Goal: Information Seeking & Learning: Check status

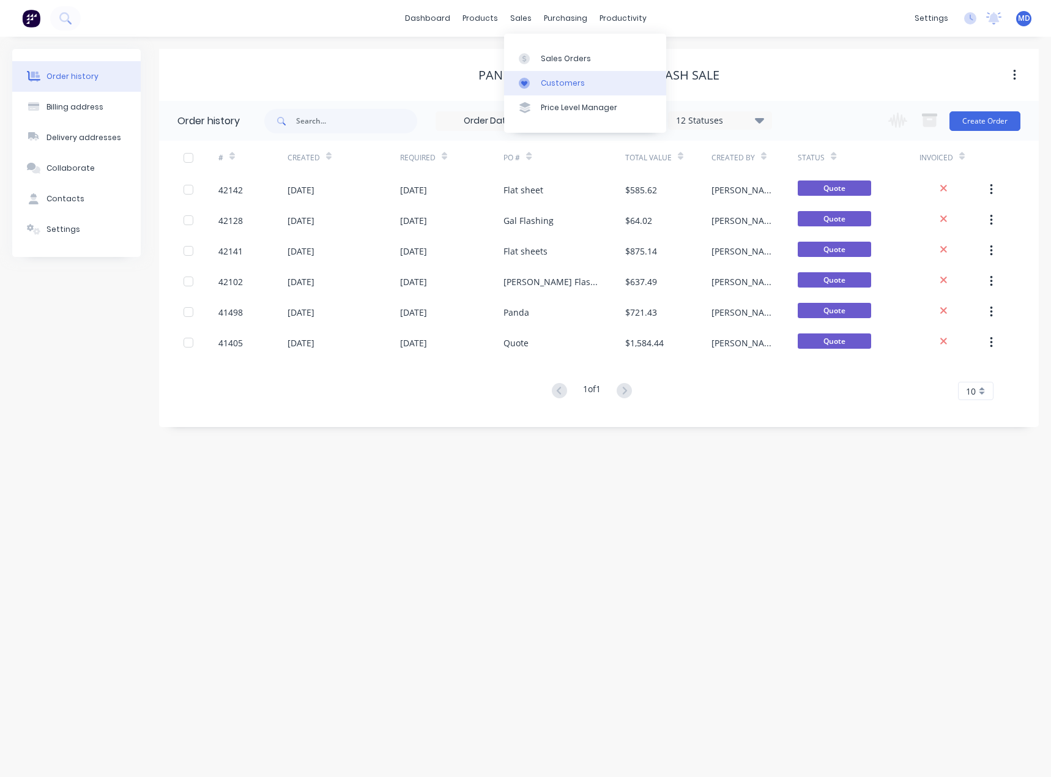
click at [564, 80] on div "Customers" at bounding box center [563, 83] width 44 height 11
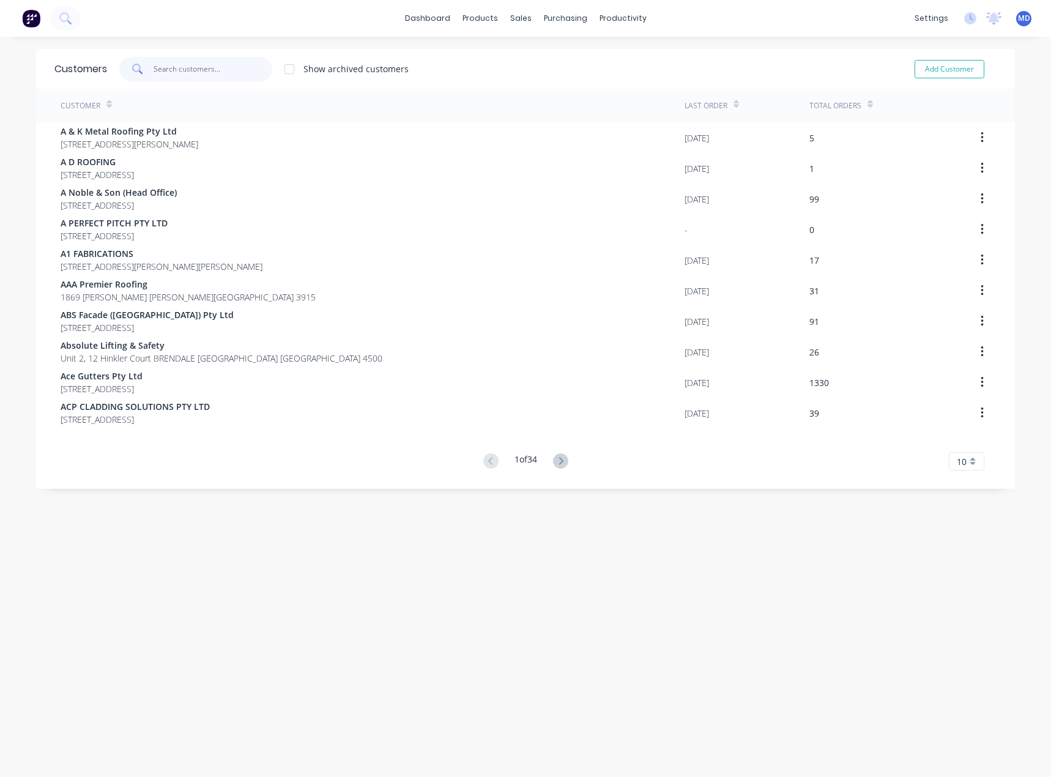
click at [192, 70] on input "text" at bounding box center [213, 69] width 119 height 24
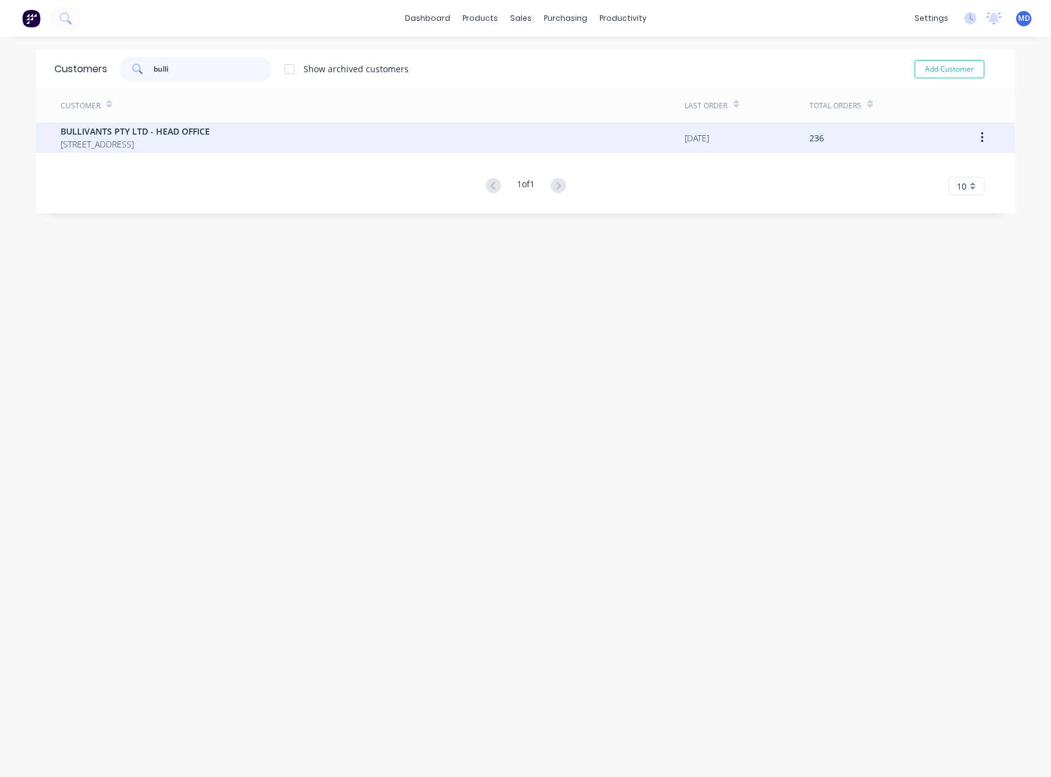
type input "bulli"
click at [118, 133] on span "BULLIVANTS PTY LTD - HEAD OFFICE" at bounding box center [135, 131] width 149 height 13
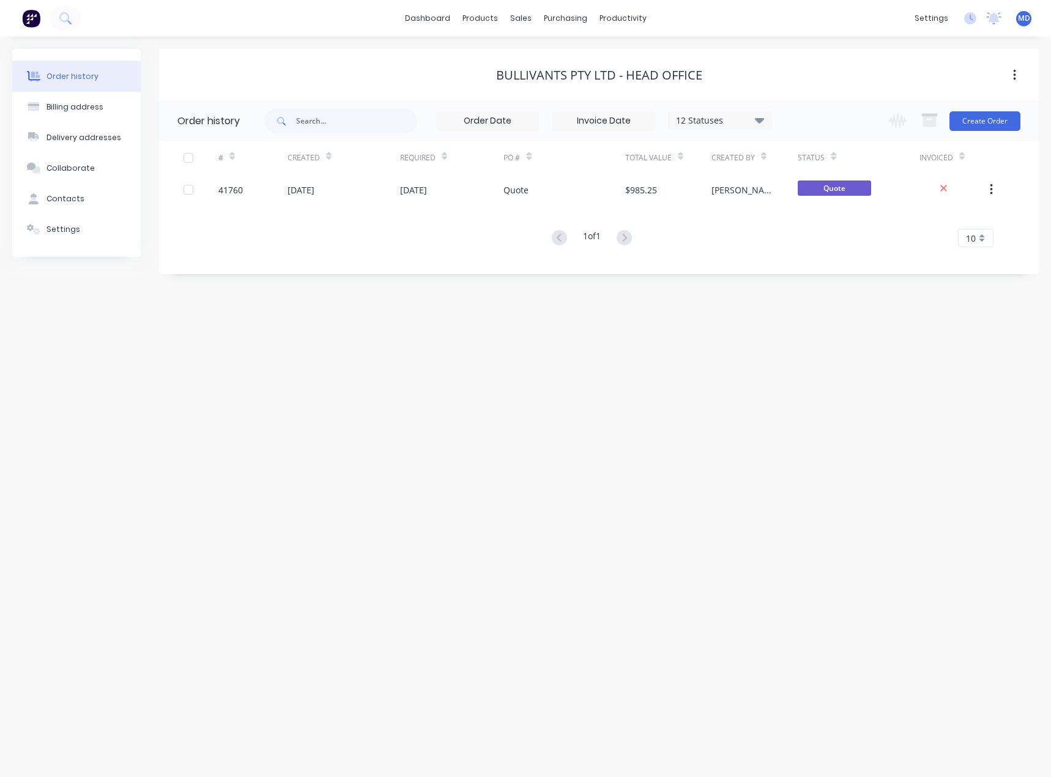
click at [764, 121] on icon at bounding box center [759, 120] width 9 height 15
click at [821, 261] on label at bounding box center [821, 261] width 0 height 0
click at [821, 269] on input "checkbox" at bounding box center [826, 267] width 10 height 12
checkbox input "true"
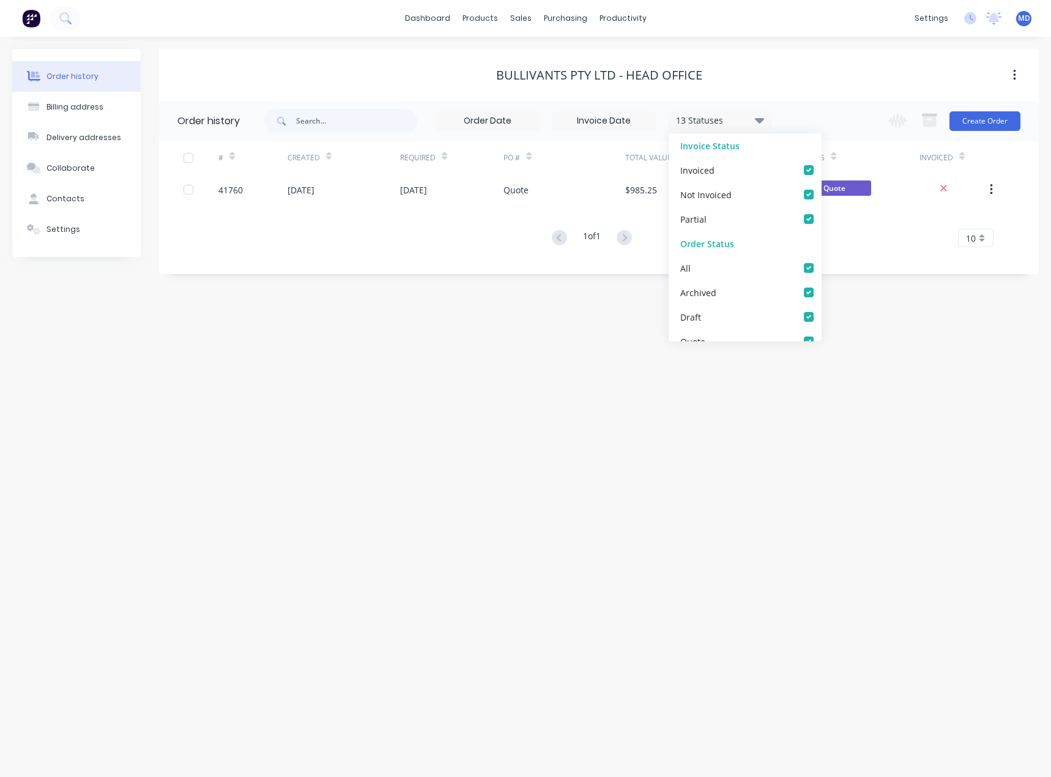
click at [859, 318] on div "Order history Billing address Delivery addresses Collaborate Contacts Settings …" at bounding box center [525, 407] width 1051 height 740
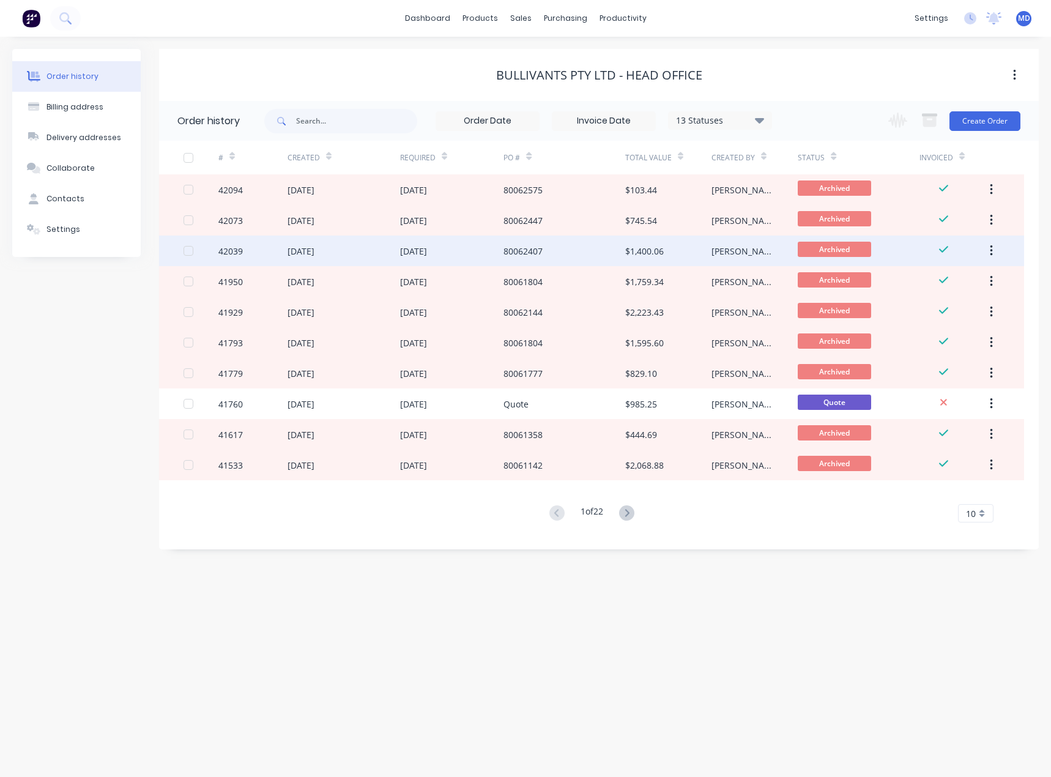
click at [524, 245] on div "80062407" at bounding box center [522, 251] width 39 height 13
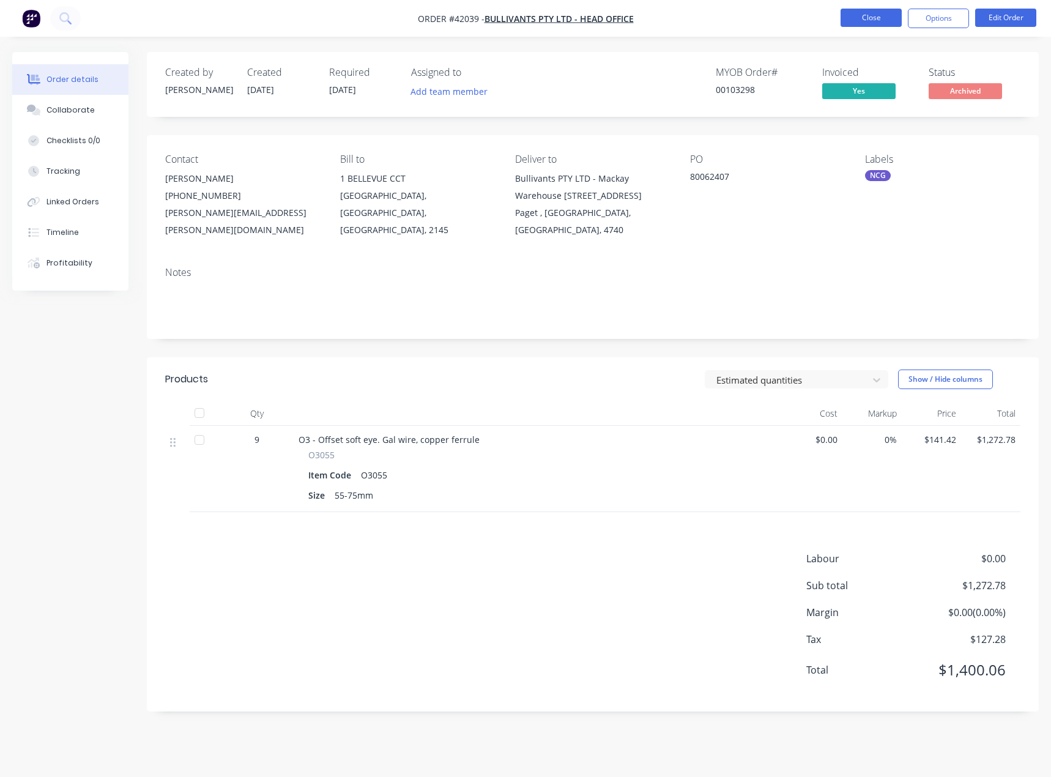
click at [849, 17] on button "Close" at bounding box center [870, 18] width 61 height 18
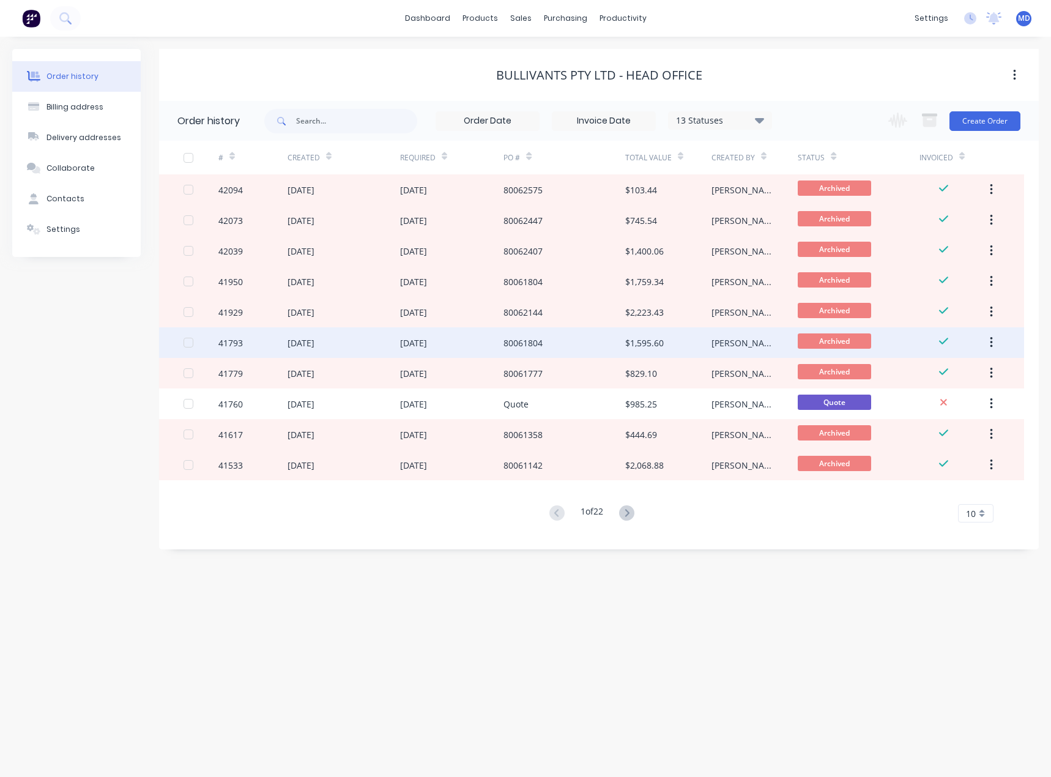
click at [541, 341] on div "80061804" at bounding box center [522, 342] width 39 height 13
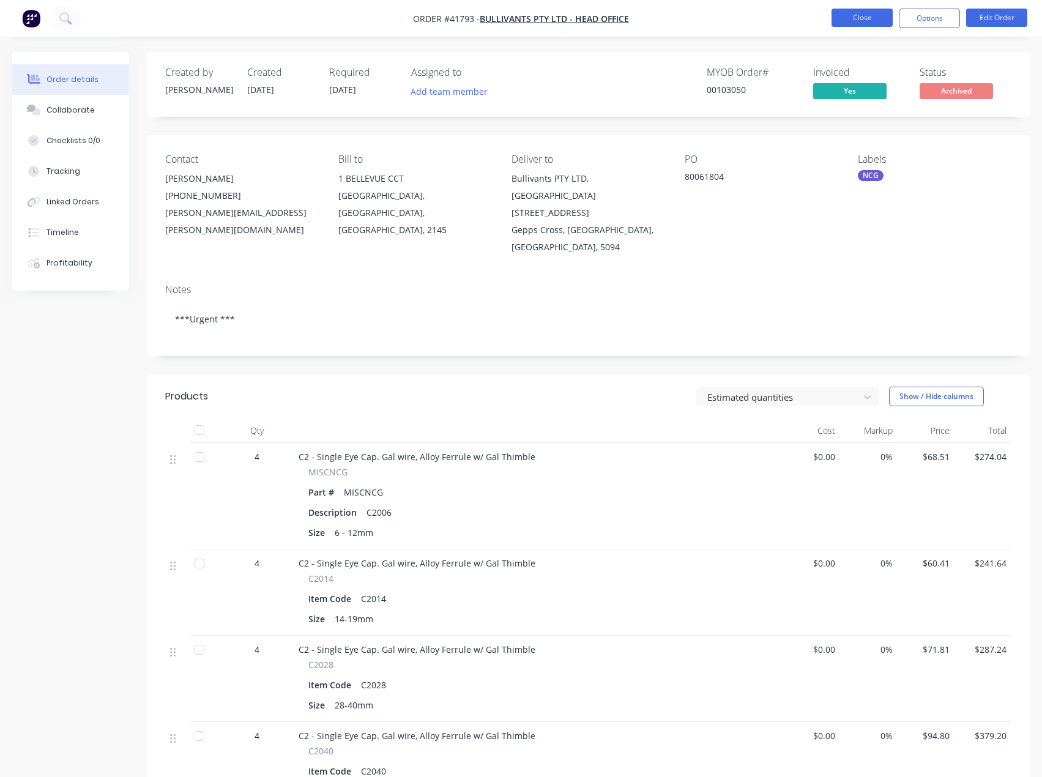
click at [870, 26] on button "Close" at bounding box center [861, 18] width 61 height 18
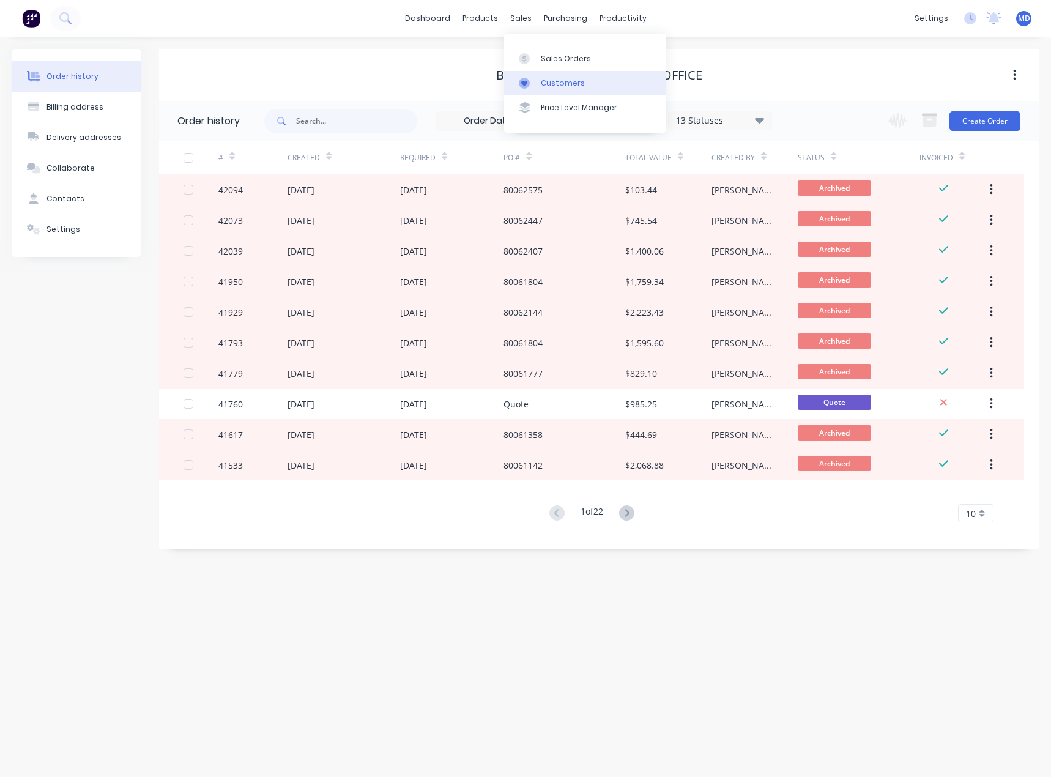
click at [571, 80] on div "Customers" at bounding box center [563, 83] width 44 height 11
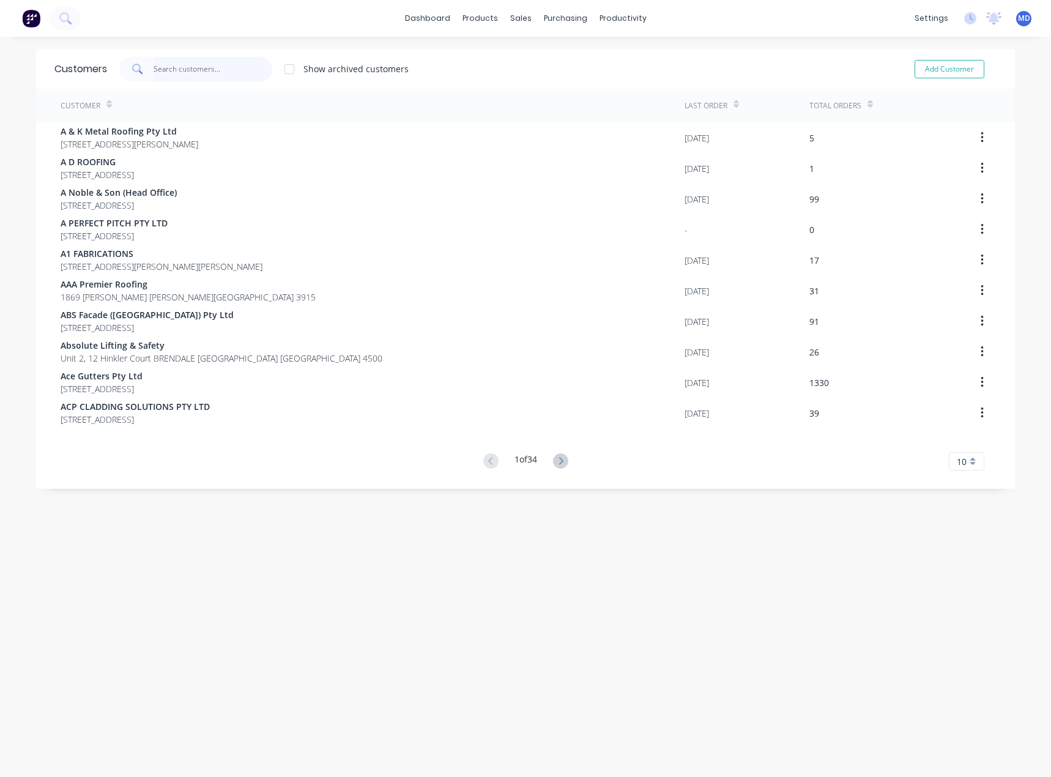
click at [224, 75] on input "text" at bounding box center [213, 69] width 119 height 24
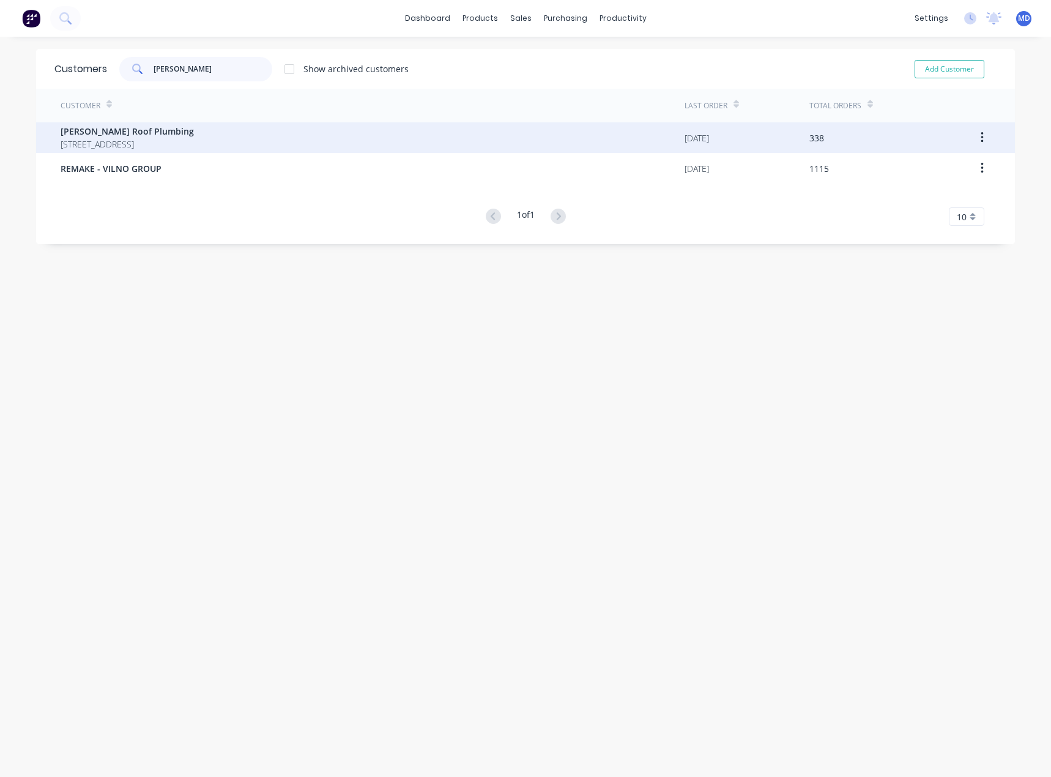
type input "meredith"
click at [134, 141] on span "PO Box 1022 LAVINGTON New South Wales Australia 2641" at bounding box center [127, 144] width 133 height 13
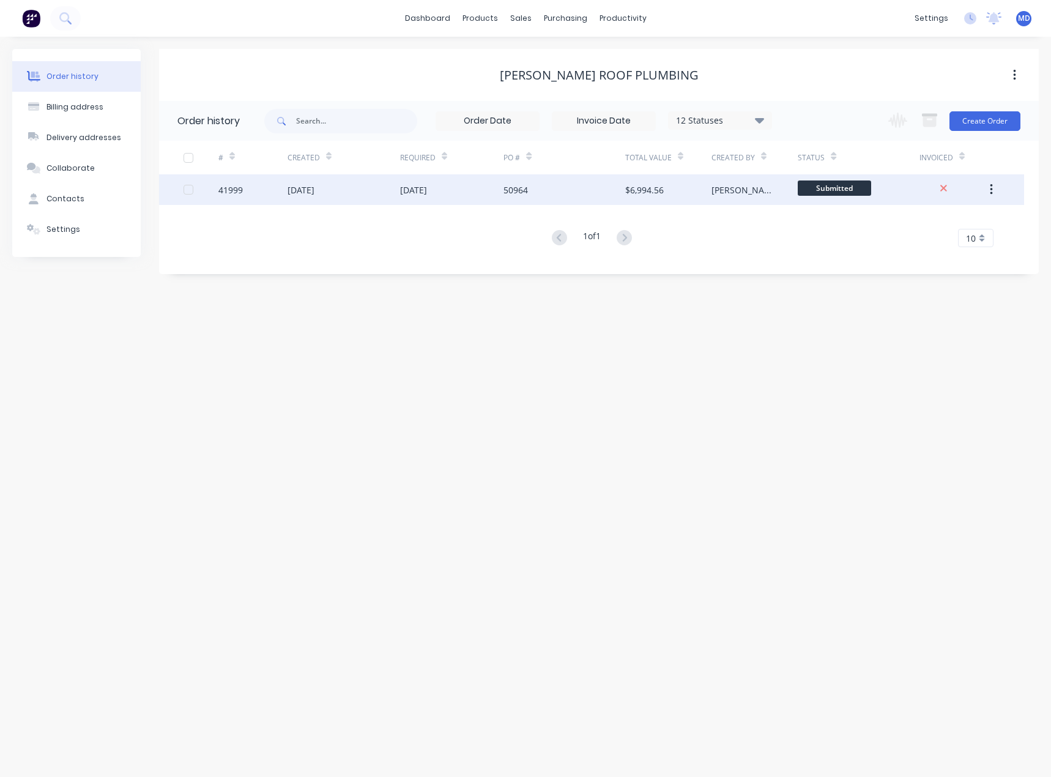
click at [571, 185] on div "50964" at bounding box center [563, 189] width 121 height 31
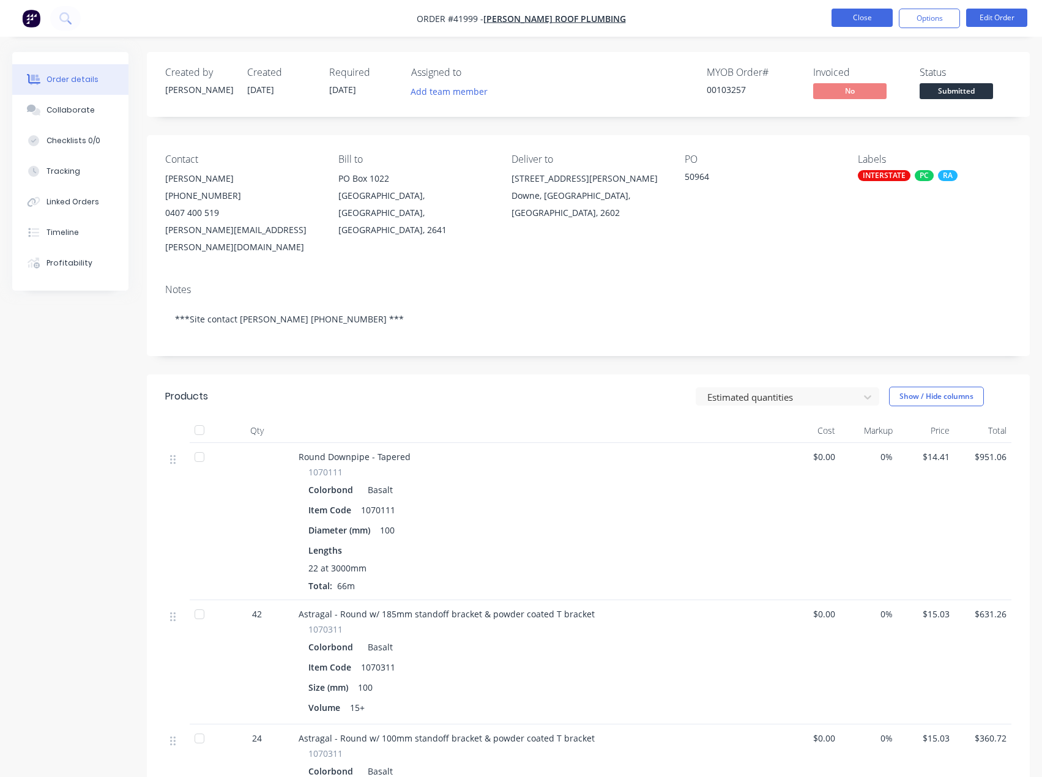
click at [867, 20] on button "Close" at bounding box center [861, 18] width 61 height 18
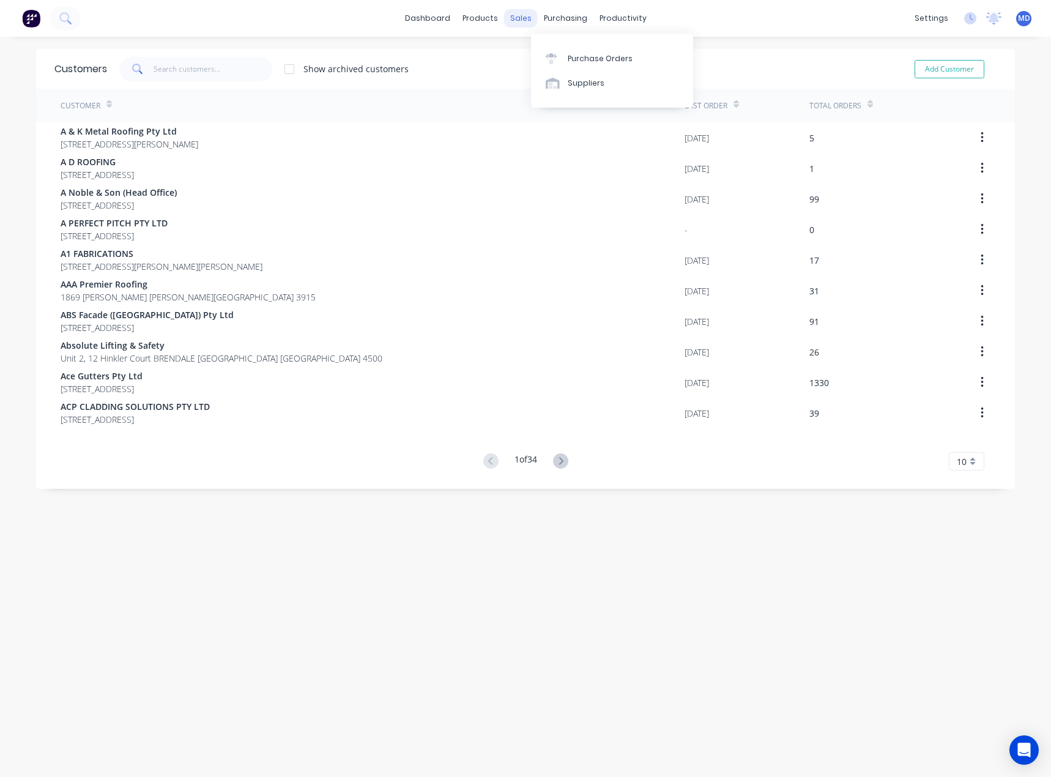
click at [526, 12] on div "sales" at bounding box center [521, 18] width 34 height 18
click at [565, 54] on div "Sales Orders" at bounding box center [561, 58] width 50 height 11
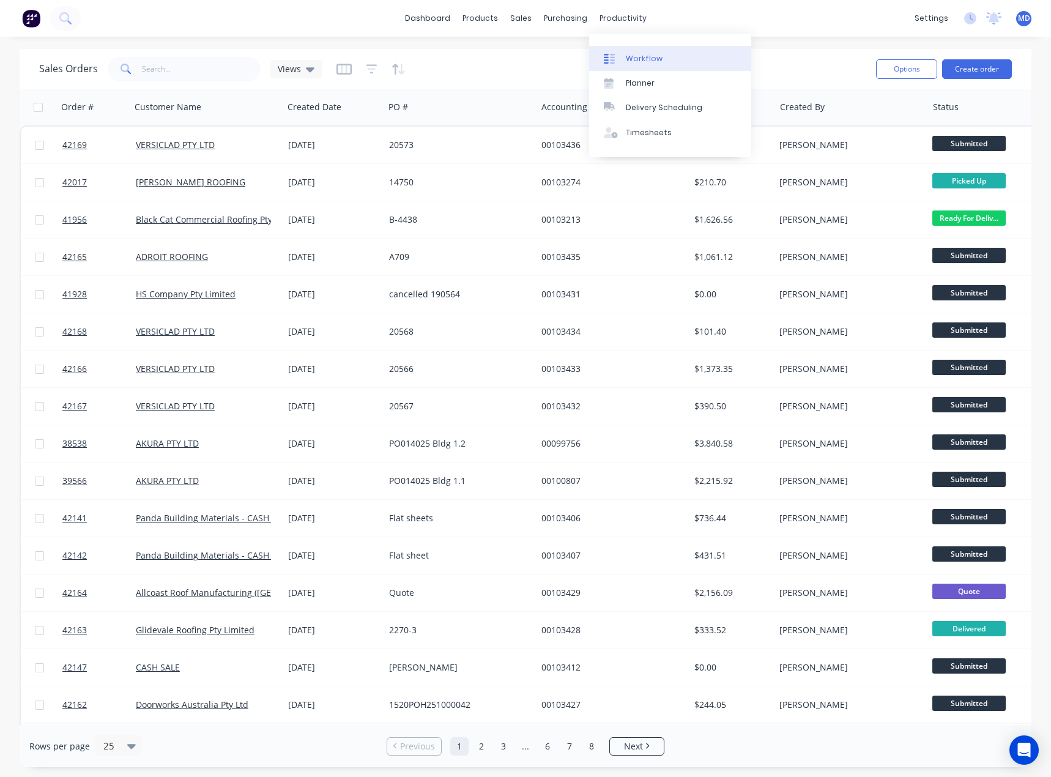
click at [648, 53] on div "Workflow" at bounding box center [644, 58] width 37 height 11
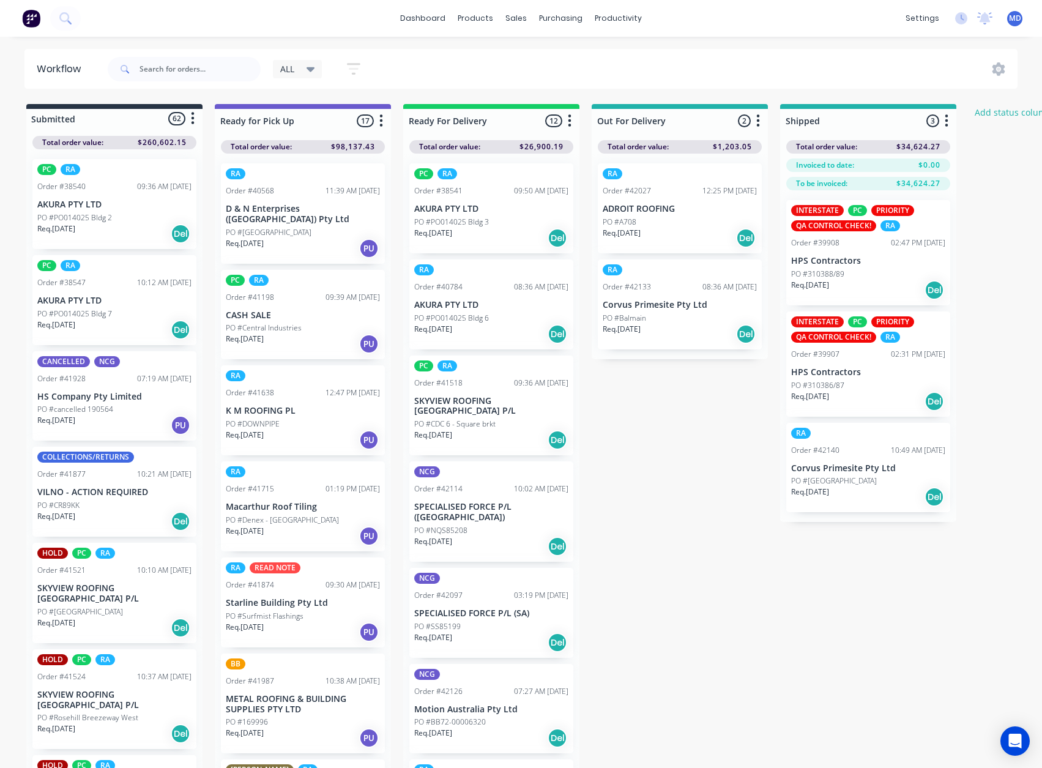
click at [296, 62] on div "ALL" at bounding box center [298, 69] width 50 height 18
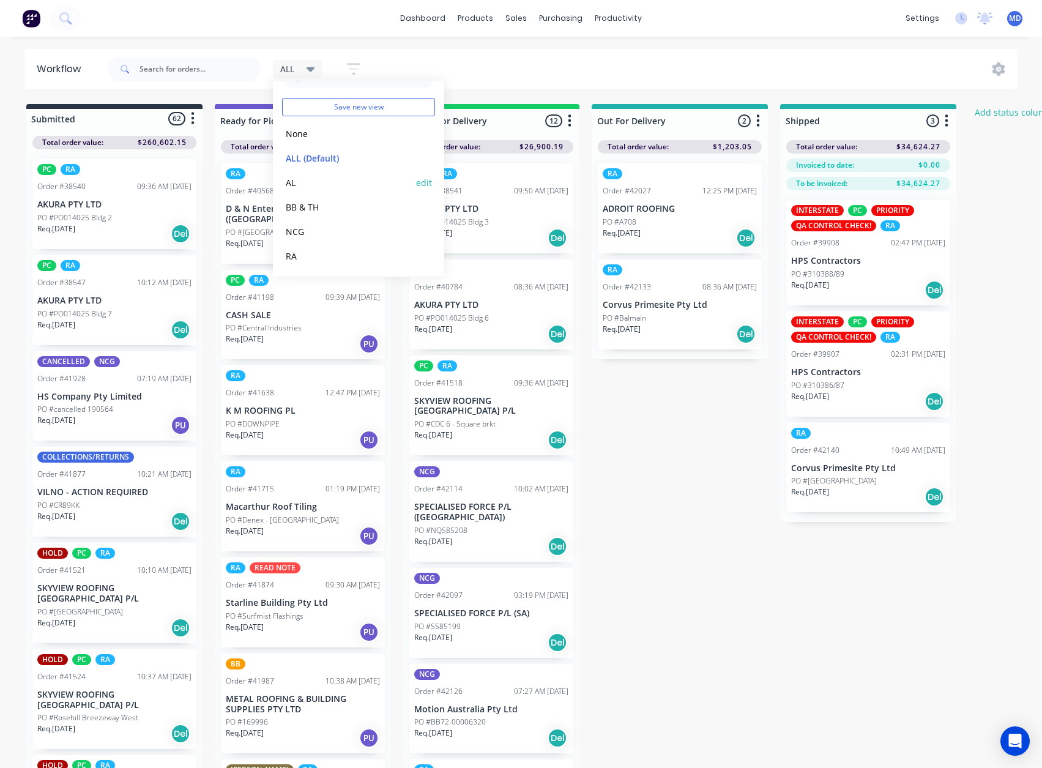
scroll to position [51, 0]
click at [292, 228] on button "RA" at bounding box center [347, 231] width 130 height 14
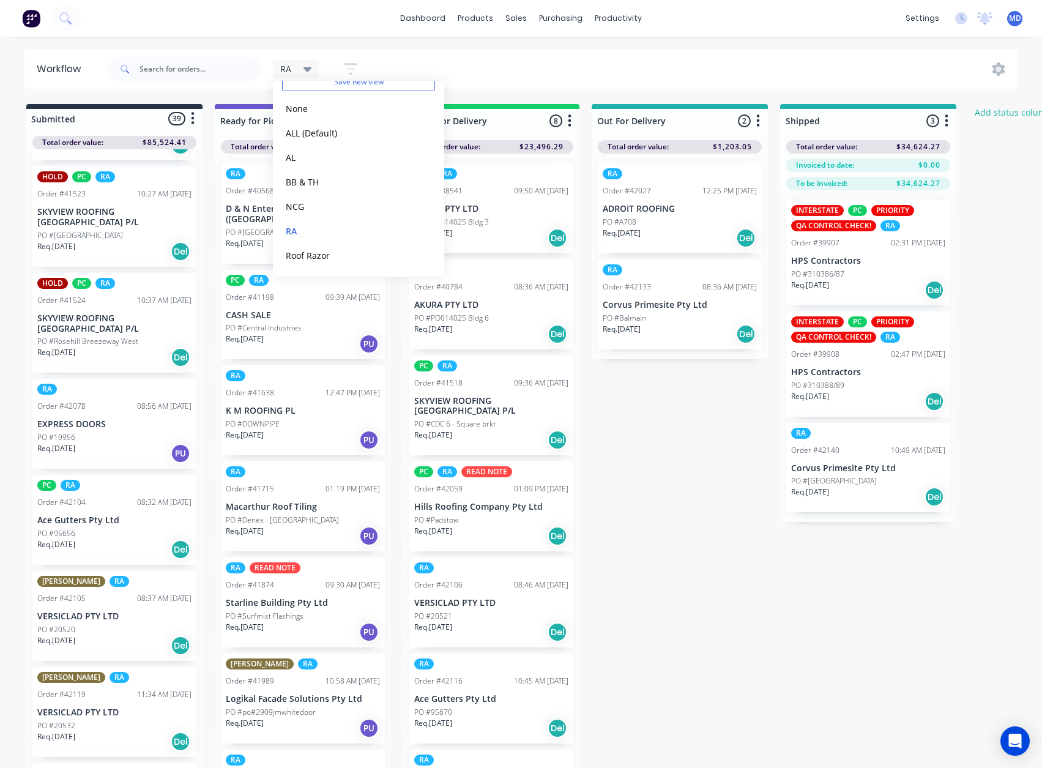
scroll to position [367, 0]
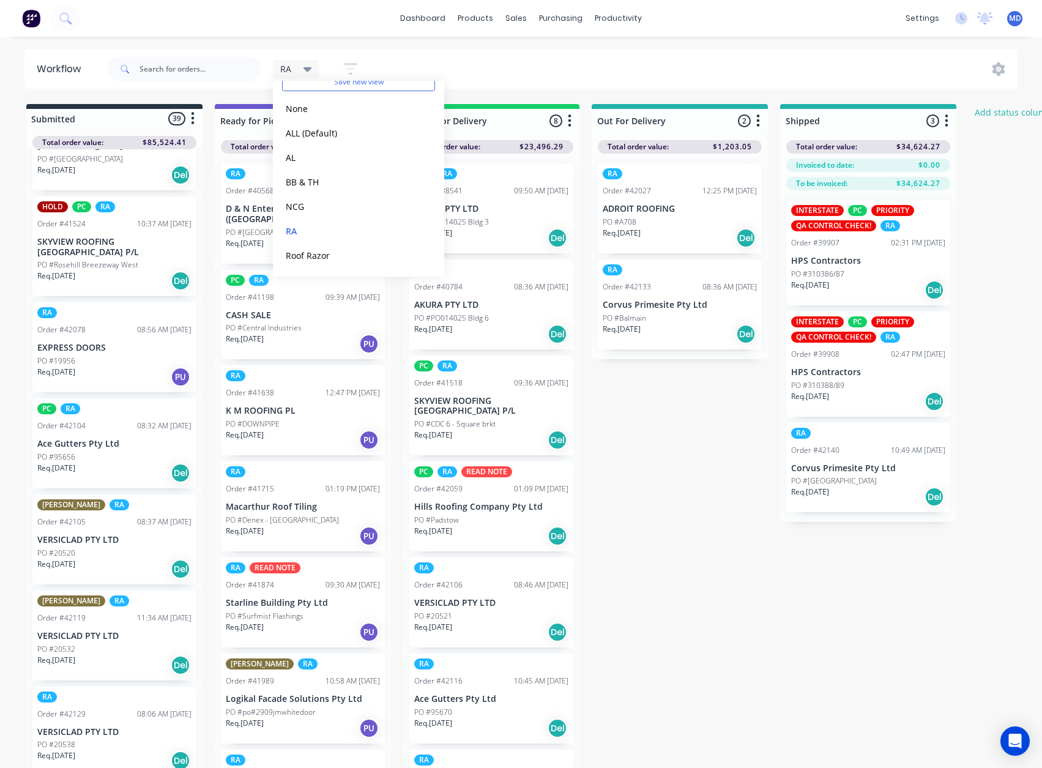
click at [100, 366] on div "Req. [DATE] PU" at bounding box center [114, 376] width 154 height 21
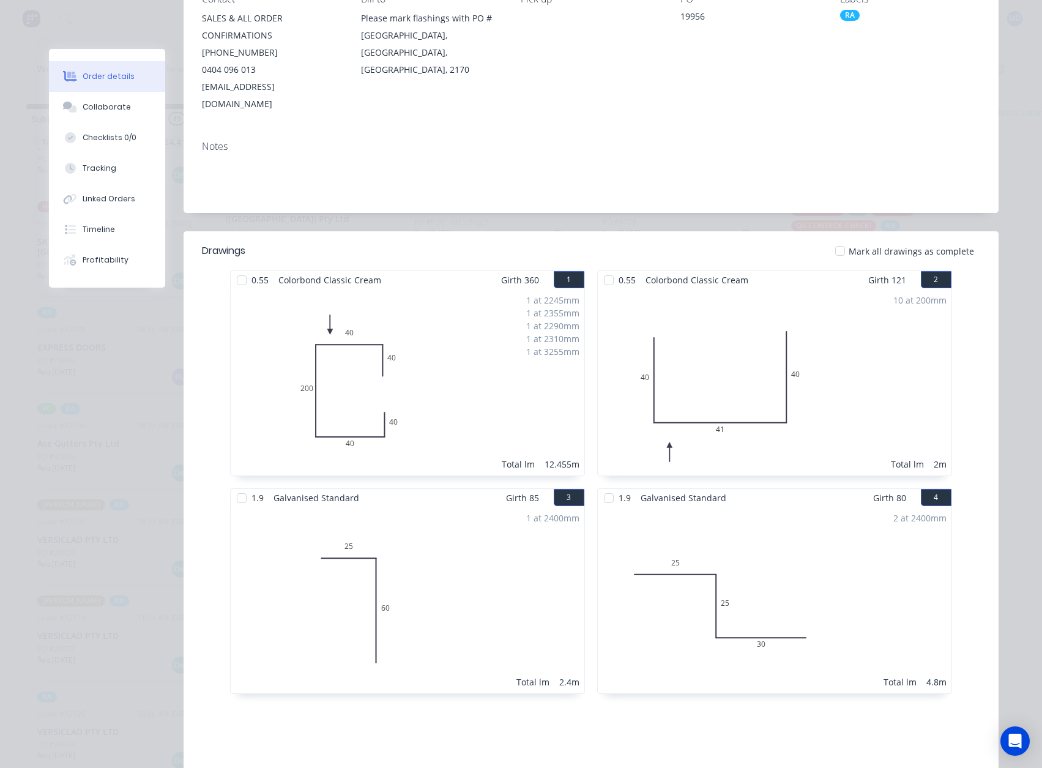
scroll to position [0, 0]
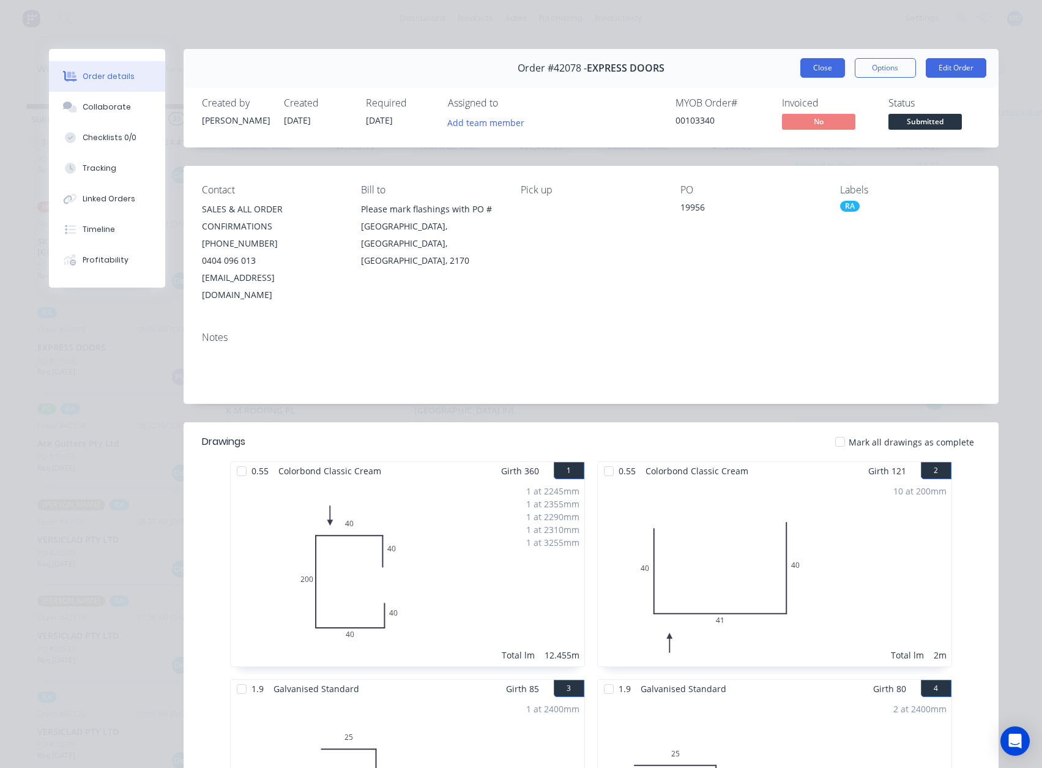
click at [807, 66] on button "Close" at bounding box center [822, 68] width 45 height 20
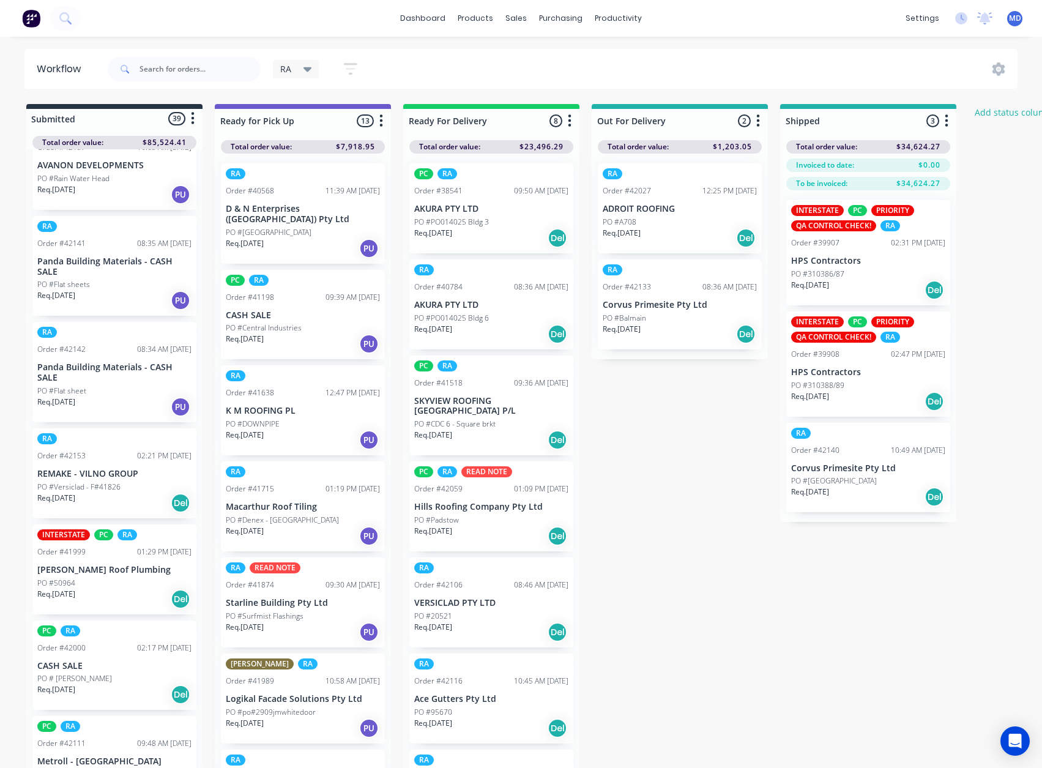
scroll to position [1223, 0]
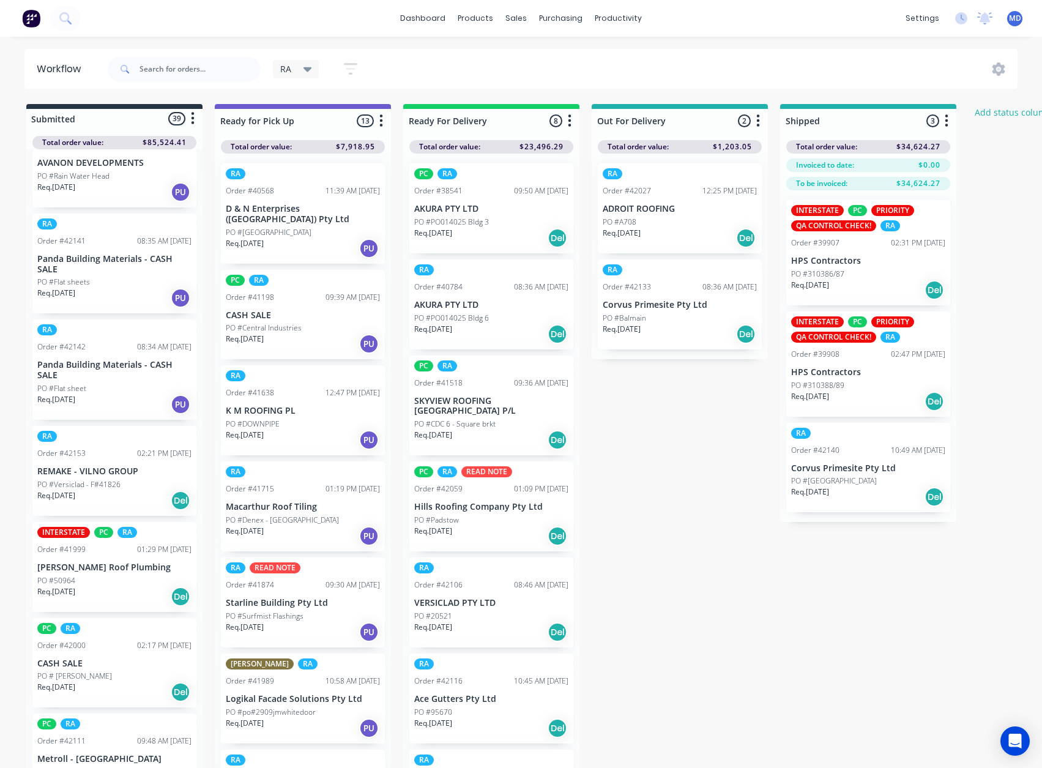
click at [78, 446] on div "RA Order #42153 02:21 PM [DATE] REMAKE - VILNO GROUP PO #Versiclad - F#41826 Re…" at bounding box center [114, 471] width 164 height 90
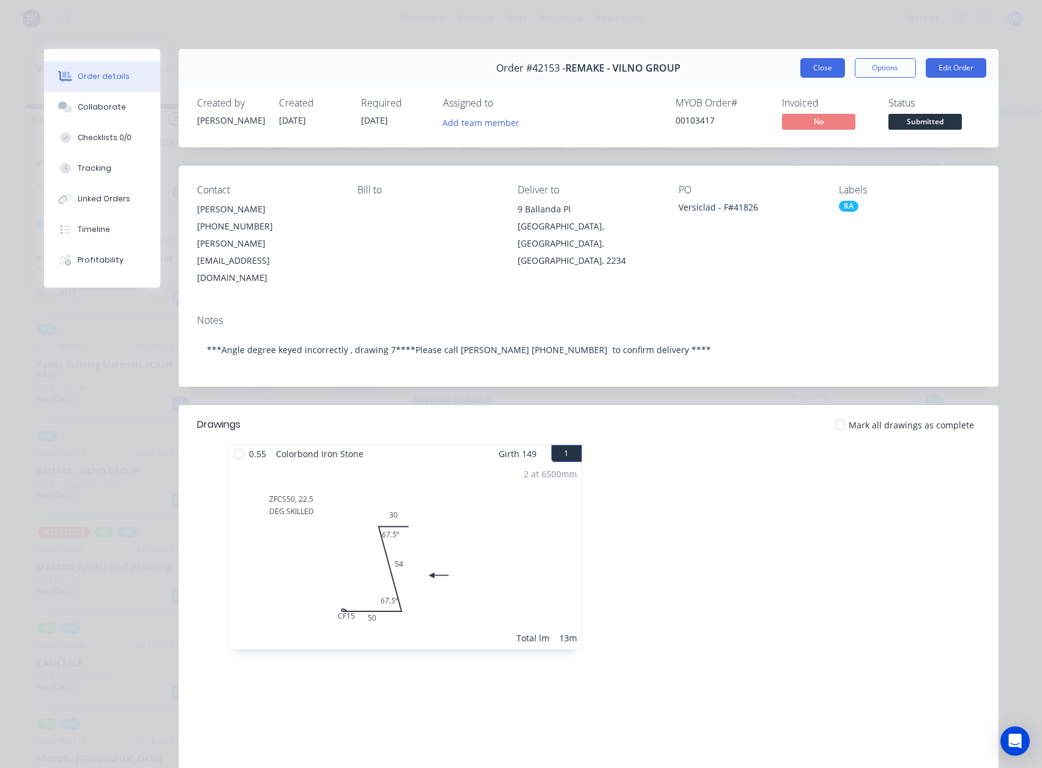
click at [821, 68] on button "Close" at bounding box center [822, 68] width 45 height 20
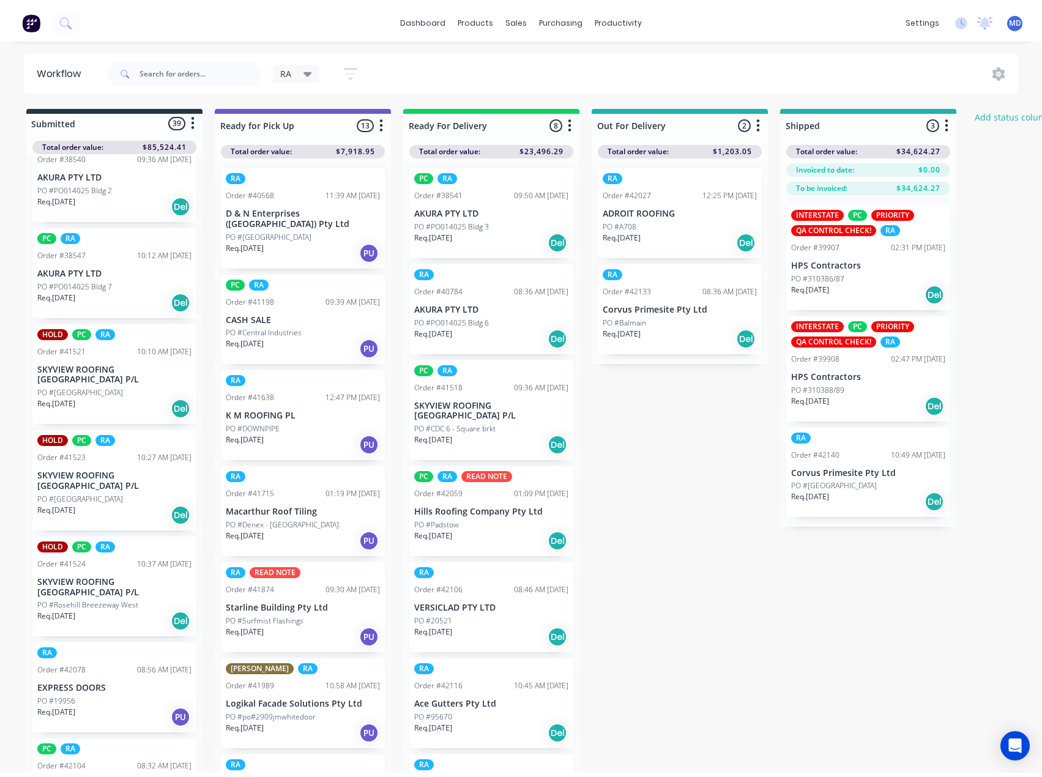
scroll to position [0, 0]
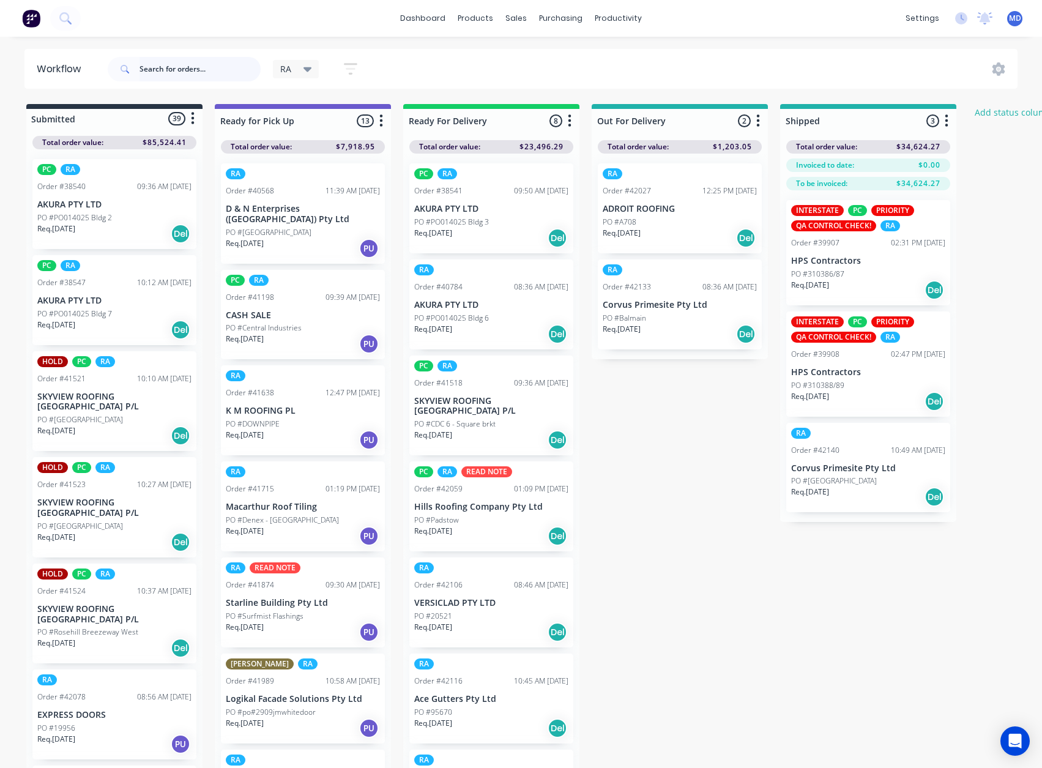
click at [187, 67] on input "text" at bounding box center [199, 69] width 121 height 24
click at [563, 81] on div "Customers" at bounding box center [558, 83] width 44 height 11
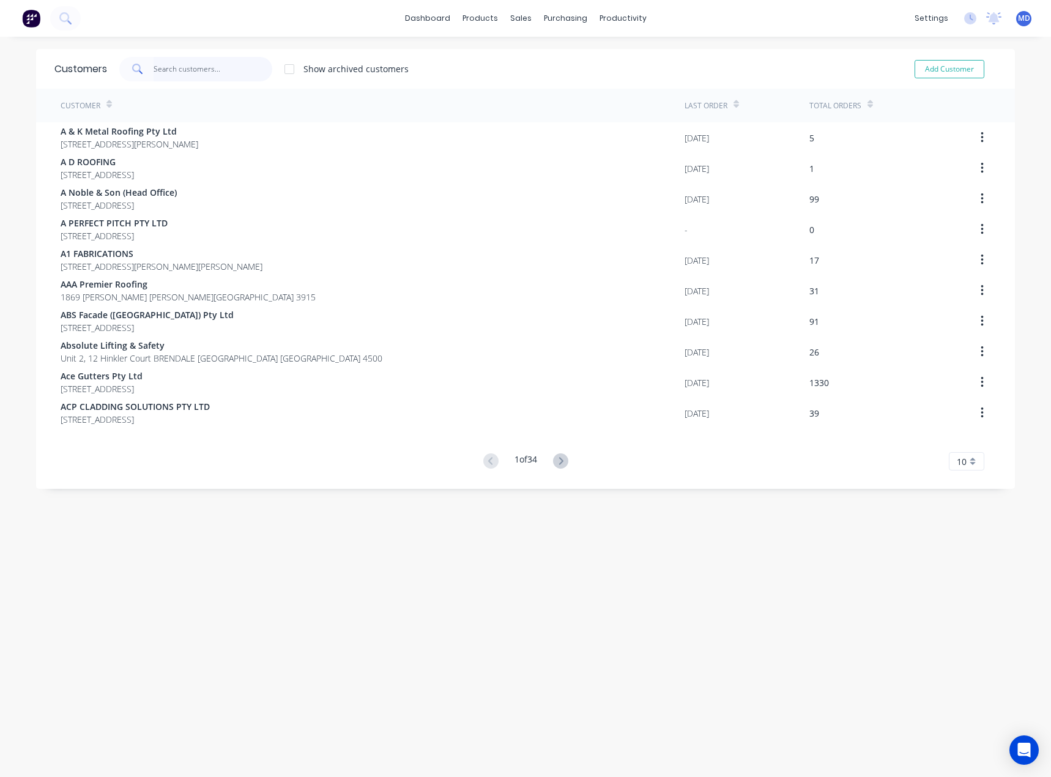
click at [198, 69] on input "text" at bounding box center [213, 69] width 119 height 24
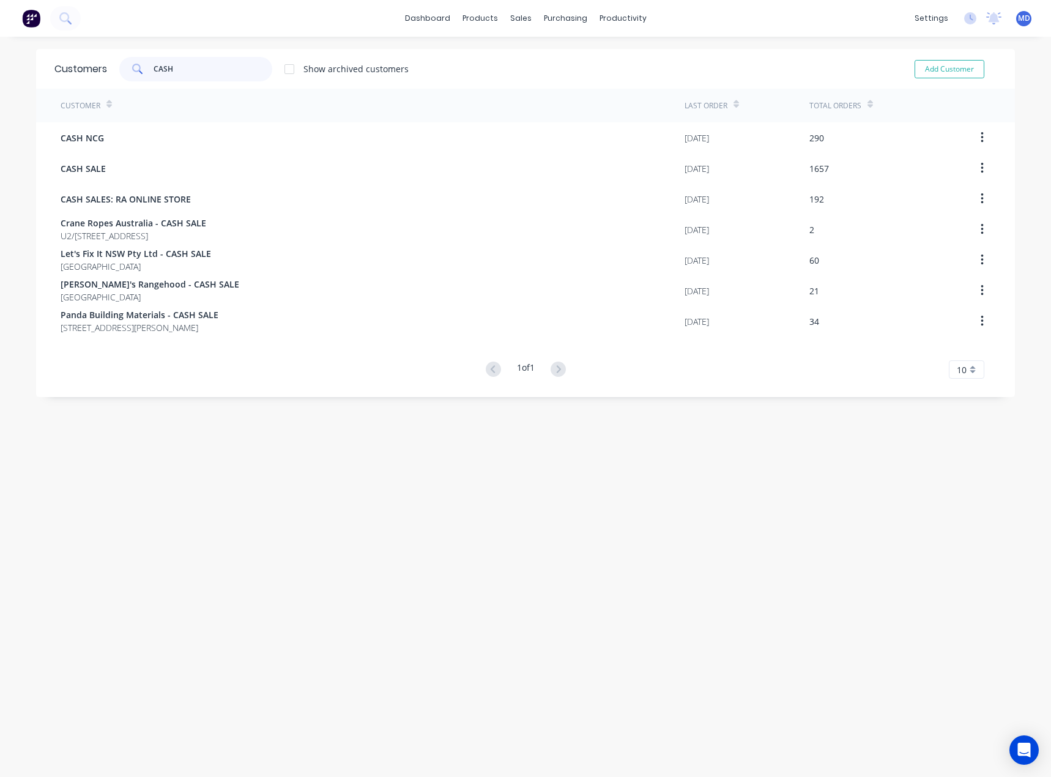
type input "CASH"
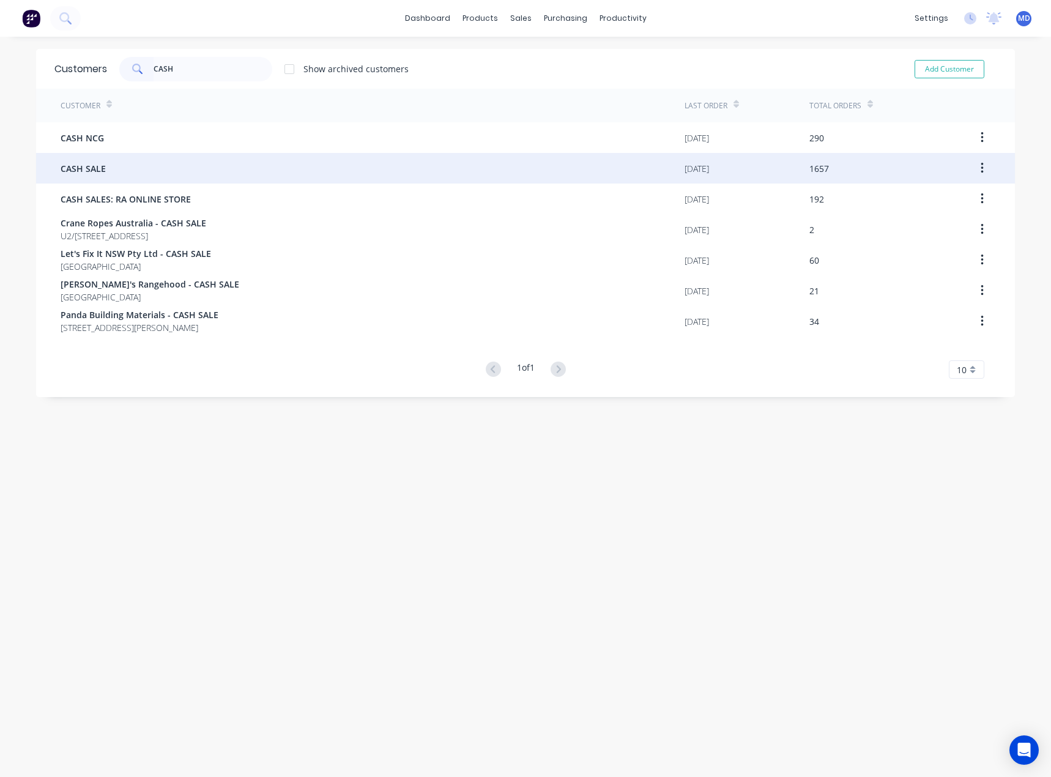
click at [100, 172] on span "CASH SALE" at bounding box center [83, 168] width 45 height 13
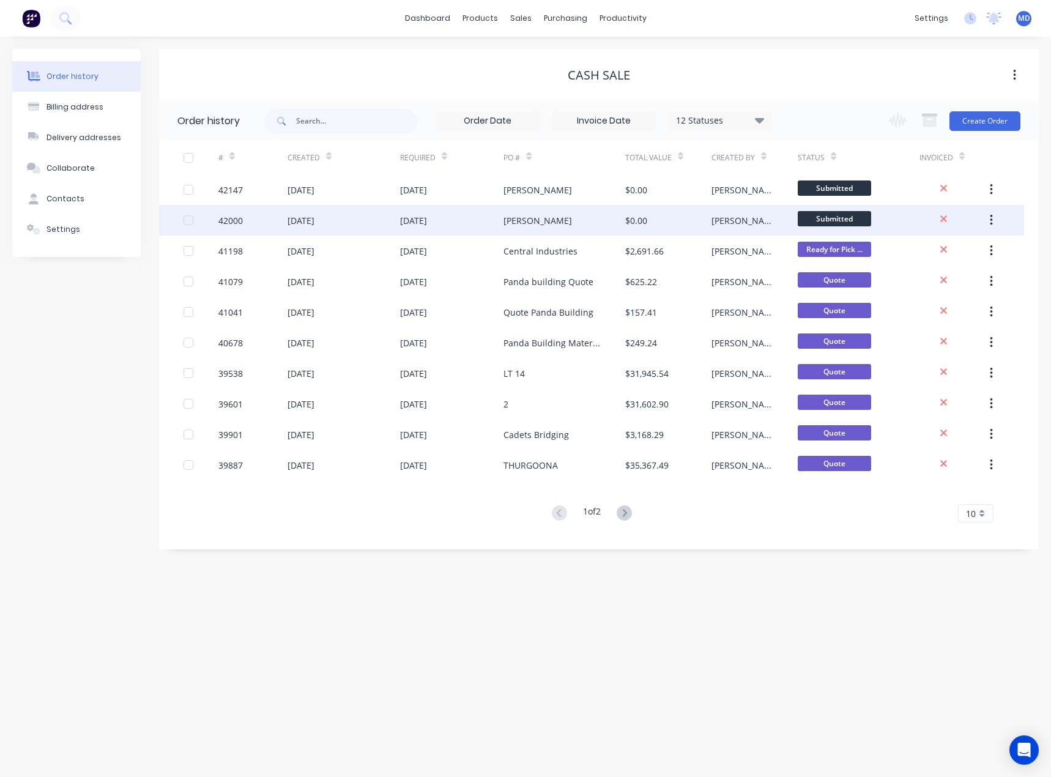
click at [533, 223] on div "[PERSON_NAME]" at bounding box center [537, 220] width 69 height 13
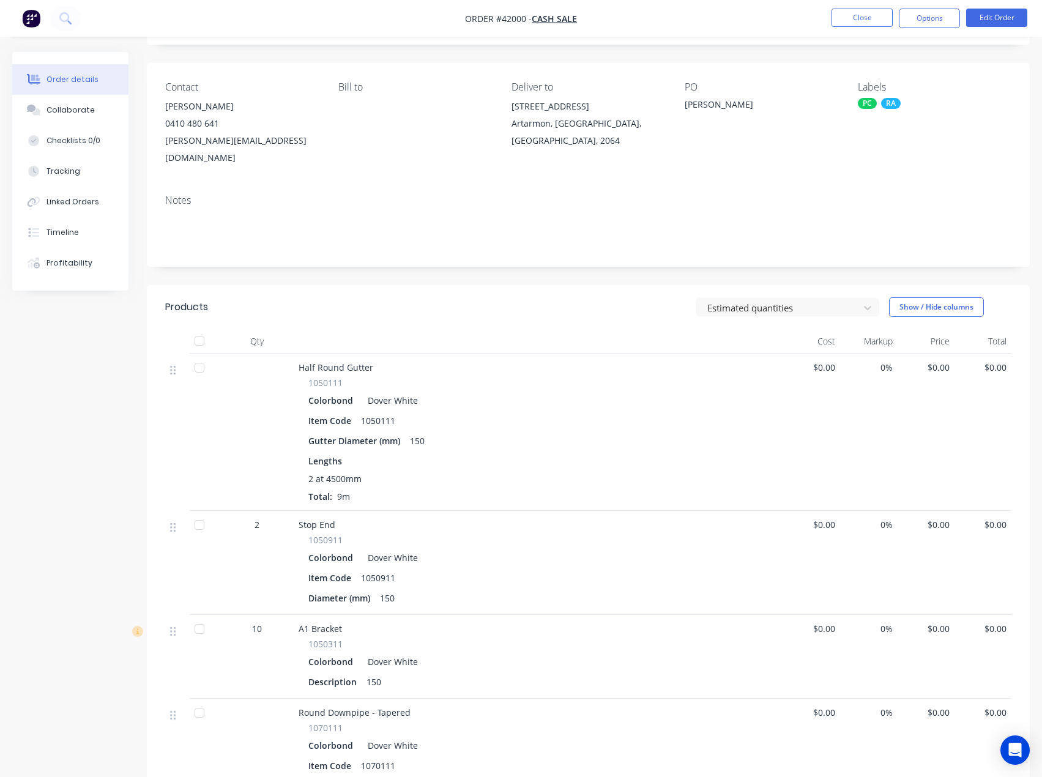
scroll to position [245, 0]
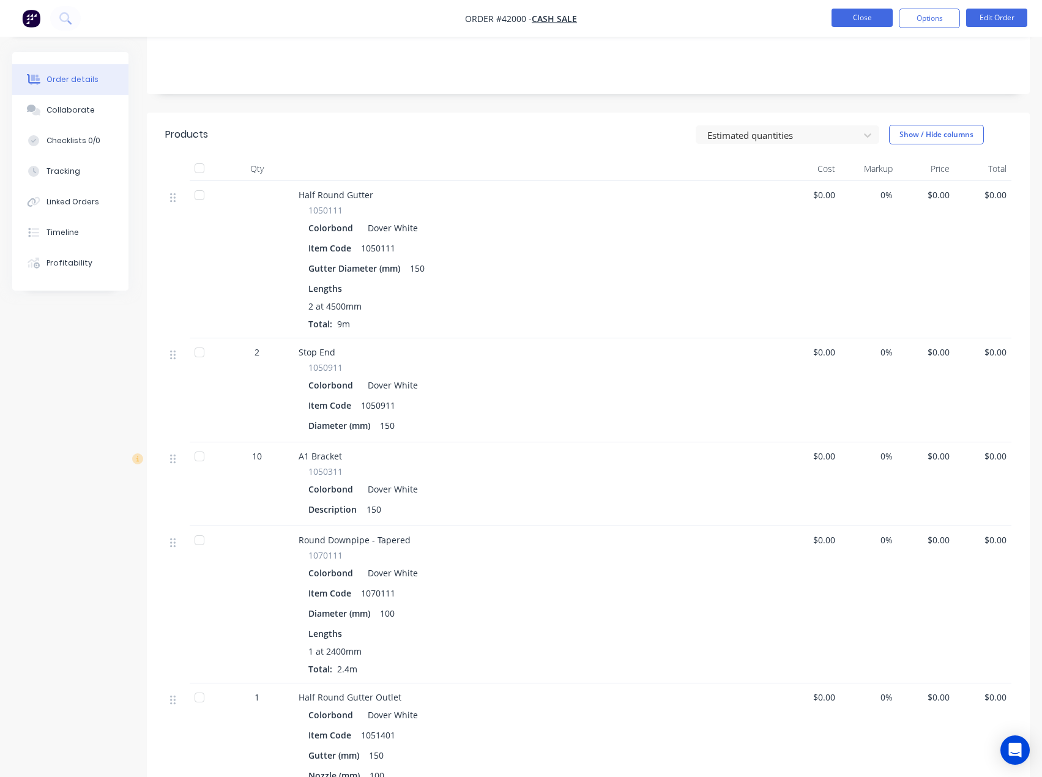
click at [861, 13] on button "Close" at bounding box center [861, 18] width 61 height 18
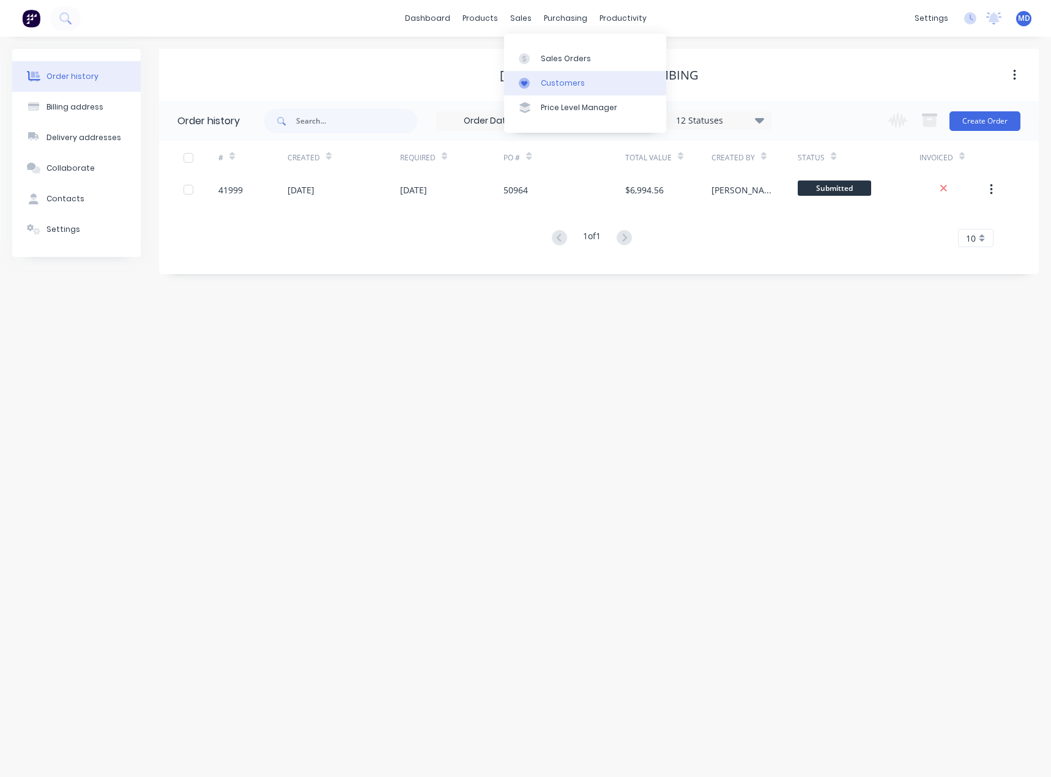
click at [560, 80] on div "Customers" at bounding box center [563, 83] width 44 height 11
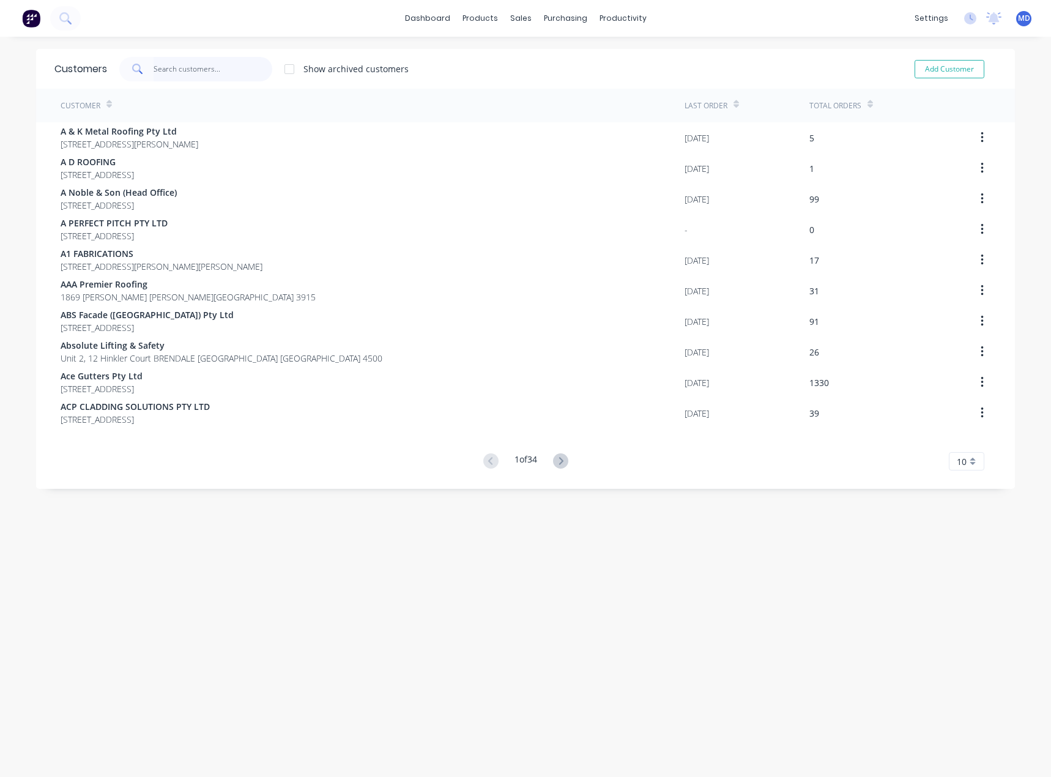
click at [203, 66] on input "text" at bounding box center [213, 69] width 119 height 24
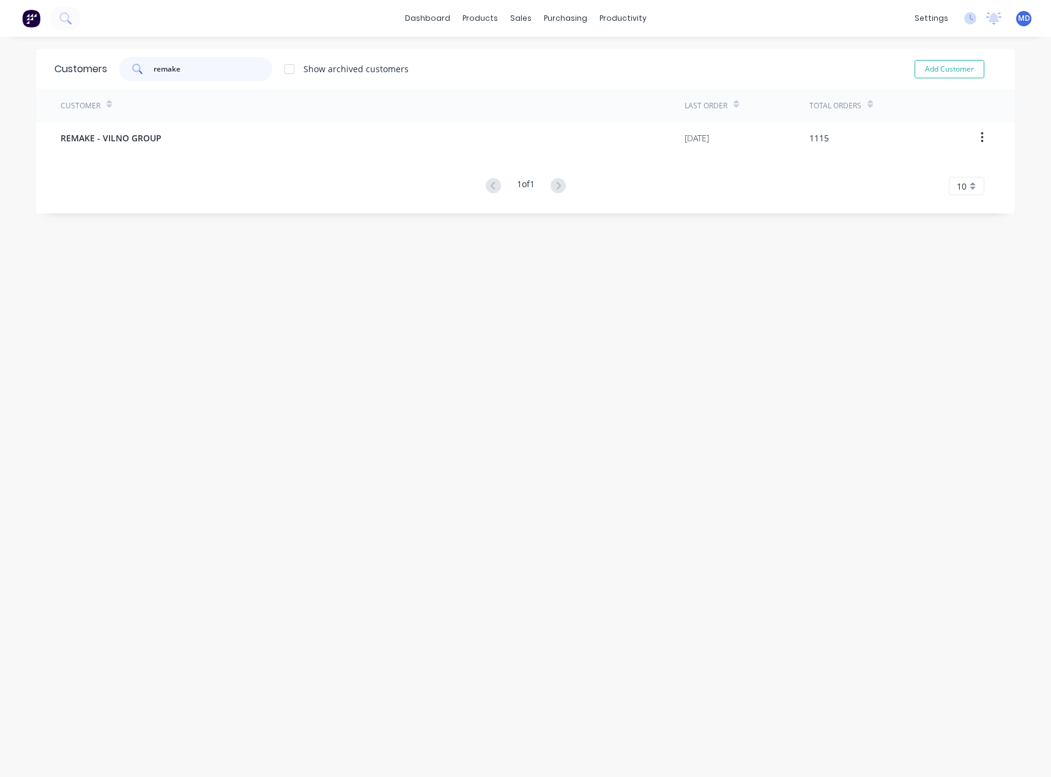
type input "remake"
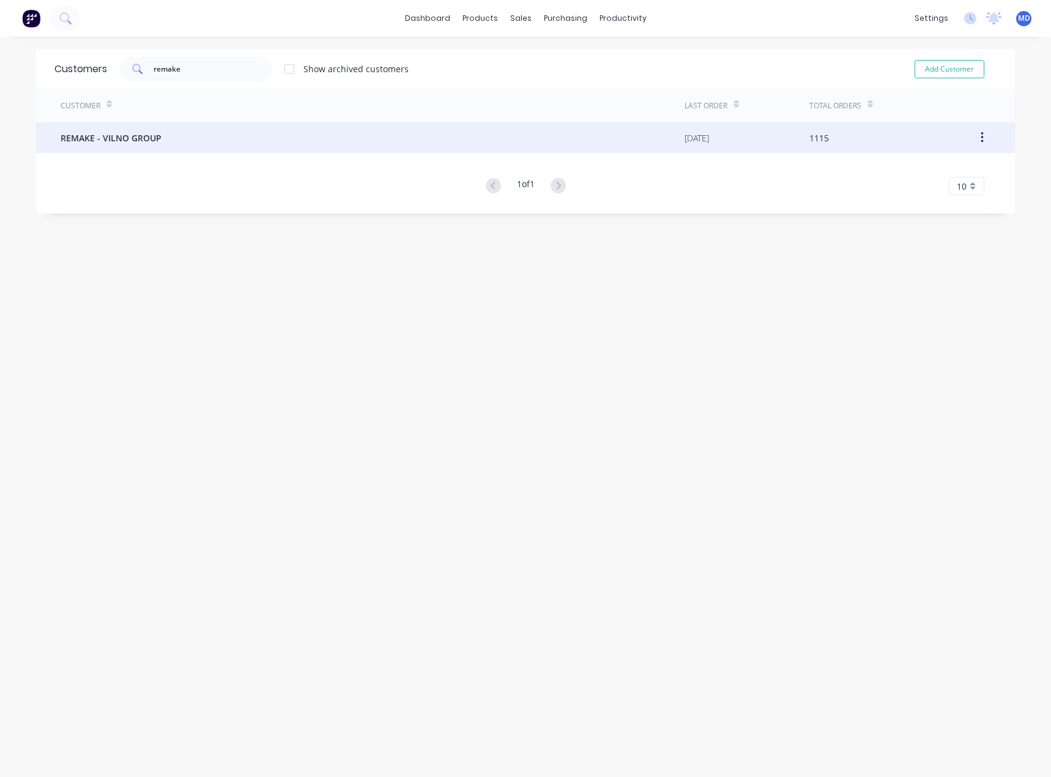
click at [124, 136] on span "REMAKE - VILNO GROUP" at bounding box center [111, 138] width 101 height 13
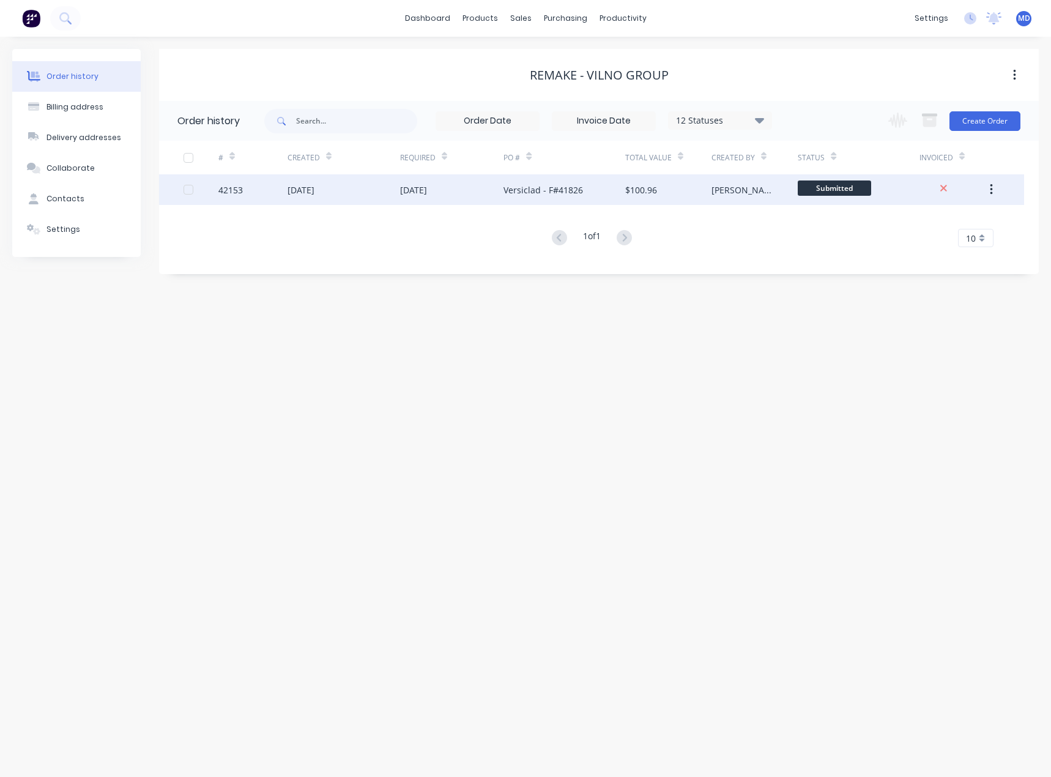
click at [362, 193] on div "[DATE]" at bounding box center [343, 189] width 113 height 31
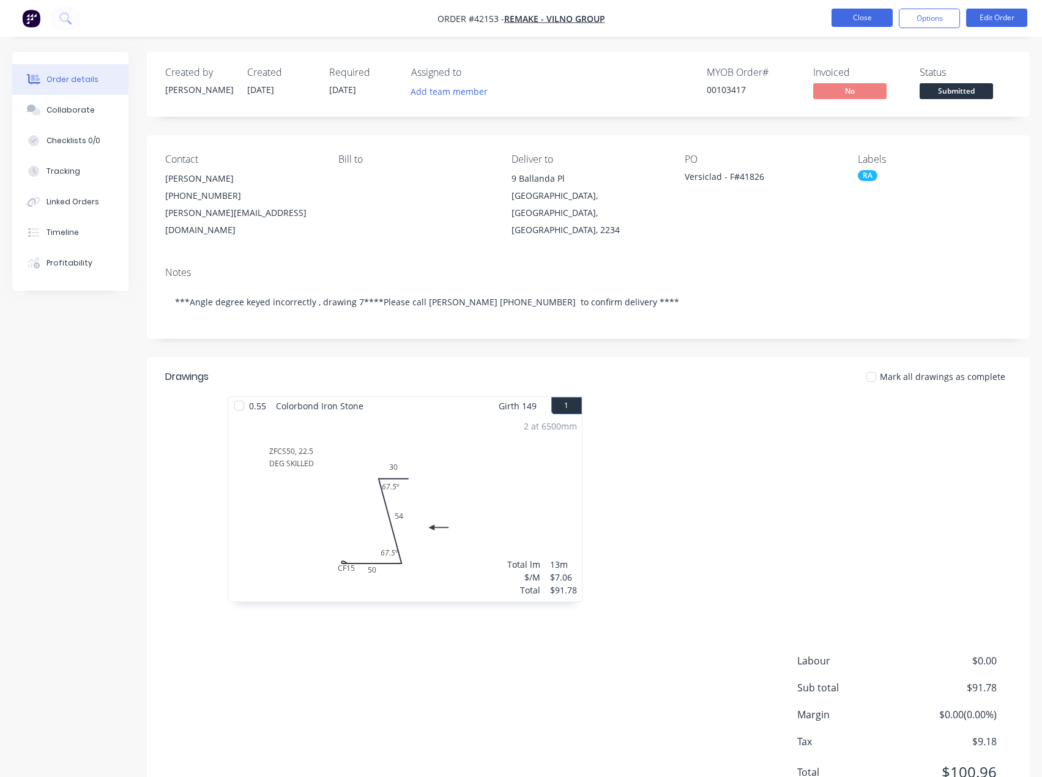
click at [861, 14] on button "Close" at bounding box center [861, 18] width 61 height 18
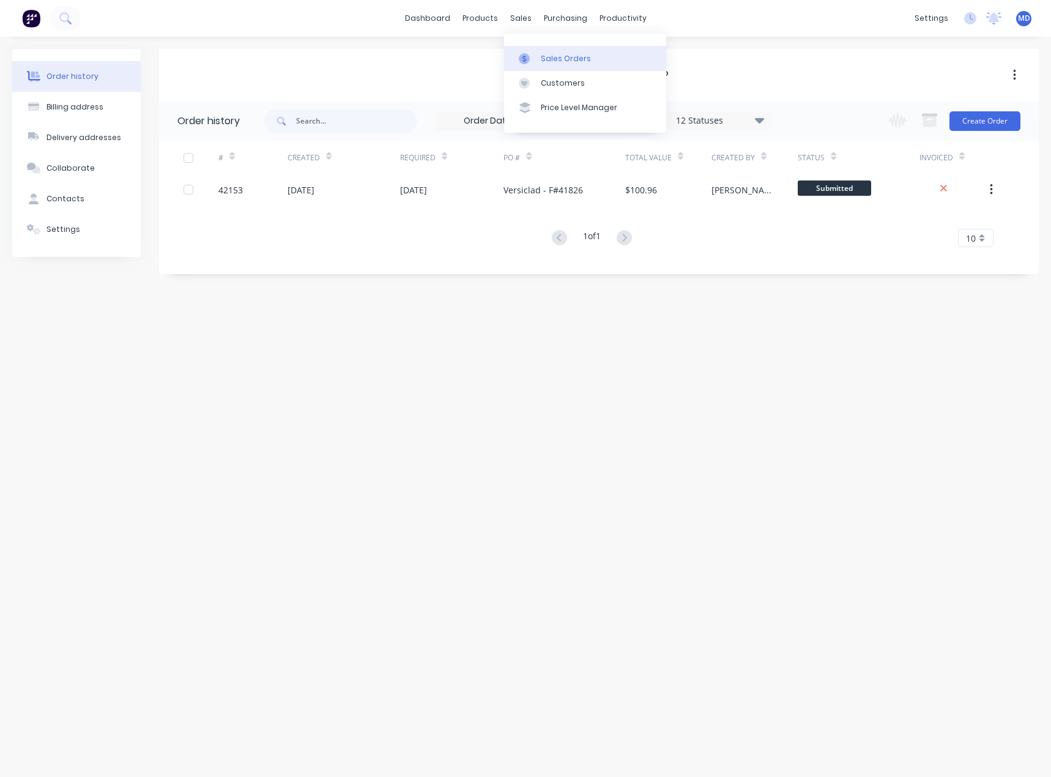
click at [562, 56] on div "Sales Orders" at bounding box center [566, 58] width 50 height 11
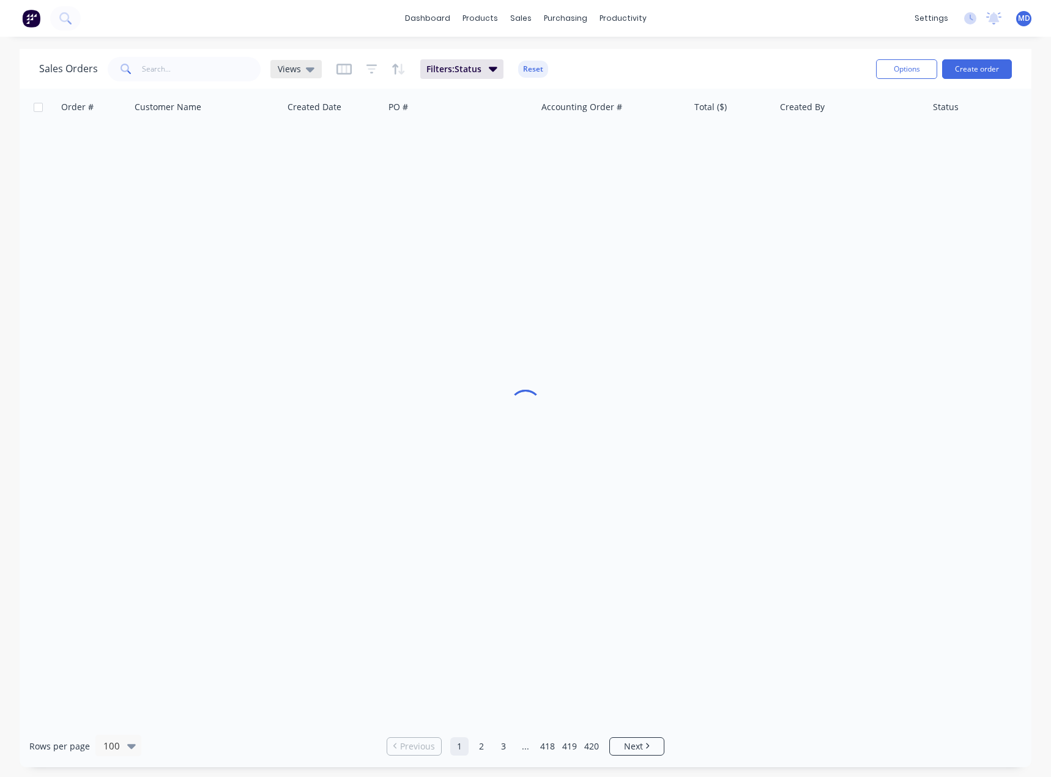
click at [294, 63] on span "Views" at bounding box center [289, 68] width 23 height 13
click at [299, 217] on button "INVOICING" at bounding box center [343, 222] width 139 height 14
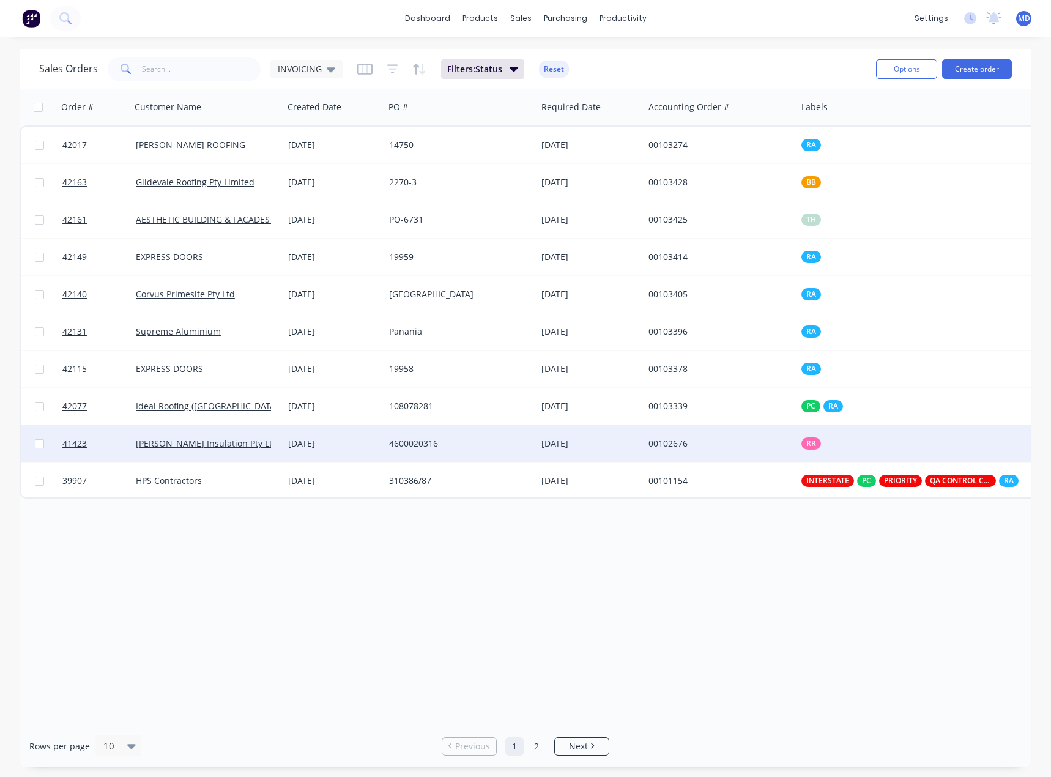
click at [497, 438] on div "4600020316" at bounding box center [457, 443] width 136 height 12
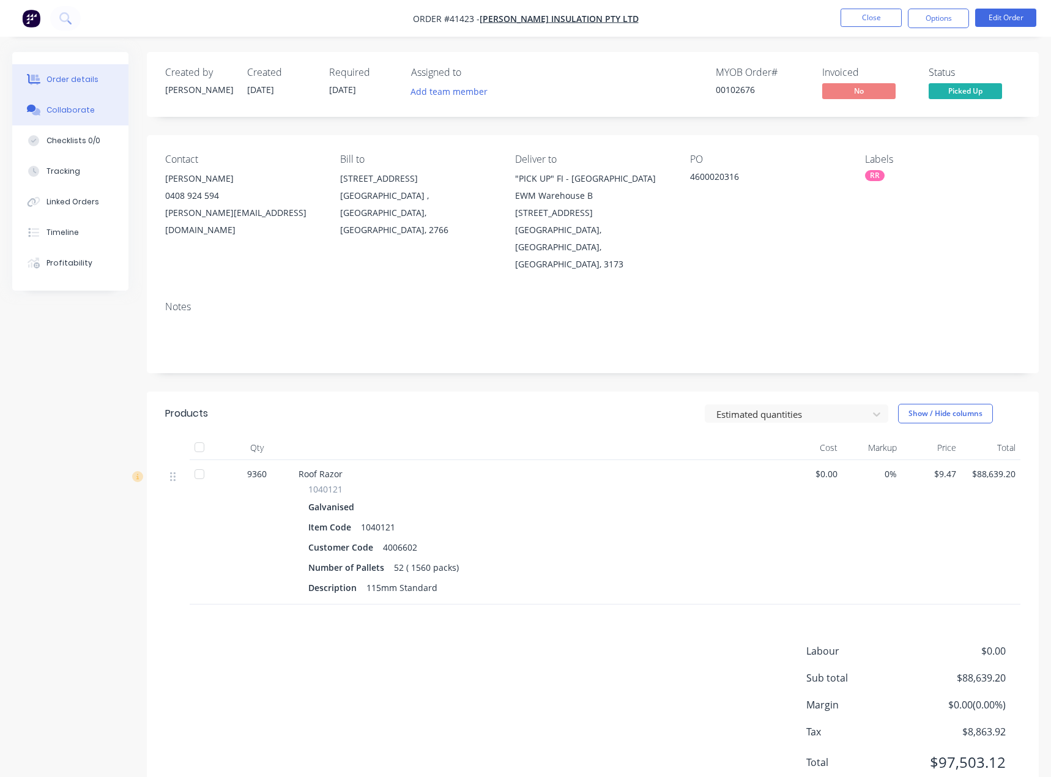
click at [72, 110] on div "Collaborate" at bounding box center [70, 110] width 48 height 11
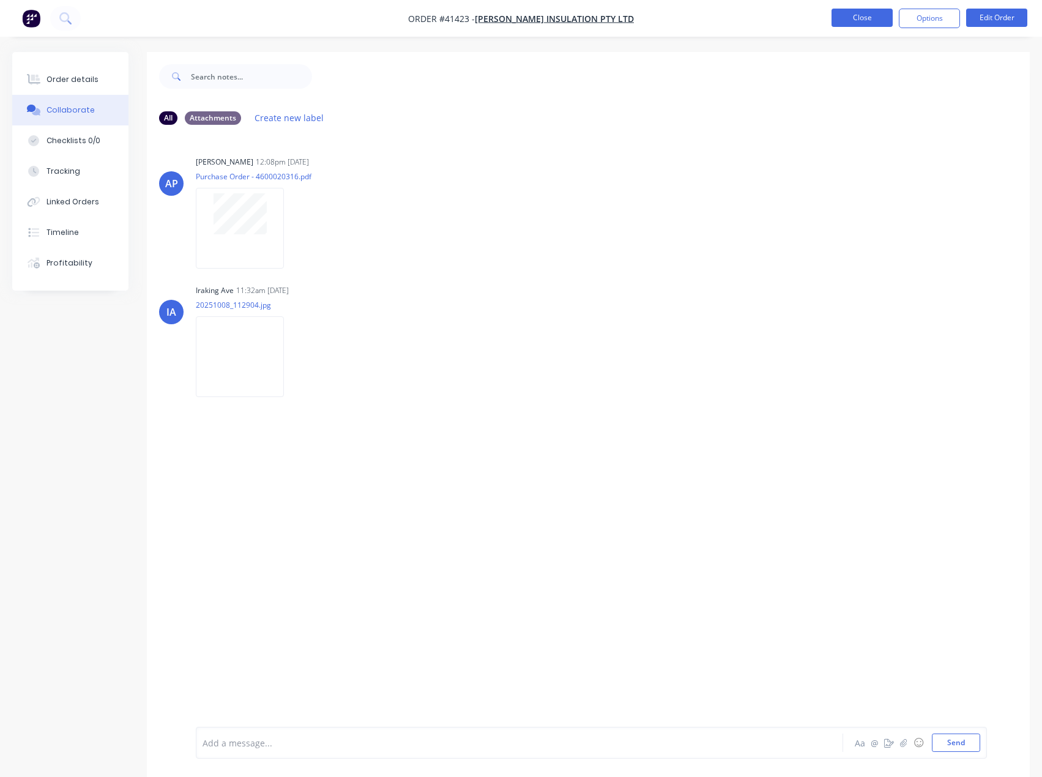
click at [857, 20] on button "Close" at bounding box center [861, 18] width 61 height 18
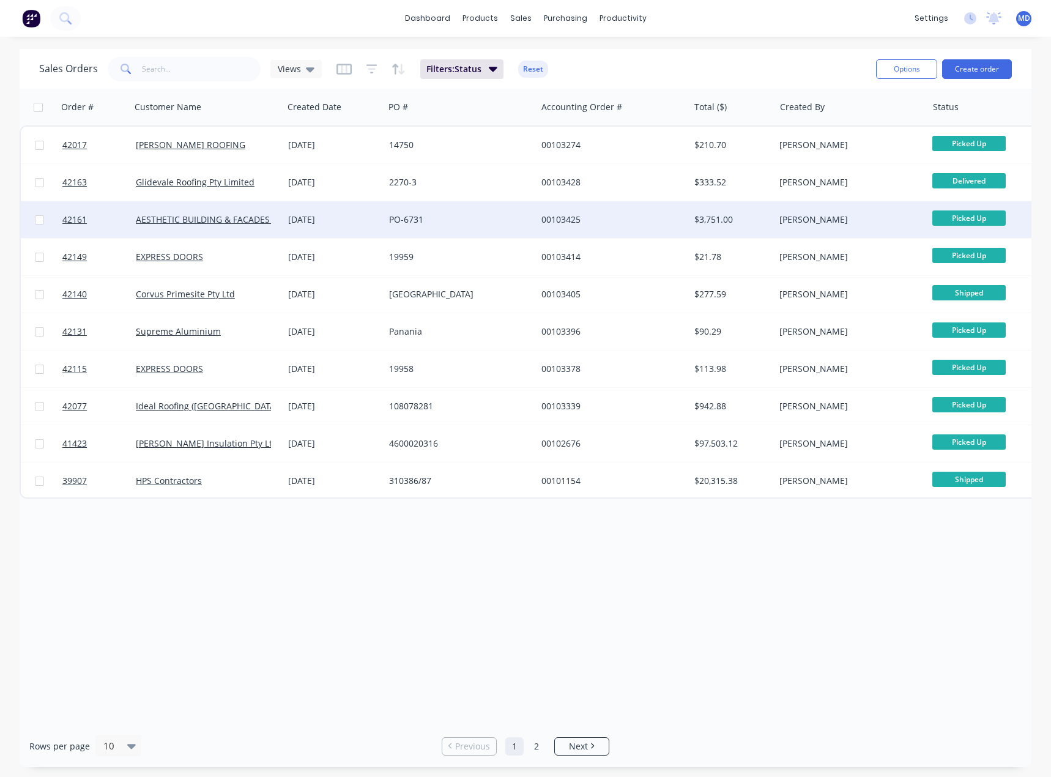
click at [478, 214] on div "PO-6731" at bounding box center [457, 219] width 136 height 12
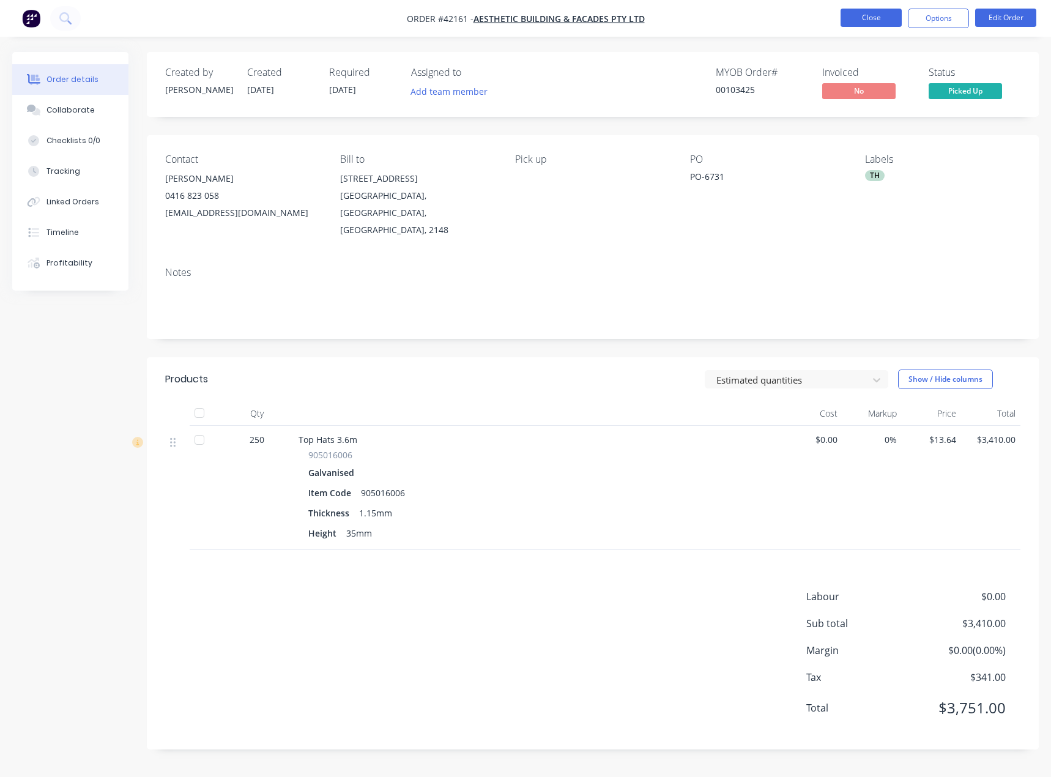
click at [863, 14] on button "Close" at bounding box center [870, 18] width 61 height 18
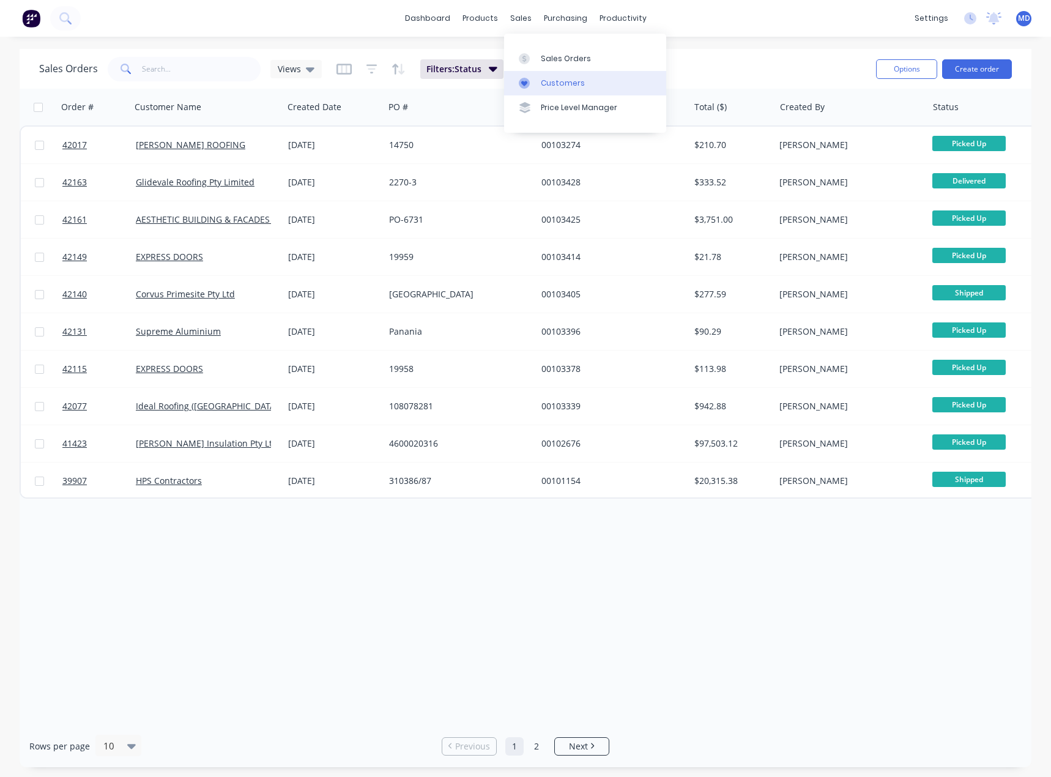
click at [552, 82] on div "Customers" at bounding box center [563, 83] width 44 height 11
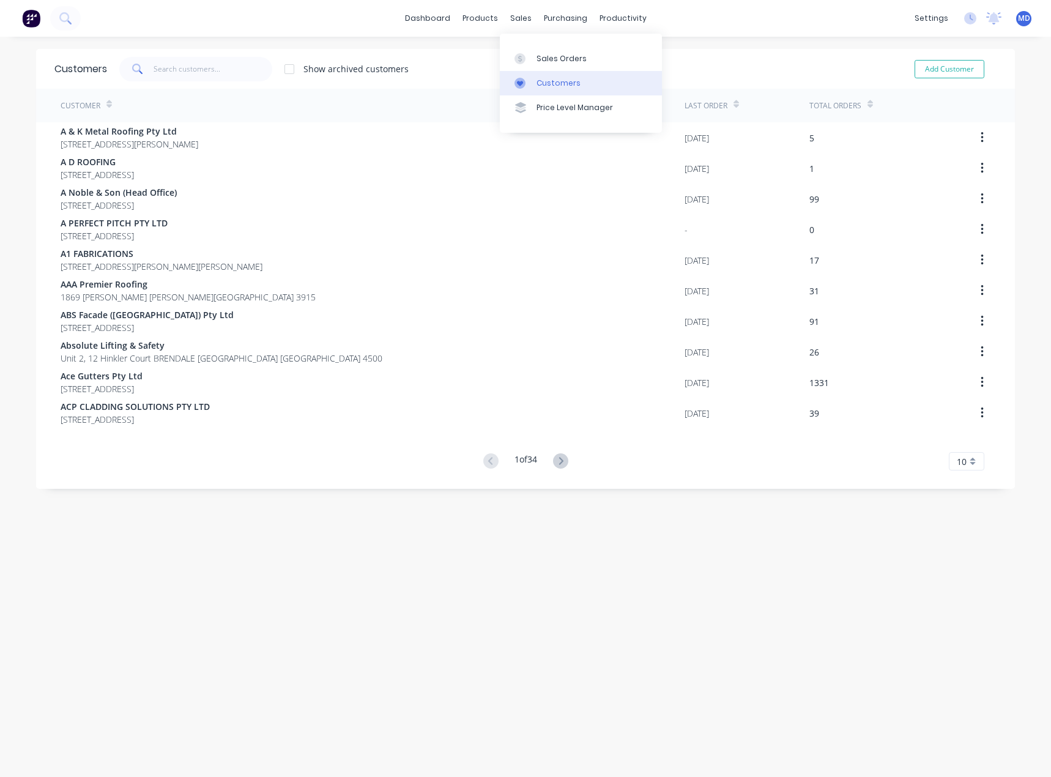
click at [550, 80] on div "Customers" at bounding box center [558, 83] width 44 height 11
click at [675, 104] on div "Delivery Scheduling" at bounding box center [659, 107] width 76 height 11
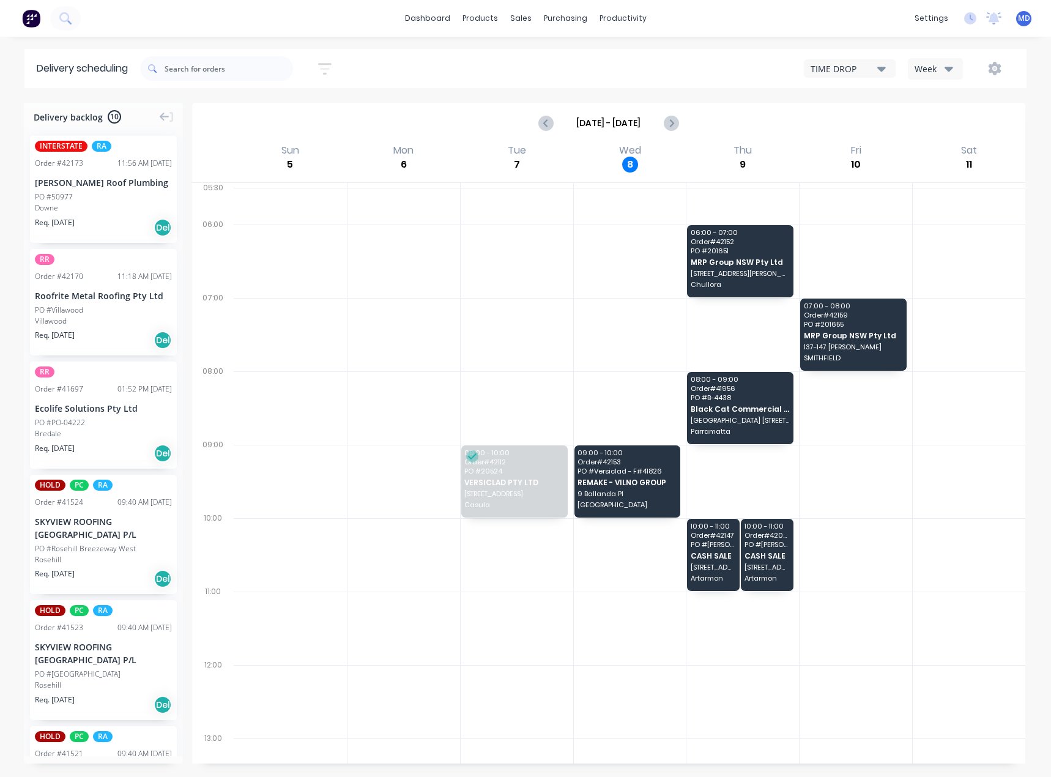
click at [946, 65] on icon "button" at bounding box center [948, 68] width 9 height 13
click at [943, 124] on div "Vehicle" at bounding box center [968, 125] width 121 height 24
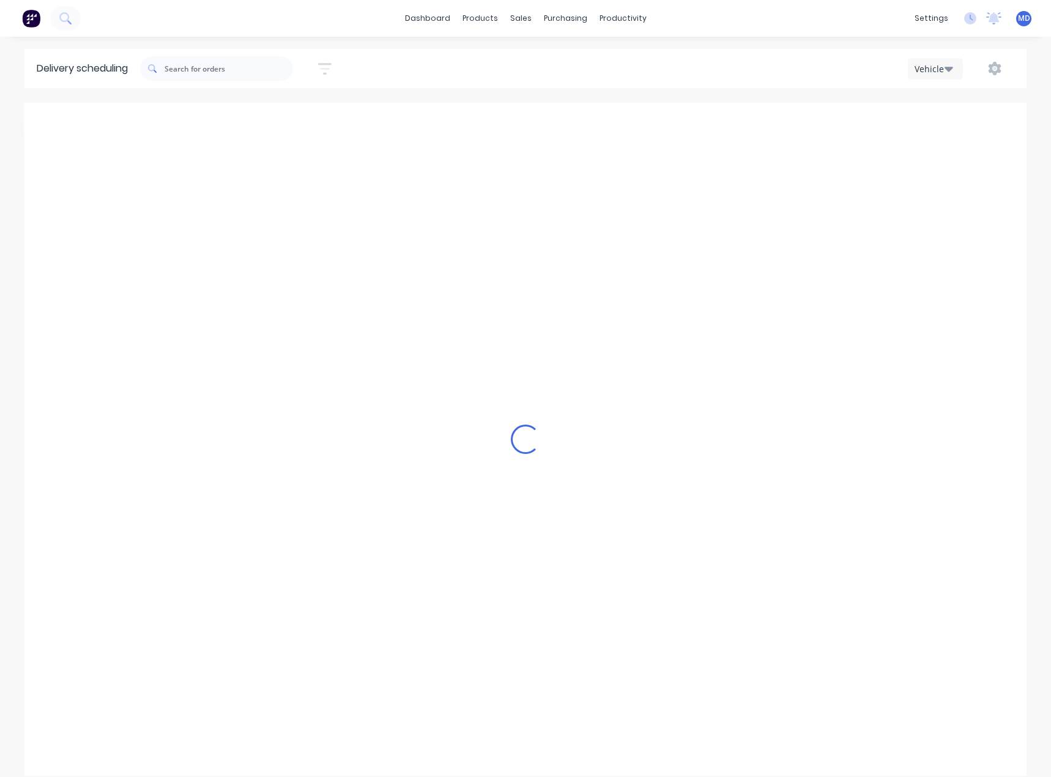
scroll to position [0, 1]
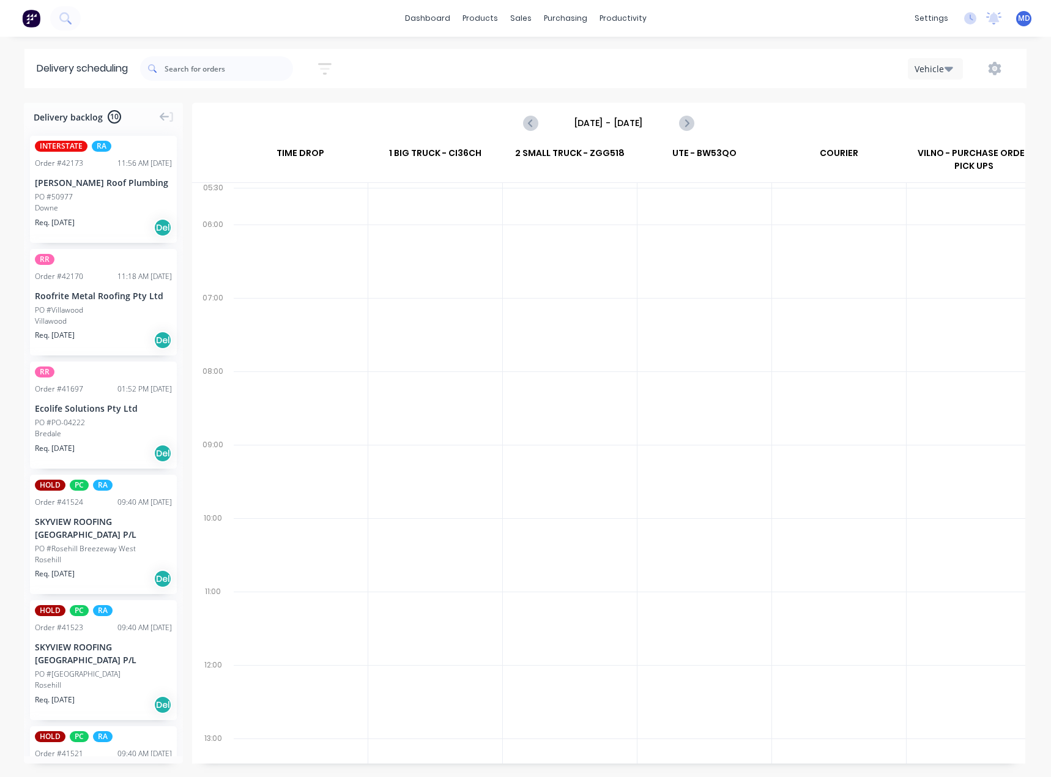
drag, startPoint x: 606, startPoint y: 128, endPoint x: 607, endPoint y: 117, distance: 11.1
click at [606, 126] on input "Sunday - 05/10/25" at bounding box center [608, 123] width 121 height 18
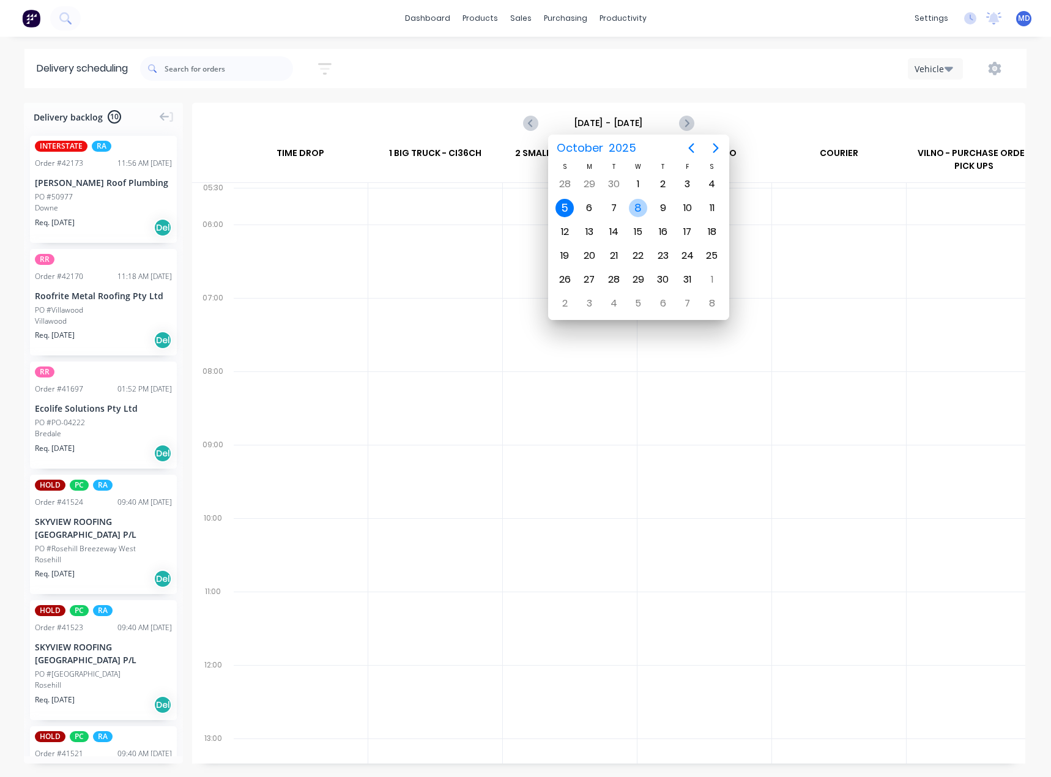
click at [640, 206] on div "8" at bounding box center [638, 208] width 18 height 18
type input "Wednesday - 08/10/25"
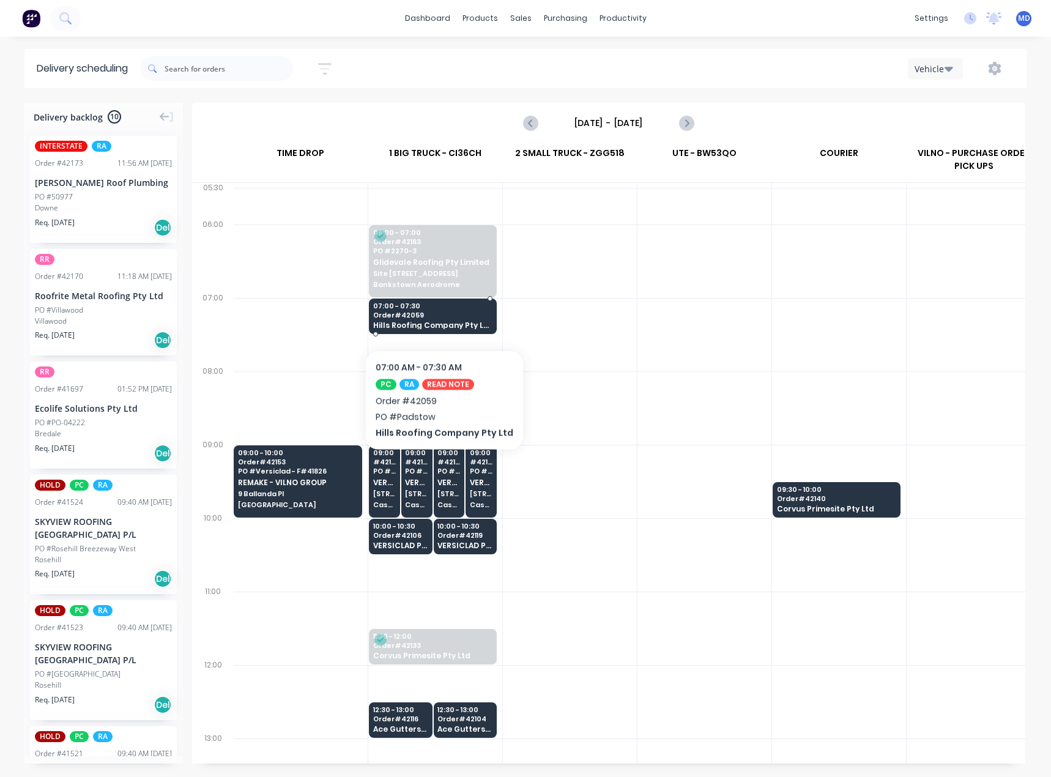
click at [440, 313] on span "Order # 42059" at bounding box center [432, 314] width 119 height 7
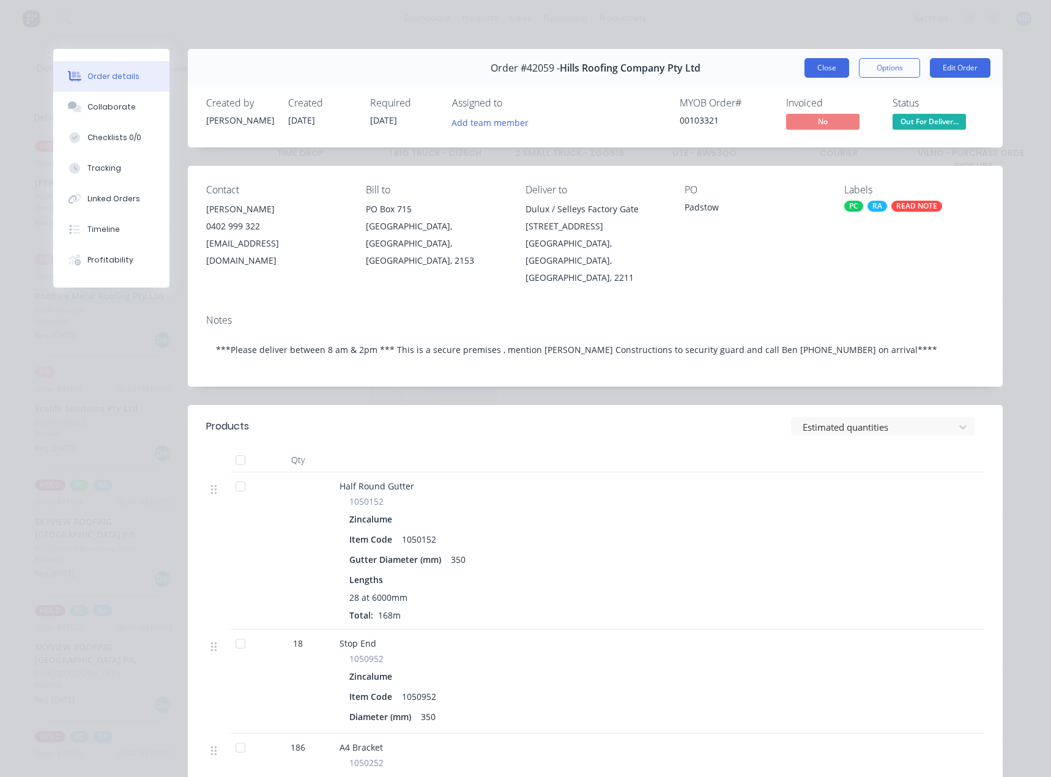
click at [826, 66] on button "Close" at bounding box center [826, 68] width 45 height 20
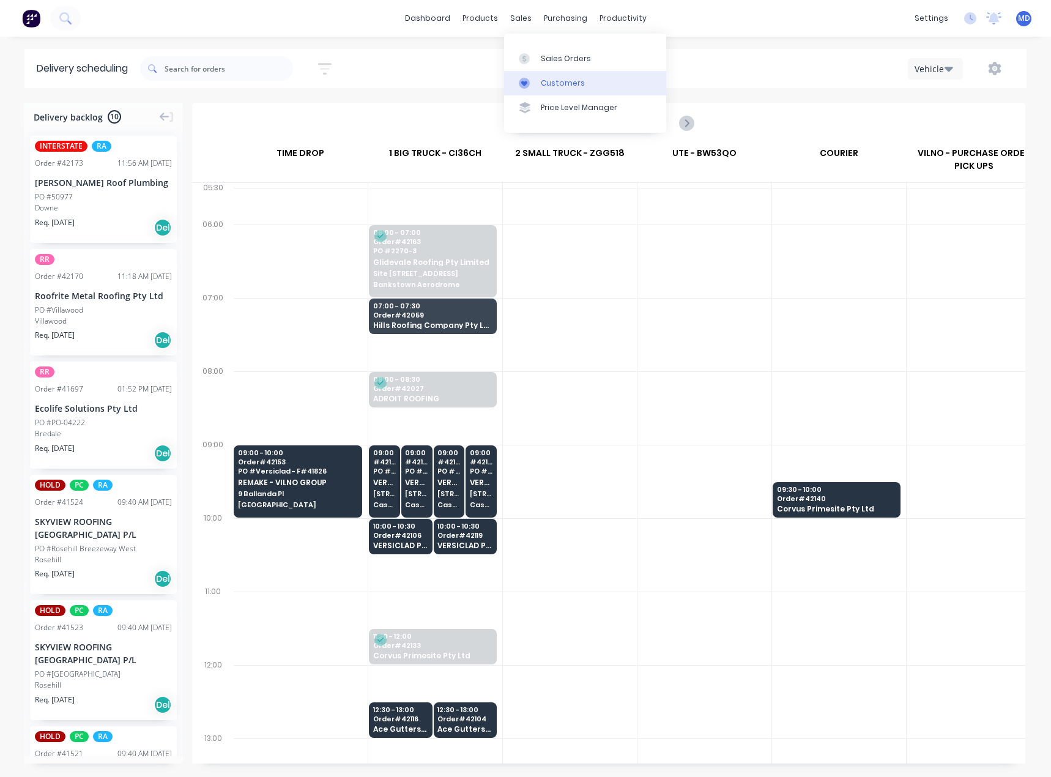
click at [554, 78] on div "Customers" at bounding box center [563, 83] width 44 height 11
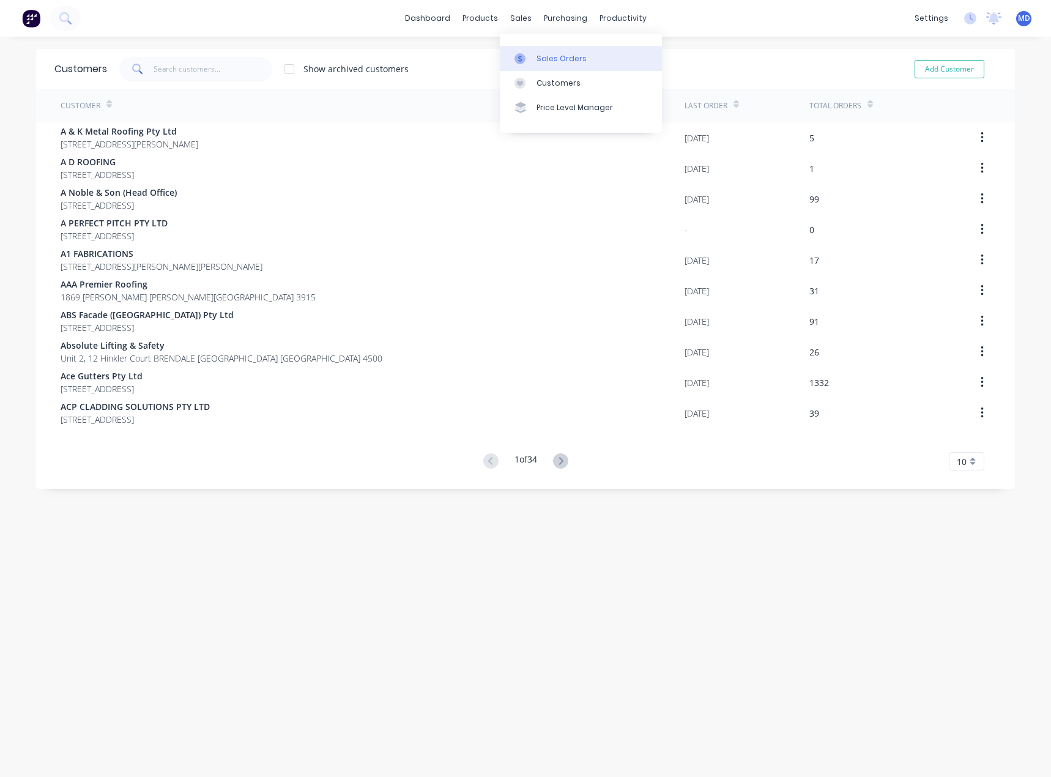
click at [553, 57] on div "Sales Orders" at bounding box center [561, 58] width 50 height 11
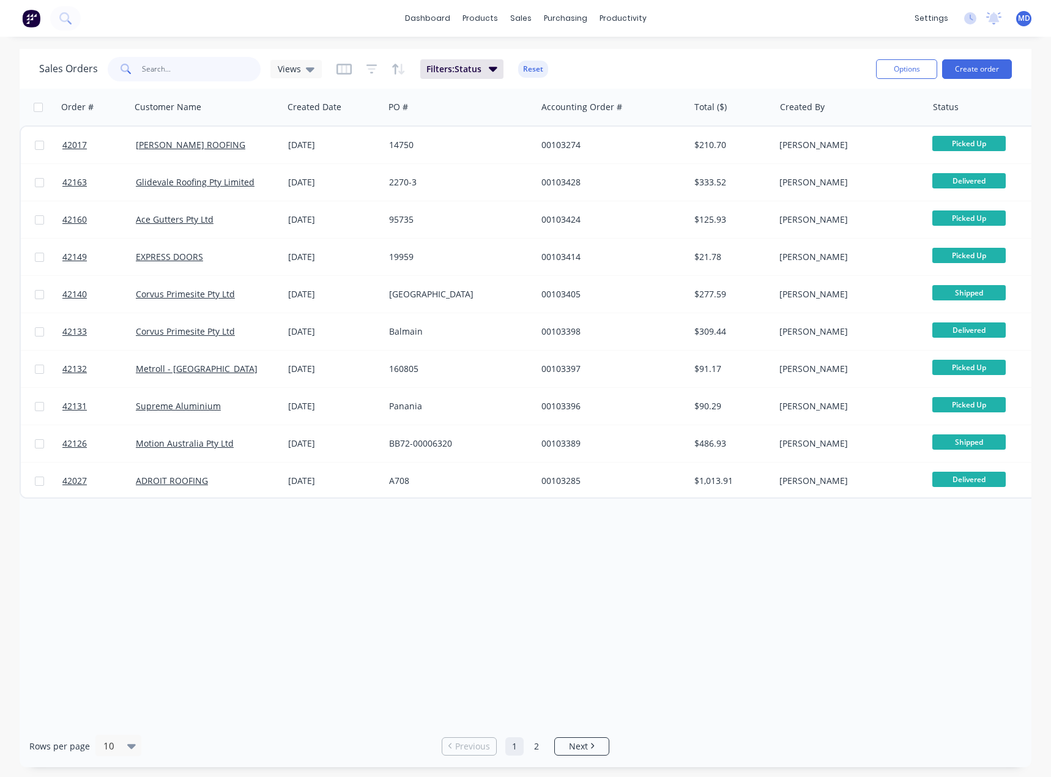
click at [182, 70] on input "text" at bounding box center [201, 69] width 119 height 24
type input "41987"
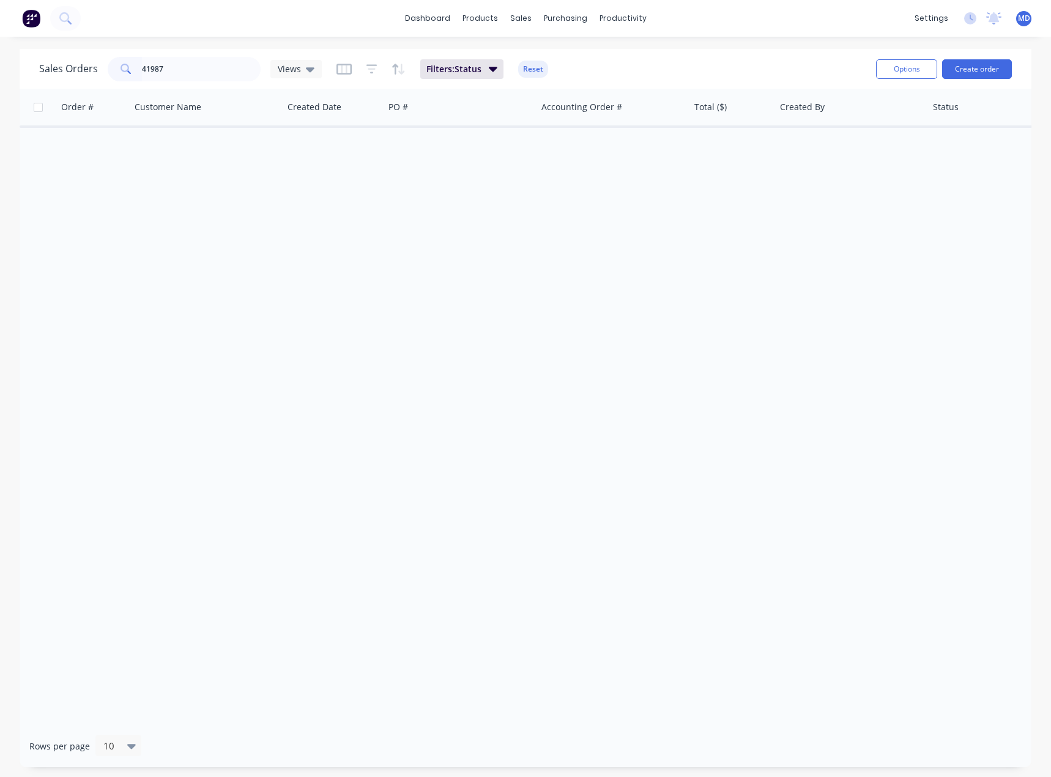
drag, startPoint x: 313, startPoint y: 67, endPoint x: 313, endPoint y: 84, distance: 17.7
click at [312, 66] on div "Views" at bounding box center [295, 69] width 51 height 18
click at [300, 195] on button "ARCHIVED" at bounding box center [343, 198] width 139 height 14
click at [551, 73] on link "Customers" at bounding box center [585, 83] width 162 height 24
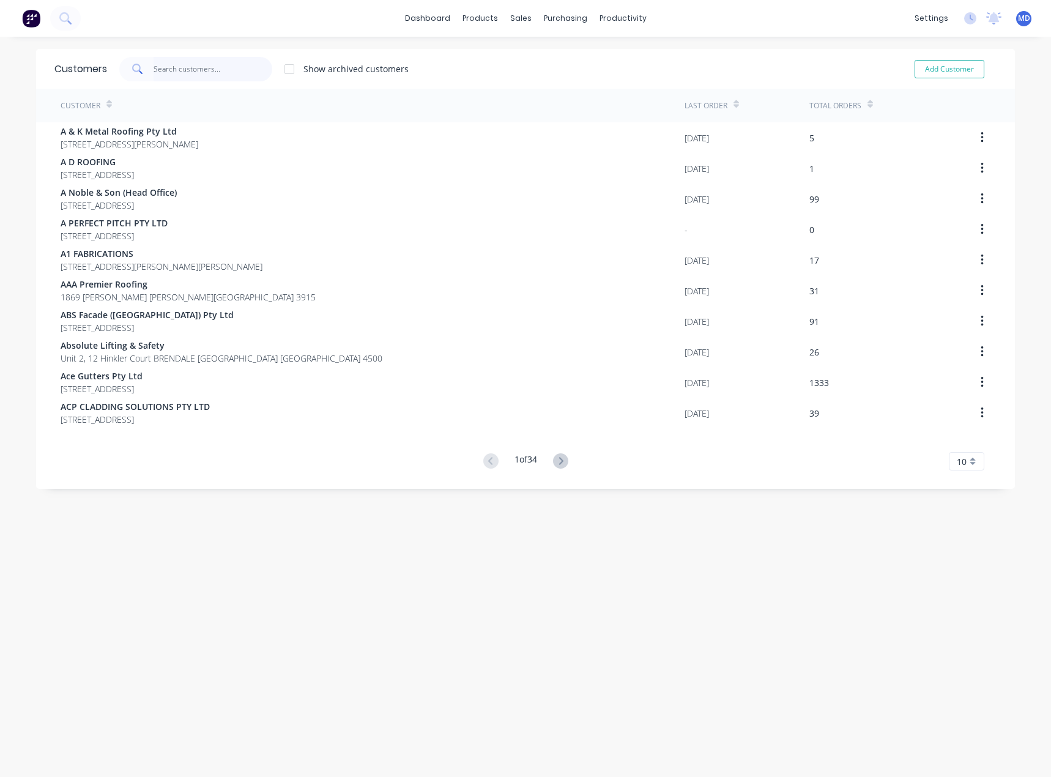
click at [191, 72] on input "text" at bounding box center [213, 69] width 119 height 24
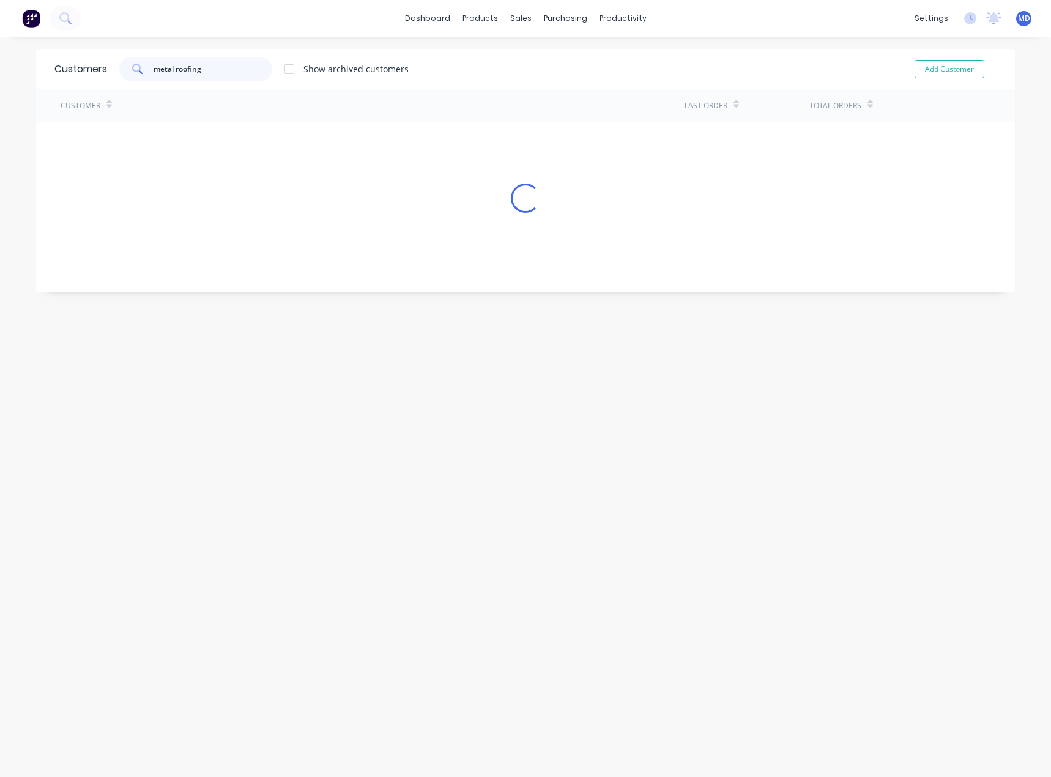
type input "metal roofing"
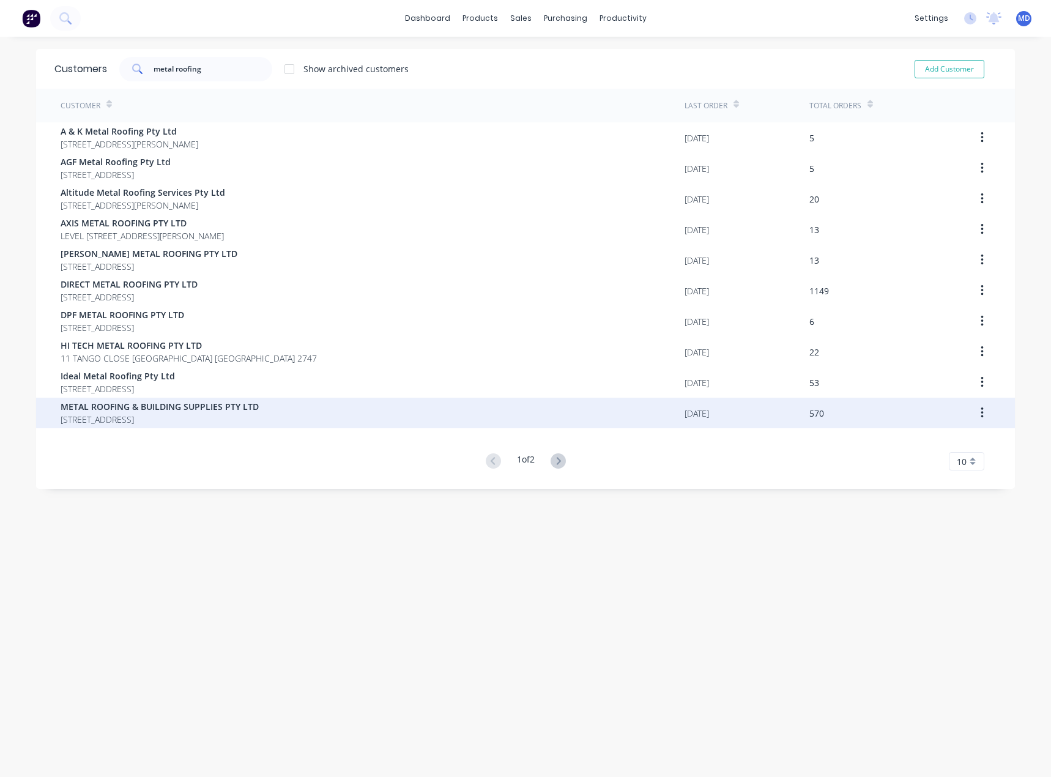
click at [161, 409] on span "METAL ROOFING & BUILDING SUPPLIES PTY LTD" at bounding box center [160, 406] width 198 height 13
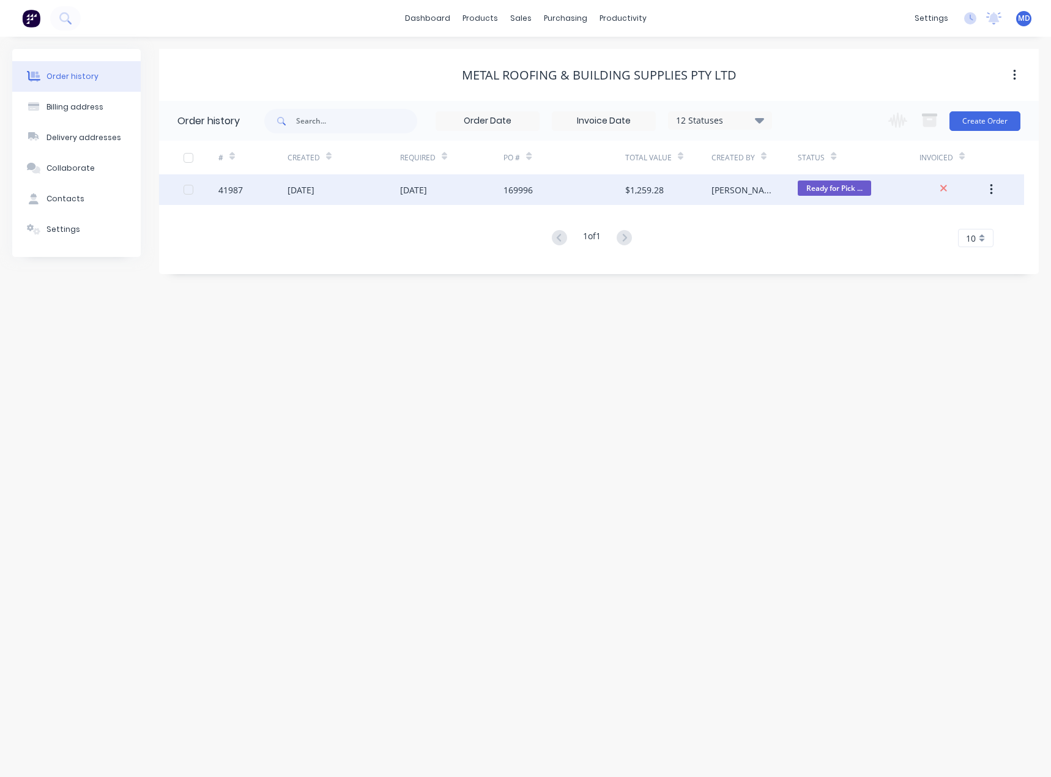
click at [372, 191] on div "[DATE]" at bounding box center [343, 189] width 113 height 31
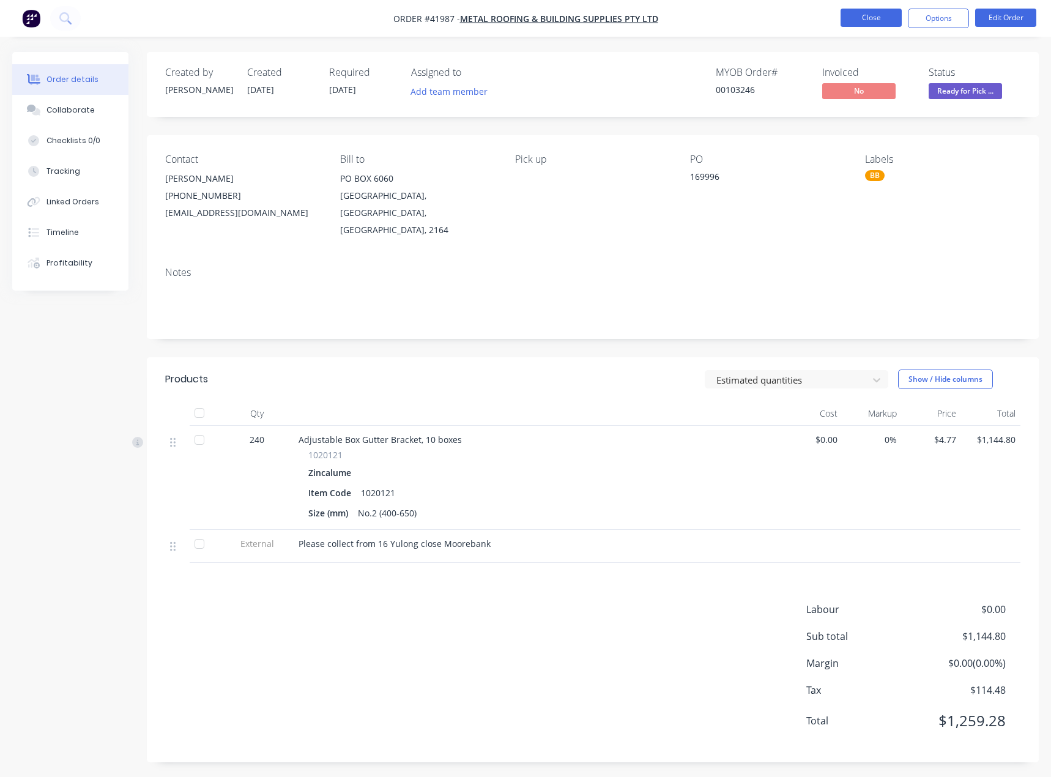
click at [876, 23] on button "Close" at bounding box center [870, 18] width 61 height 18
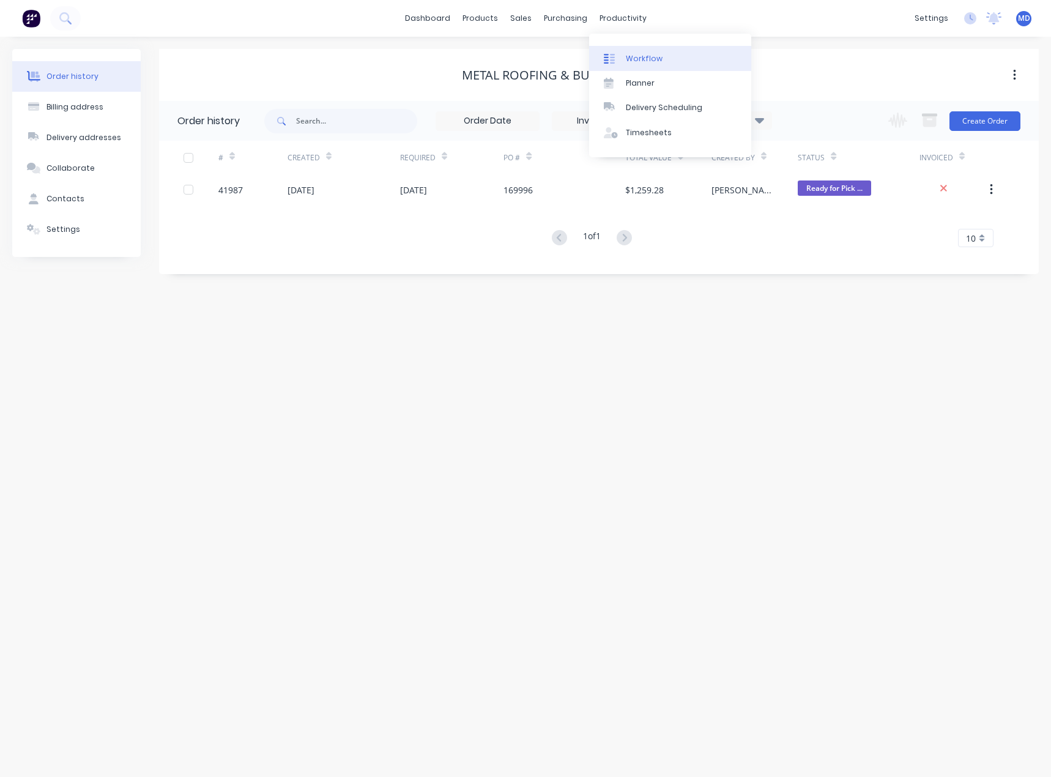
click at [647, 56] on div "Workflow" at bounding box center [644, 58] width 37 height 11
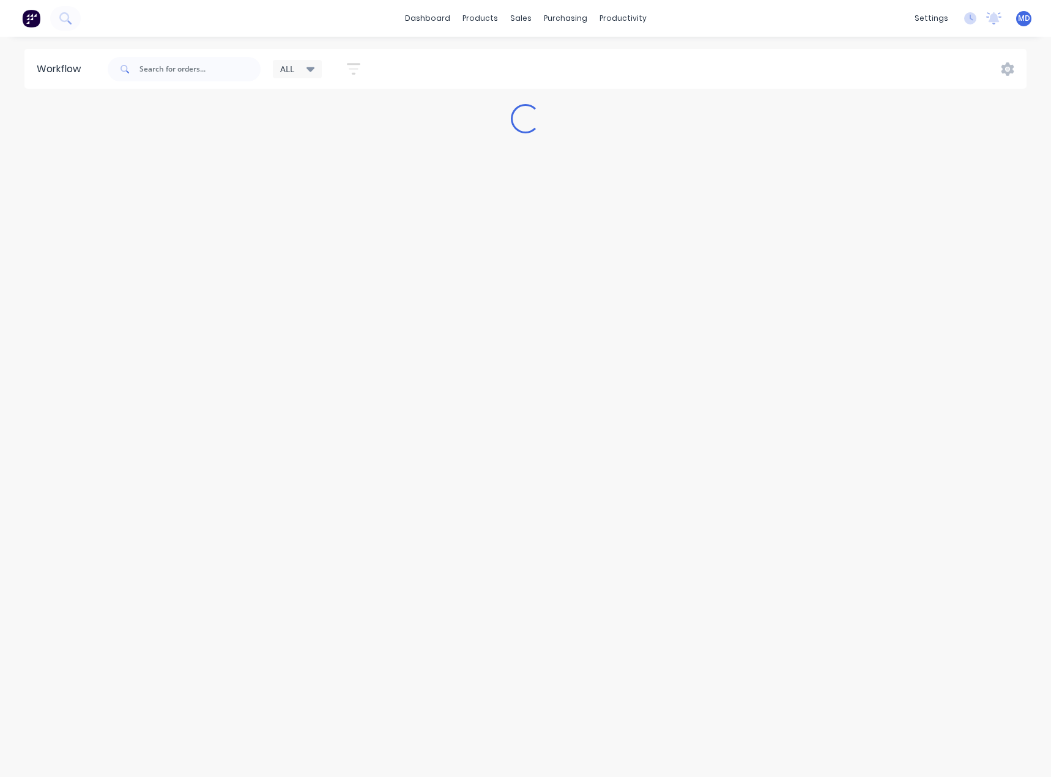
click at [315, 70] on icon at bounding box center [310, 68] width 9 height 13
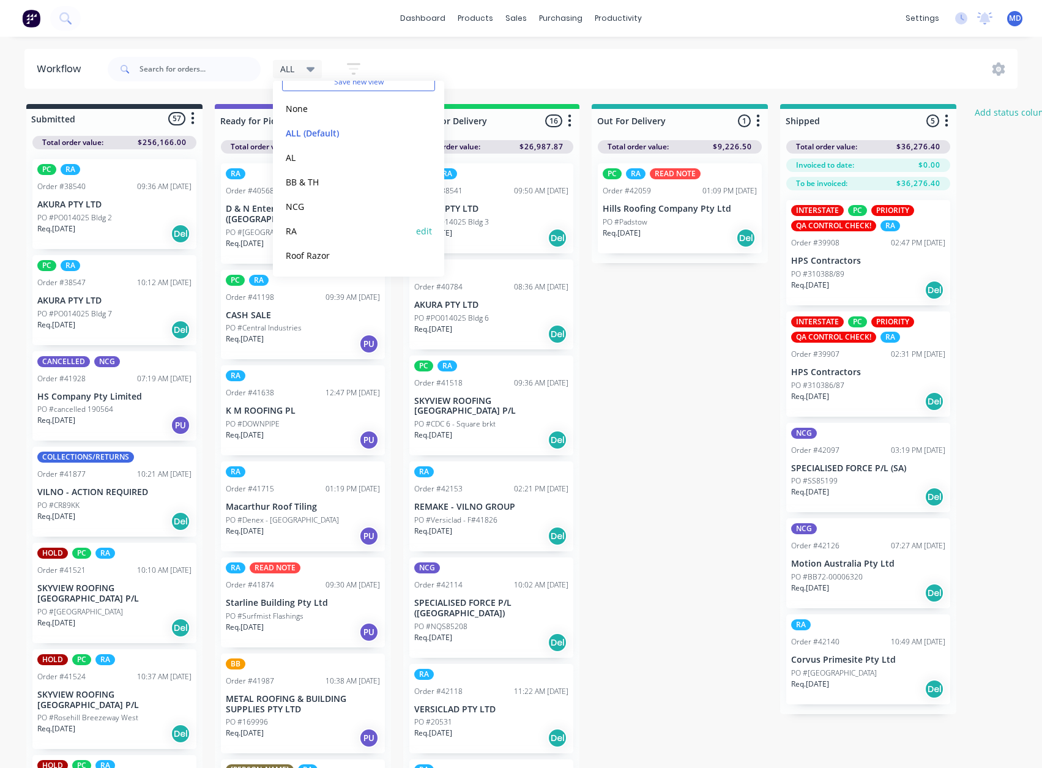
click at [297, 231] on button "RA" at bounding box center [347, 231] width 130 height 14
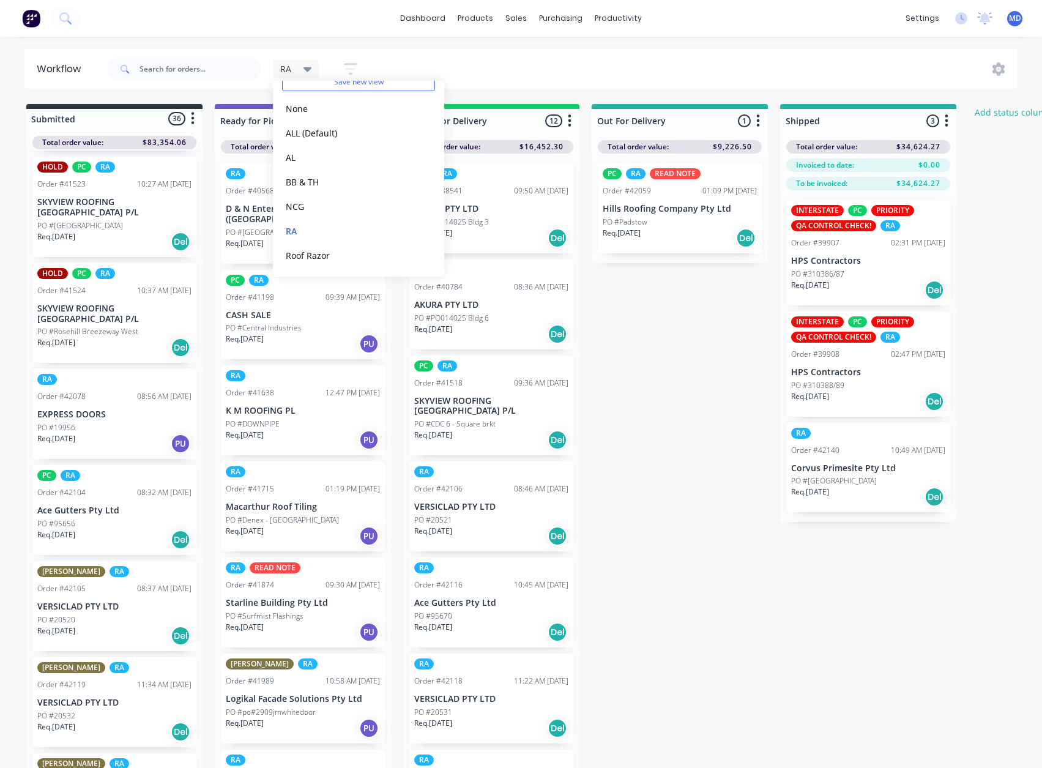
scroll to position [306, 0]
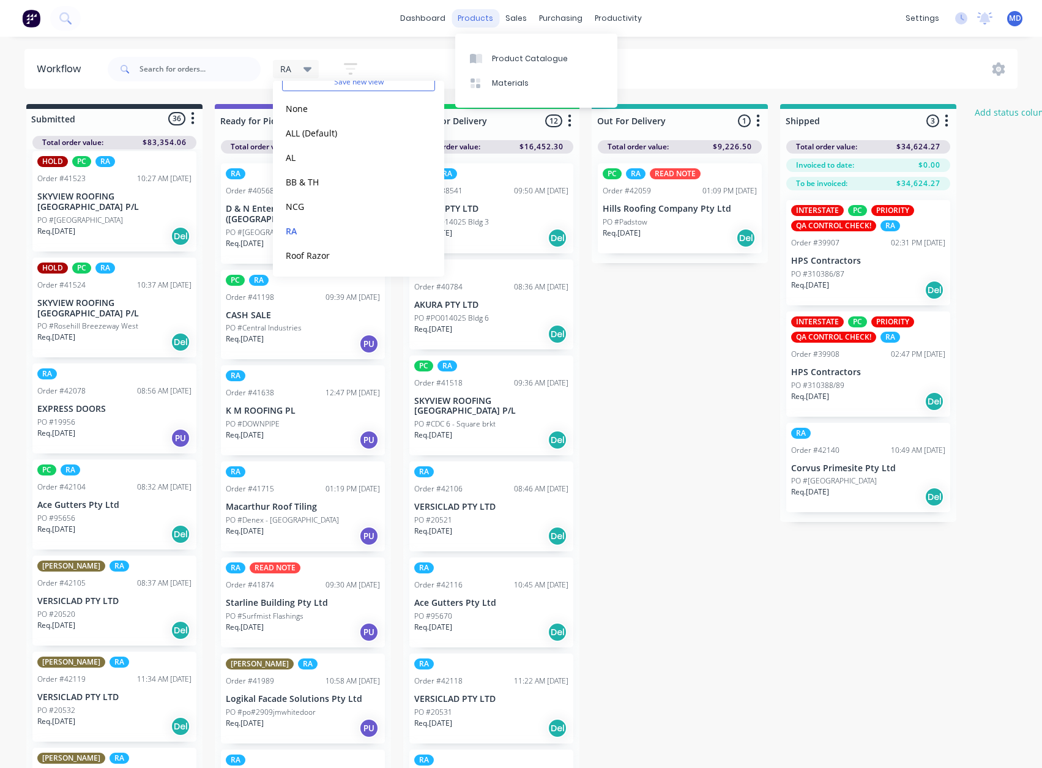
click at [477, 20] on div "products" at bounding box center [475, 18] width 48 height 18
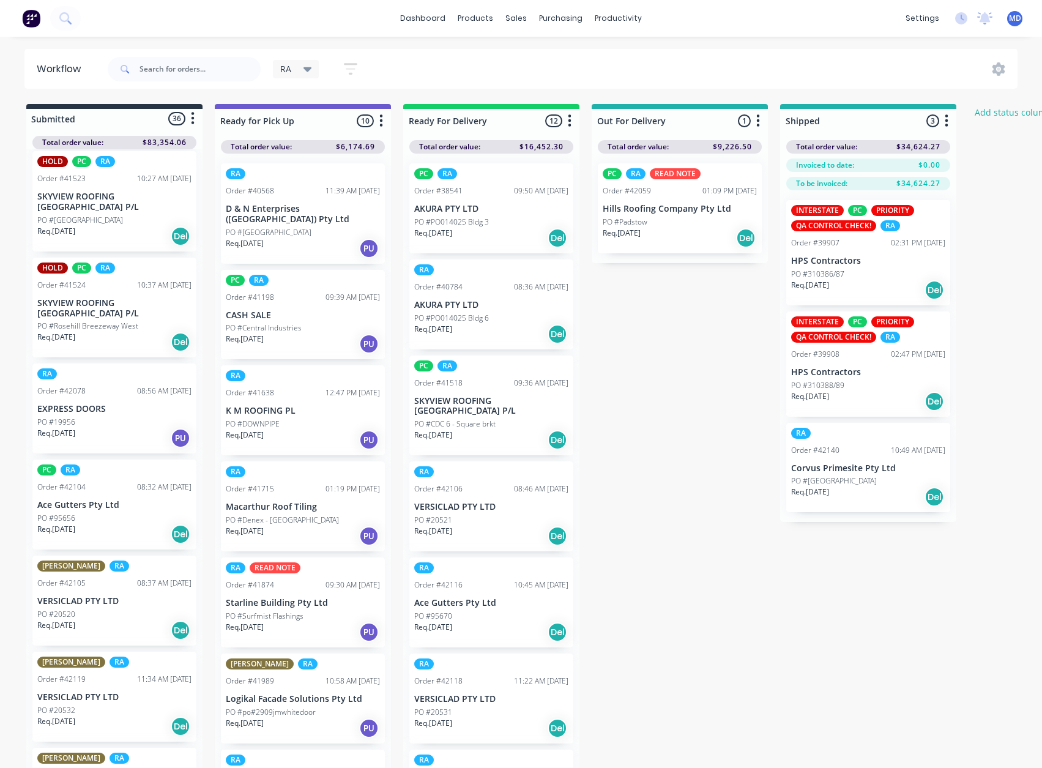
click at [637, 217] on p "PO #Padstow" at bounding box center [624, 222] width 45 height 11
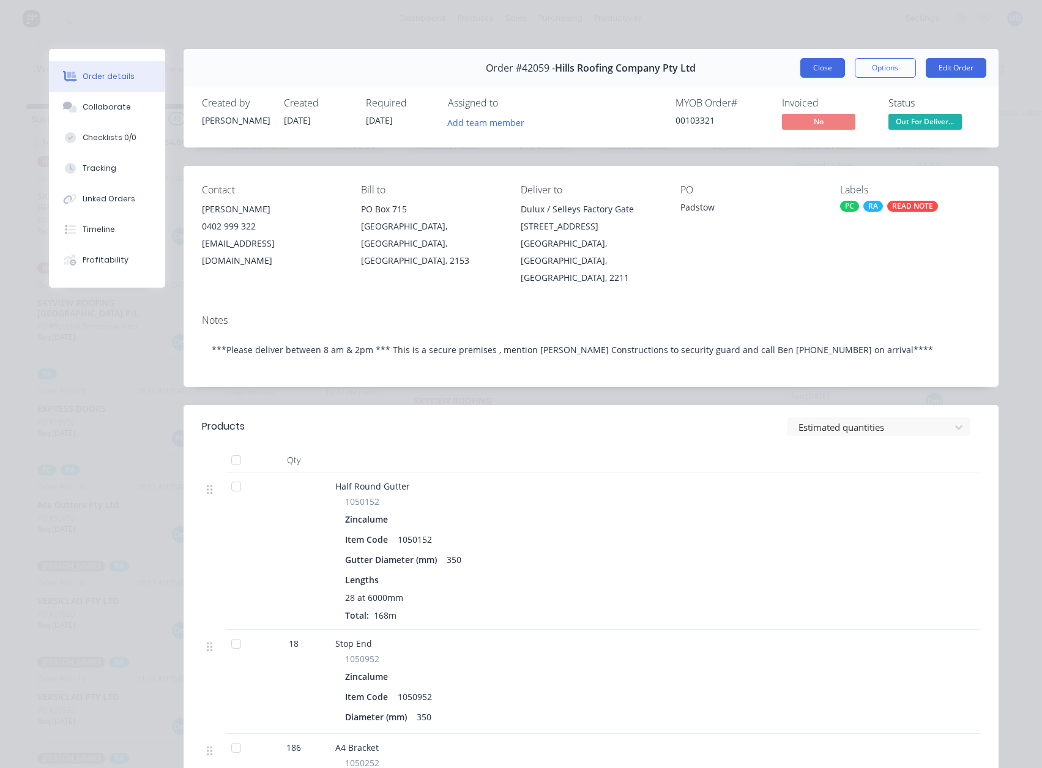
click at [817, 64] on button "Close" at bounding box center [822, 68] width 45 height 20
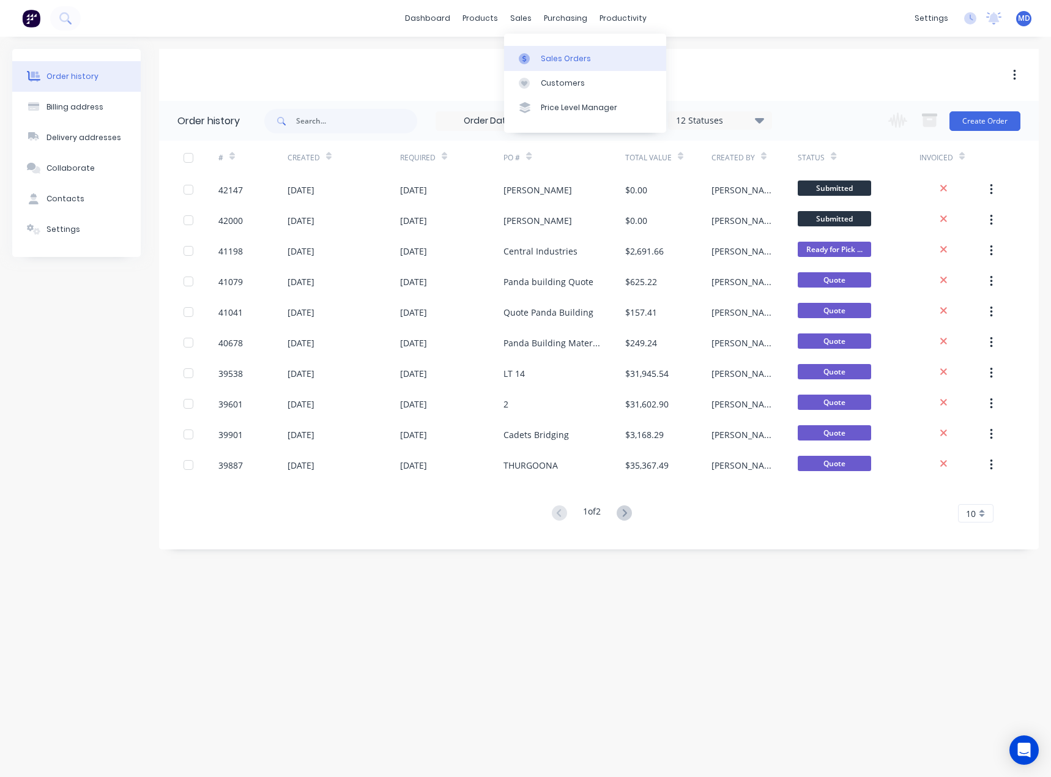
click at [573, 58] on div "Sales Orders" at bounding box center [566, 58] width 50 height 11
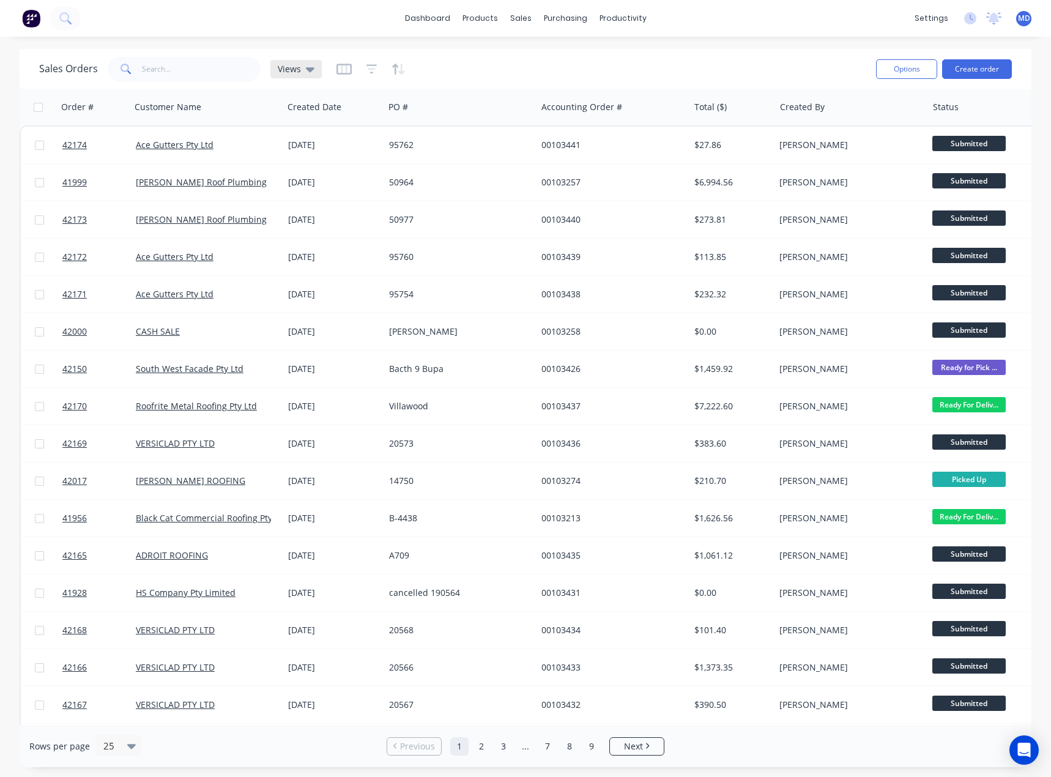
click at [306, 69] on icon at bounding box center [310, 69] width 9 height 5
click at [301, 220] on button "INVOICING" at bounding box center [343, 222] width 139 height 14
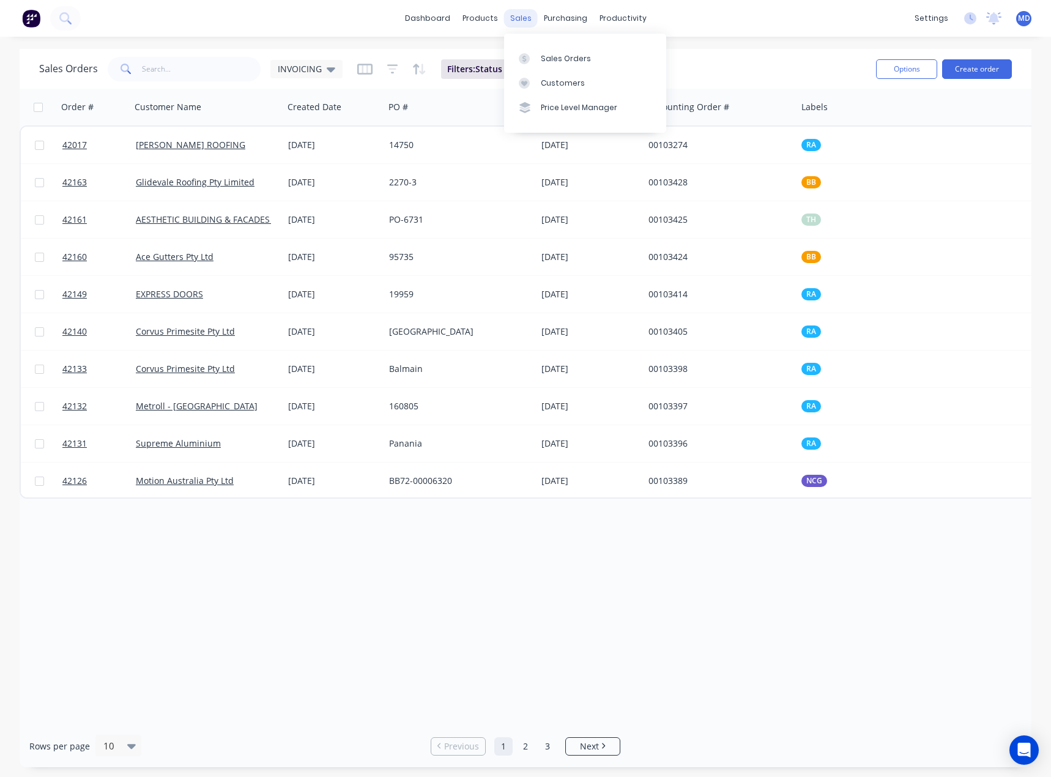
click at [521, 17] on div "sales" at bounding box center [521, 18] width 34 height 18
click at [563, 76] on link "Customers" at bounding box center [585, 83] width 162 height 24
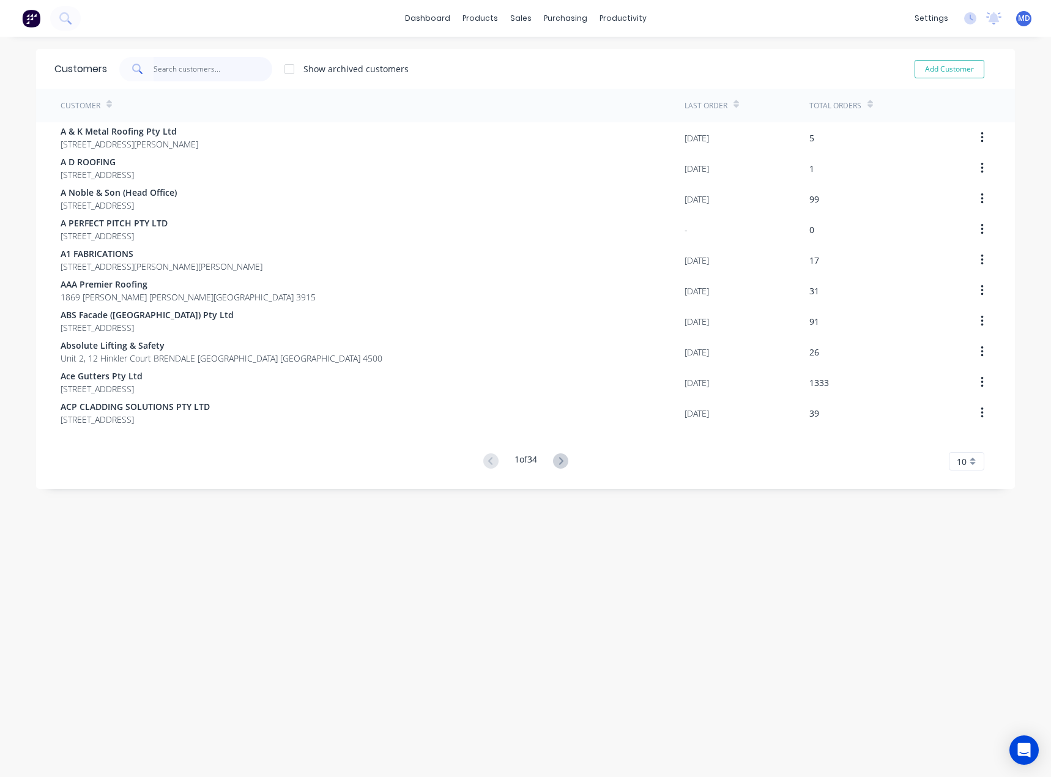
click at [193, 73] on input "text" at bounding box center [213, 69] width 119 height 24
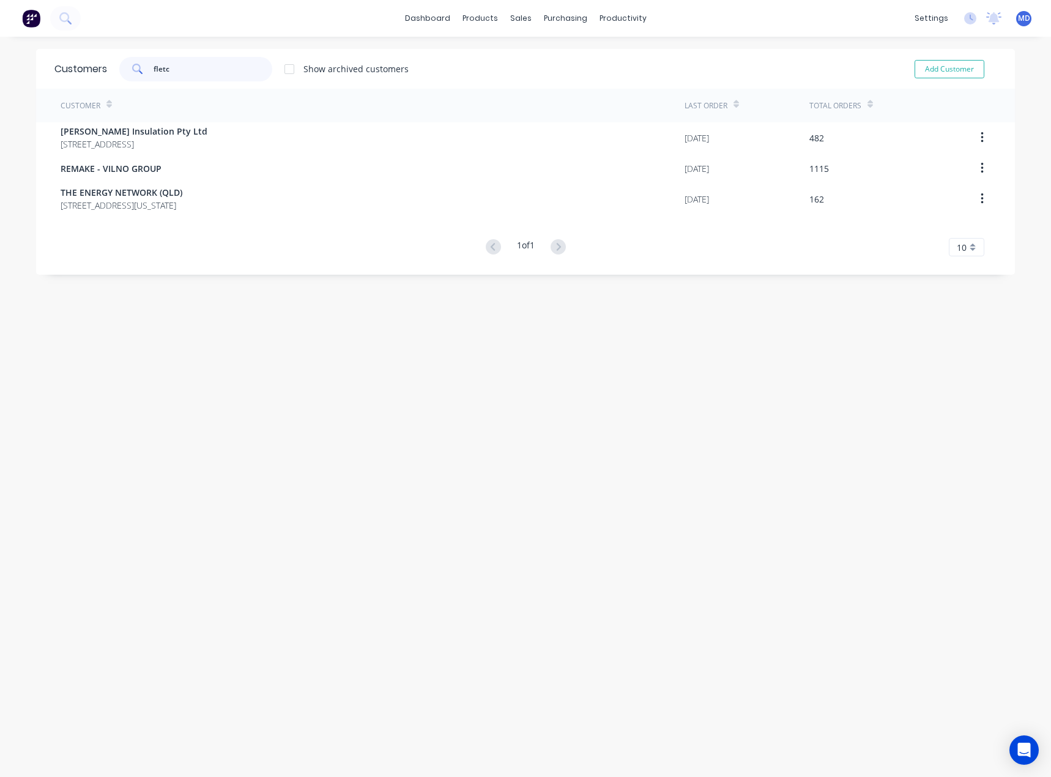
type input "fletc"
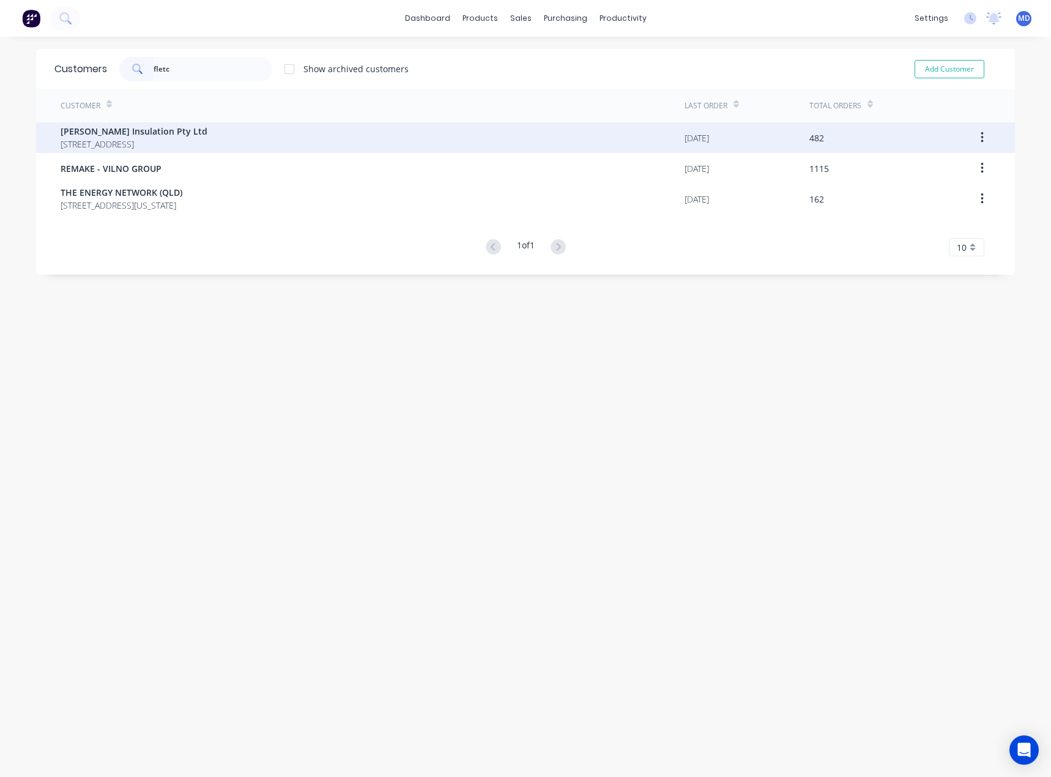
click at [135, 134] on span "[PERSON_NAME] Insulation Pty Ltd" at bounding box center [134, 131] width 147 height 13
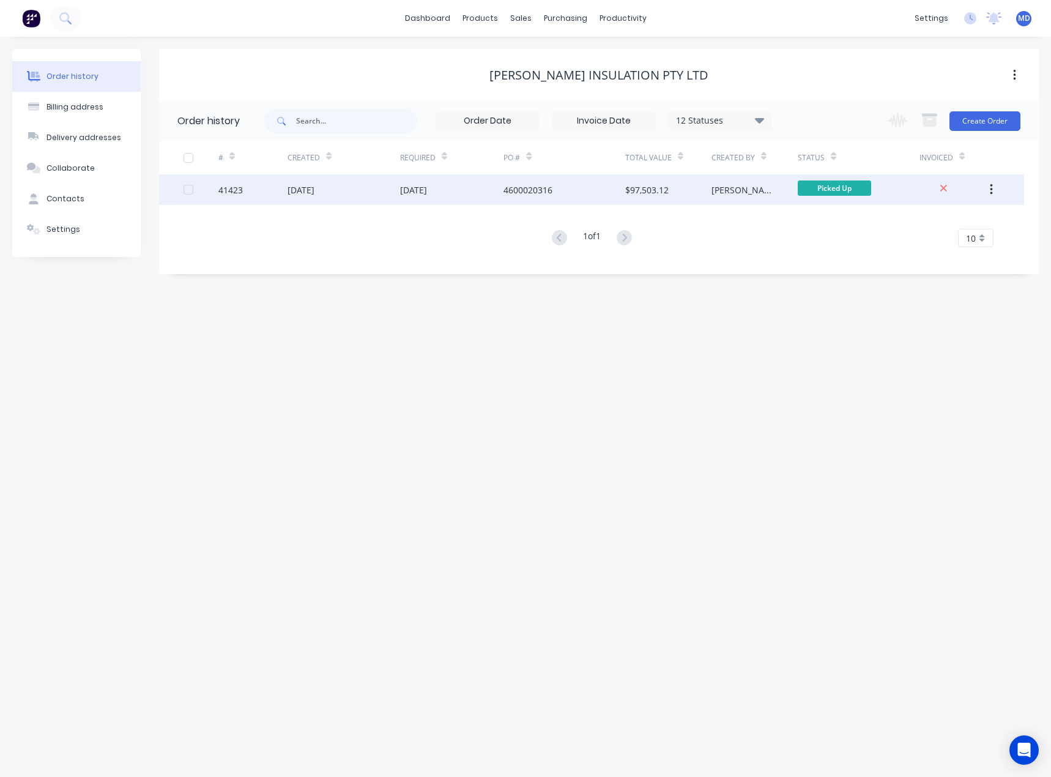
click at [385, 190] on div "29 Aug 2025" at bounding box center [343, 189] width 113 height 31
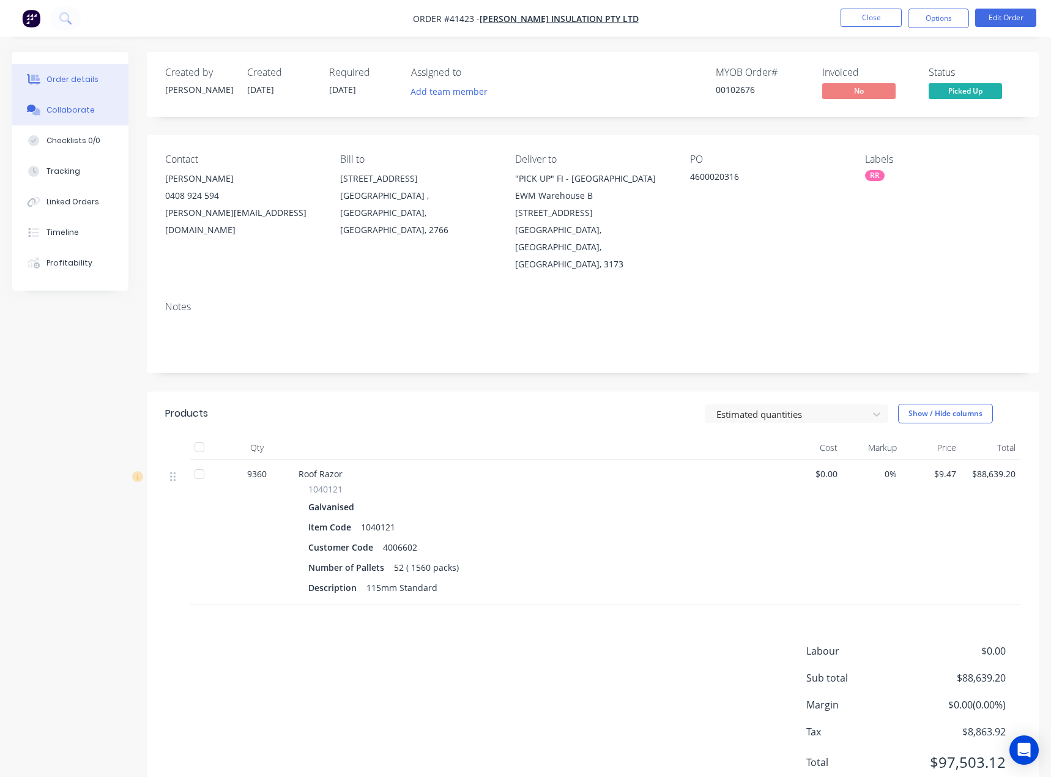
click at [54, 109] on div "Collaborate" at bounding box center [70, 110] width 48 height 11
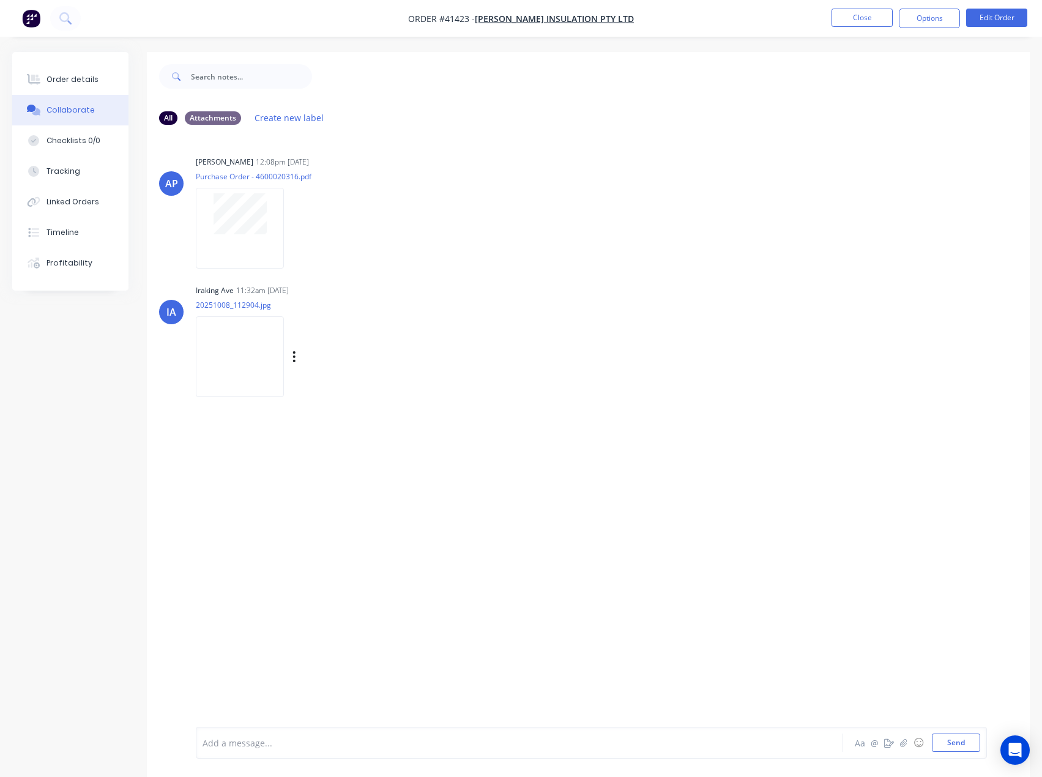
click at [240, 355] on img at bounding box center [240, 356] width 88 height 80
click at [72, 79] on div "Order details" at bounding box center [72, 79] width 52 height 11
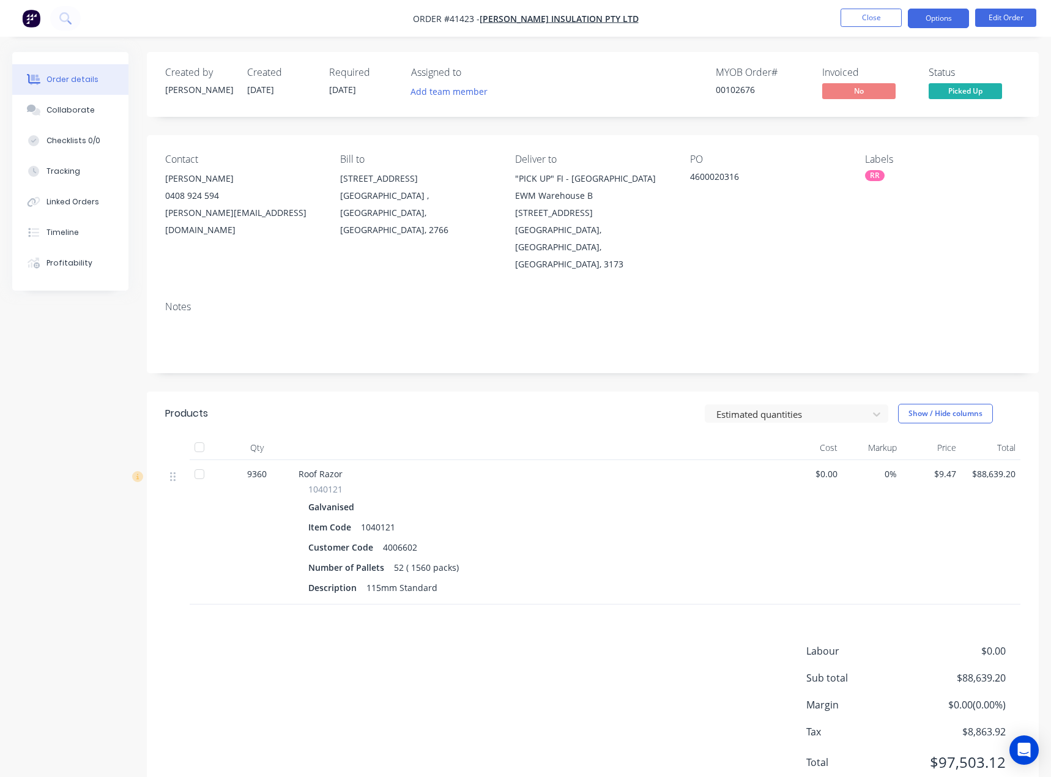
click at [944, 18] on button "Options" at bounding box center [938, 19] width 61 height 20
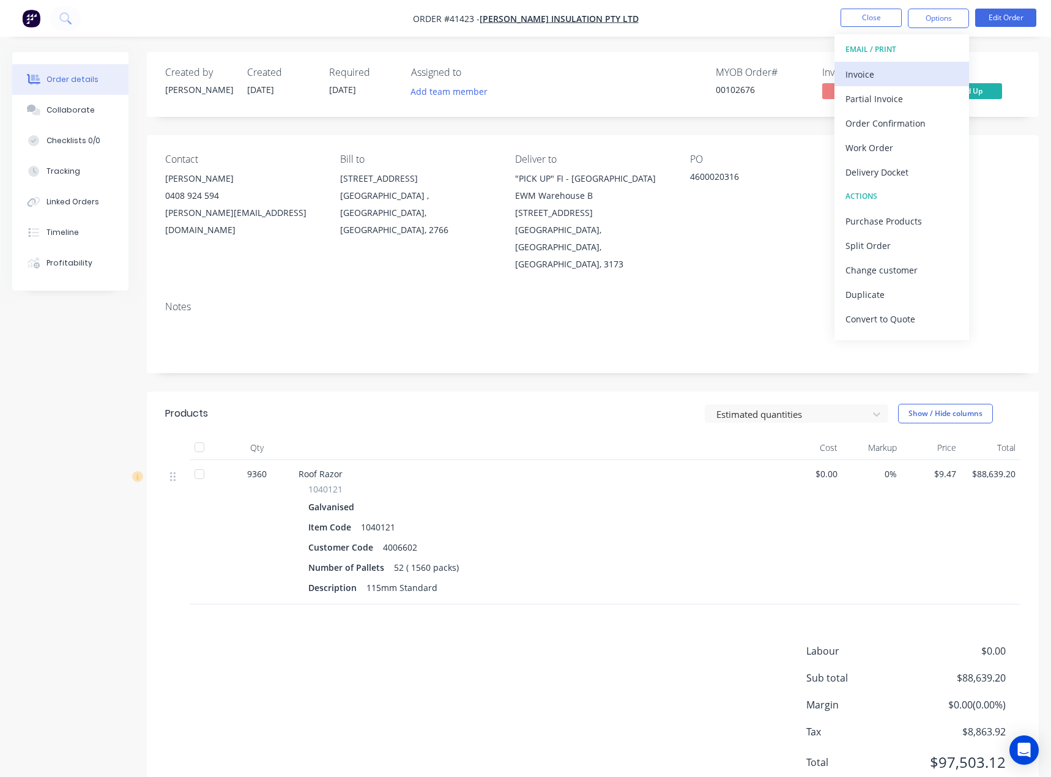
click at [860, 75] on div "Invoice" at bounding box center [901, 74] width 113 height 18
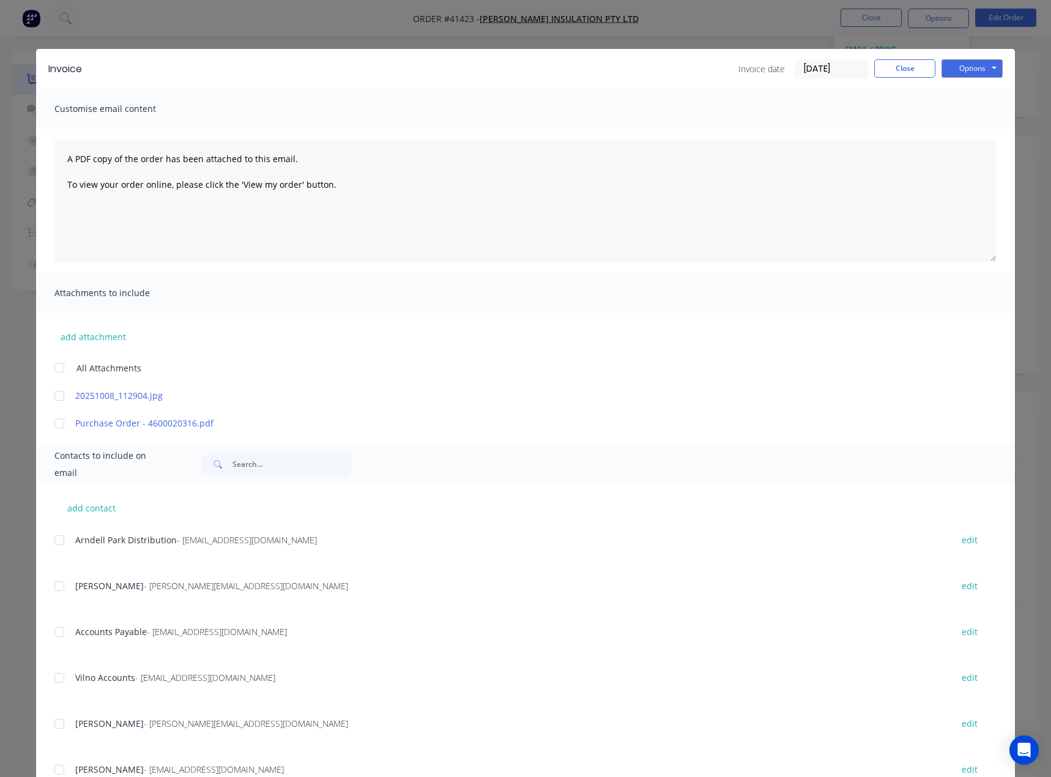
click at [52, 634] on div at bounding box center [59, 632] width 24 height 24
click at [966, 69] on button "Options" at bounding box center [971, 68] width 61 height 18
click at [970, 129] on button "Email" at bounding box center [980, 130] width 78 height 20
click at [894, 67] on button "Close" at bounding box center [904, 68] width 61 height 18
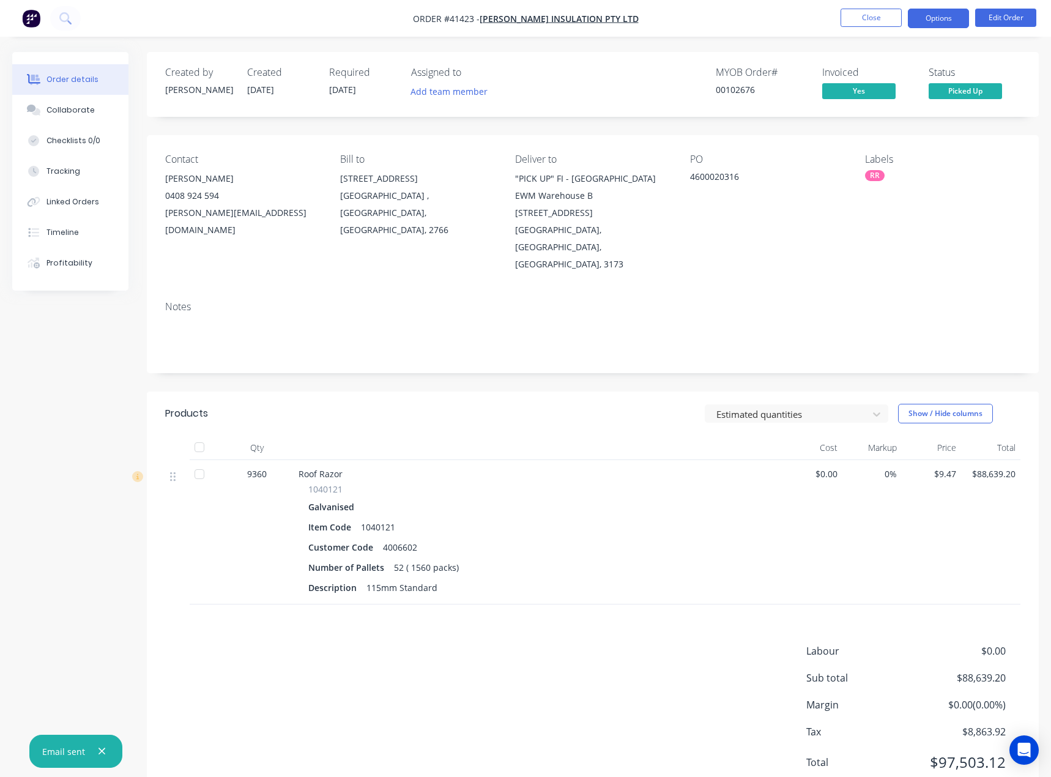
click at [936, 23] on button "Options" at bounding box center [938, 19] width 61 height 20
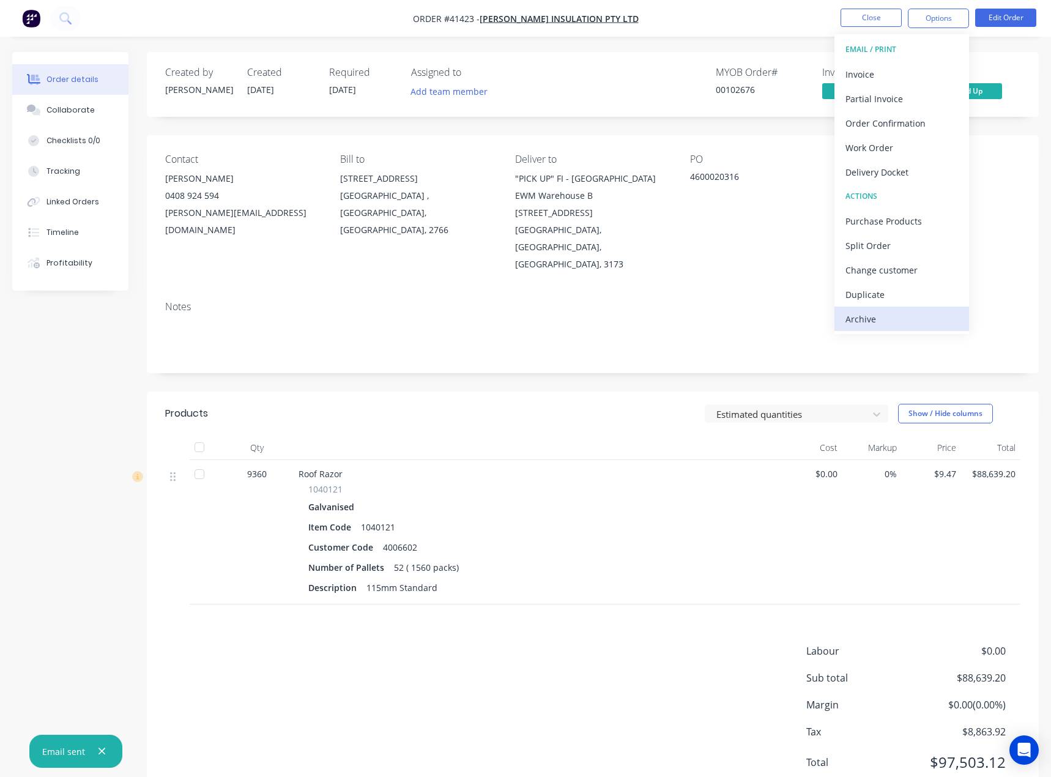
click at [861, 316] on div "Archive" at bounding box center [901, 319] width 113 height 18
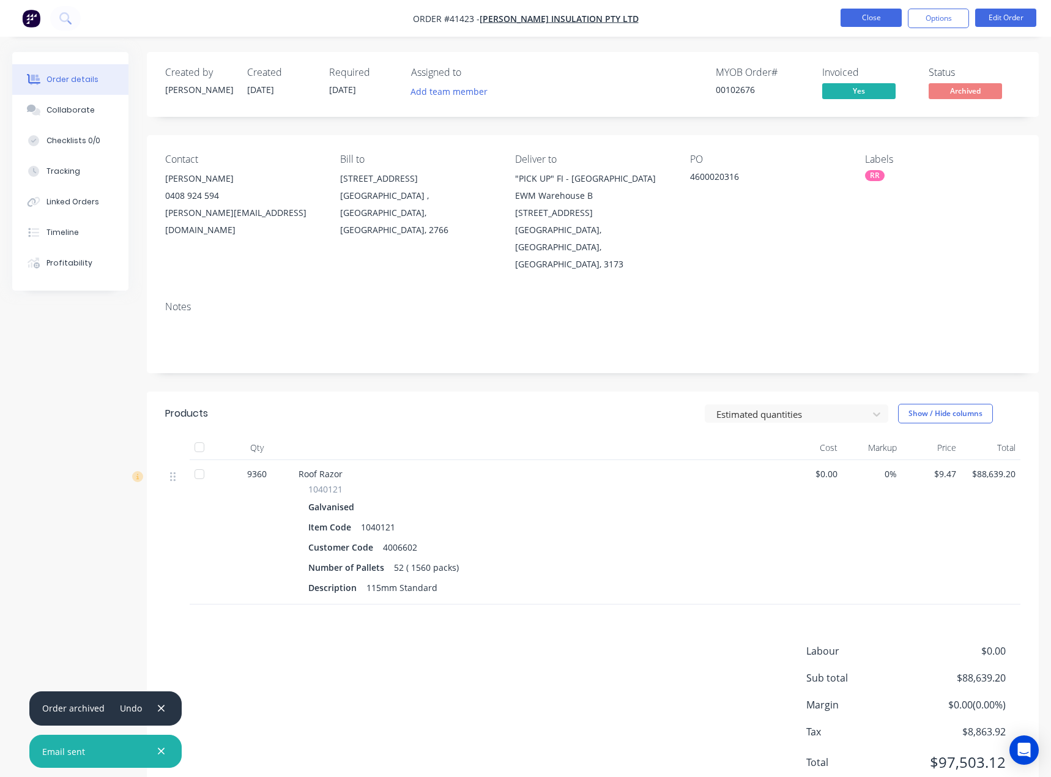
click at [873, 18] on button "Close" at bounding box center [870, 18] width 61 height 18
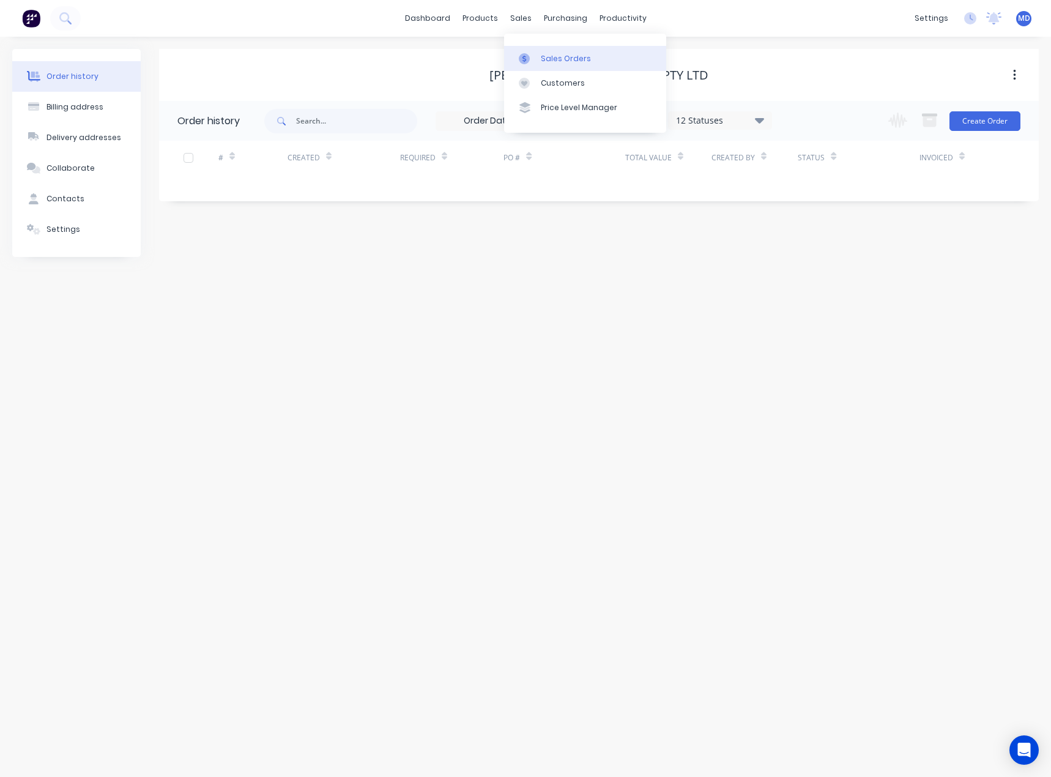
click at [573, 56] on div "Sales Orders" at bounding box center [566, 58] width 50 height 11
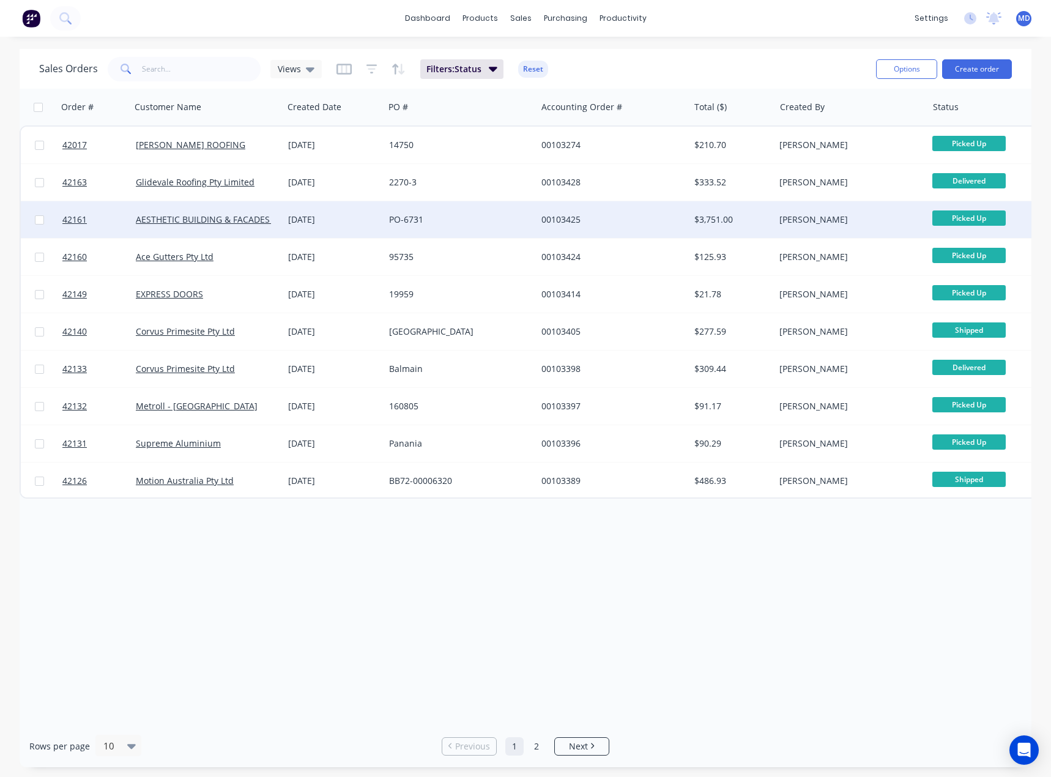
click at [475, 218] on div "PO-6731" at bounding box center [457, 219] width 136 height 12
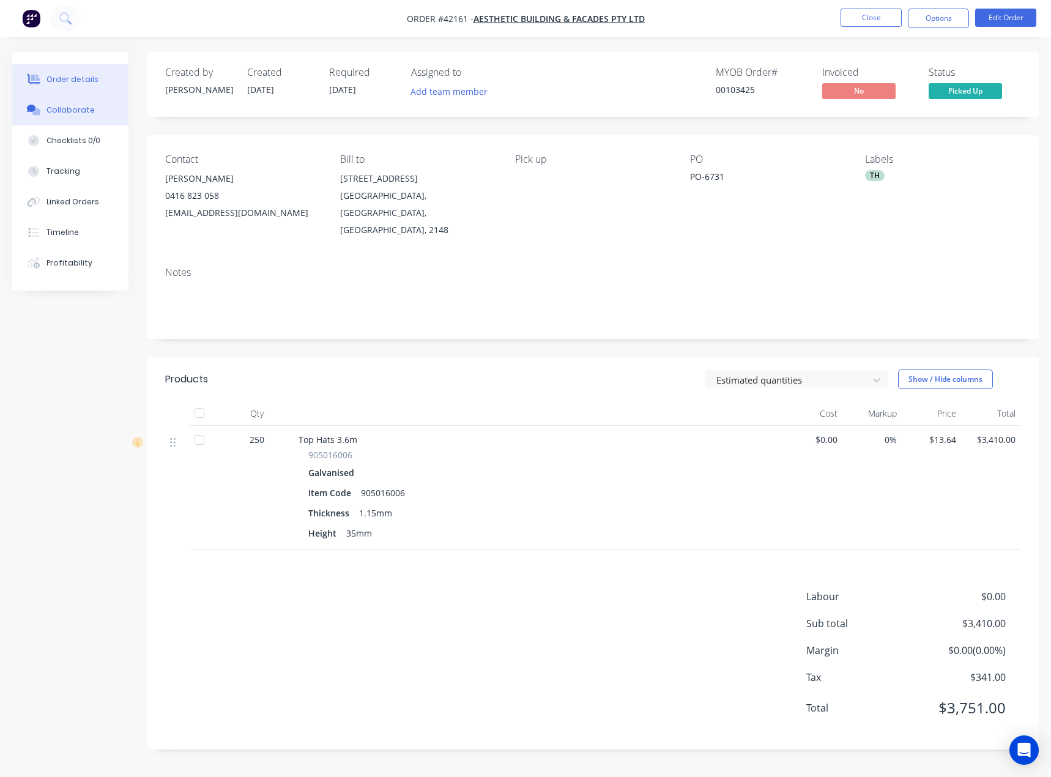
click at [65, 111] on div "Collaborate" at bounding box center [70, 110] width 48 height 11
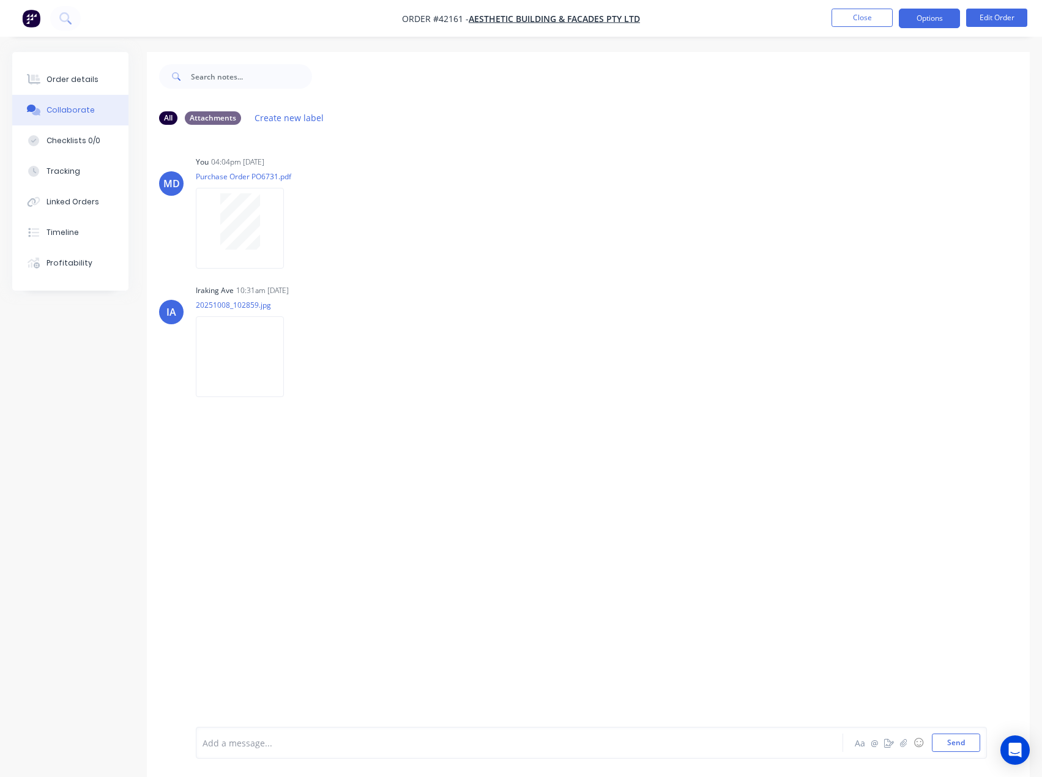
click at [928, 15] on button "Options" at bounding box center [929, 19] width 61 height 20
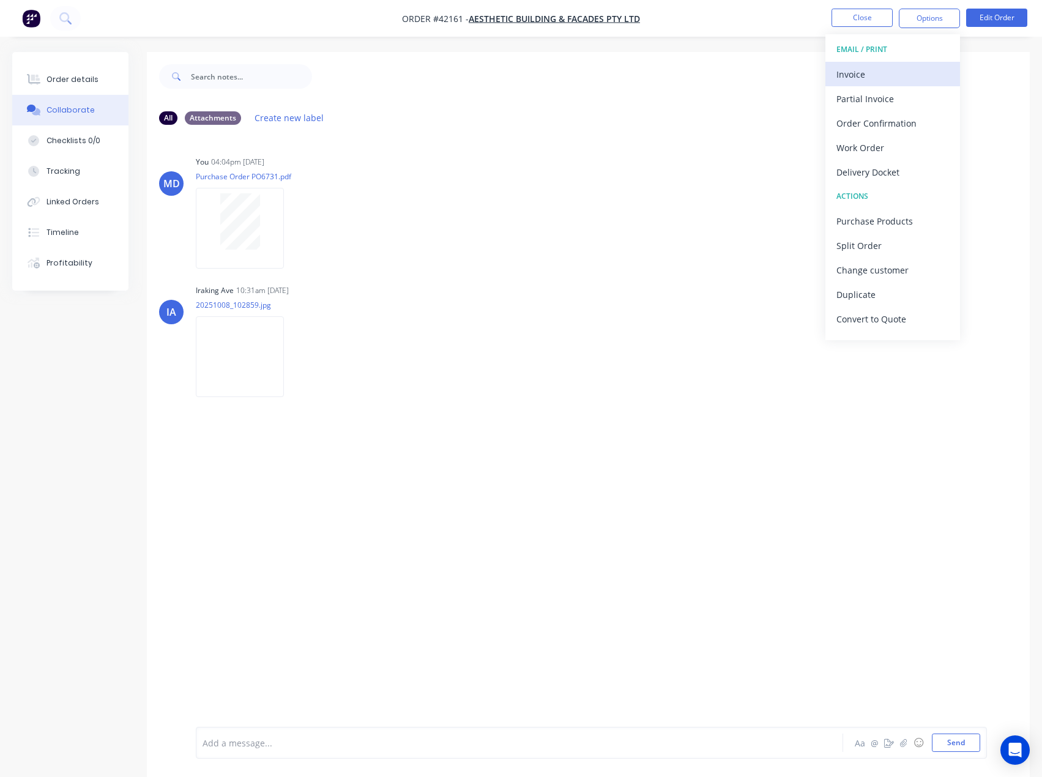
click at [851, 71] on div "Invoice" at bounding box center [892, 74] width 113 height 18
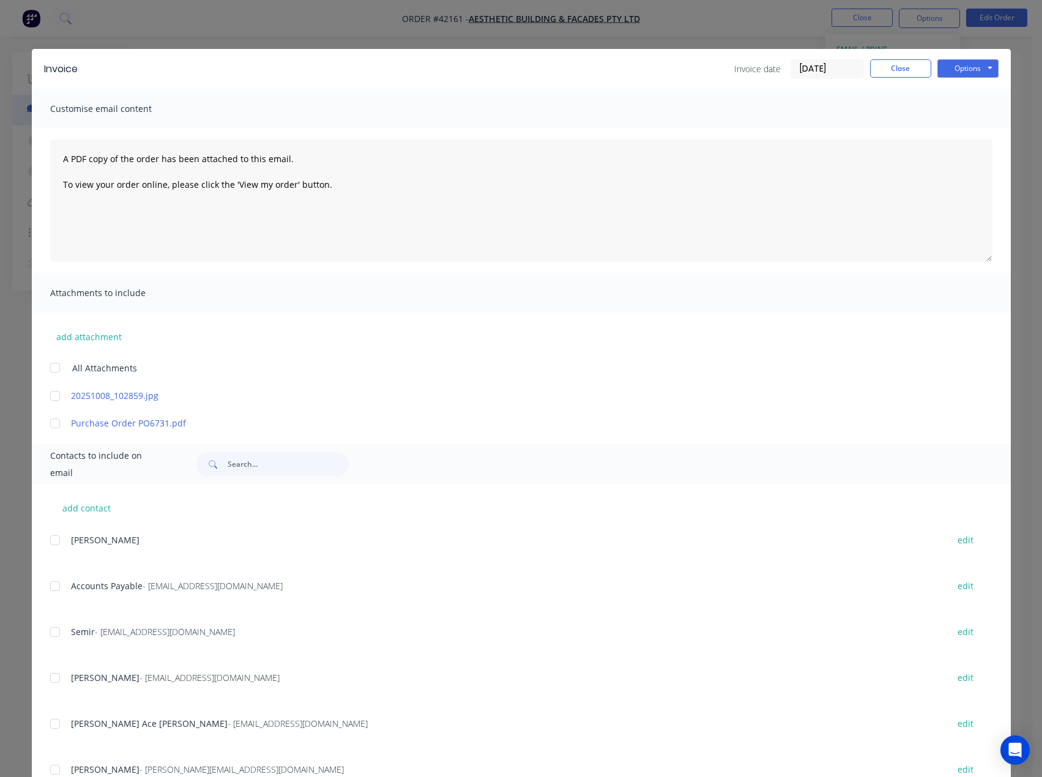
click at [51, 588] on div at bounding box center [55, 586] width 24 height 24
click at [959, 67] on button "Options" at bounding box center [967, 68] width 61 height 18
click at [967, 129] on button "Email" at bounding box center [976, 130] width 78 height 20
click at [892, 64] on button "Close" at bounding box center [900, 68] width 61 height 18
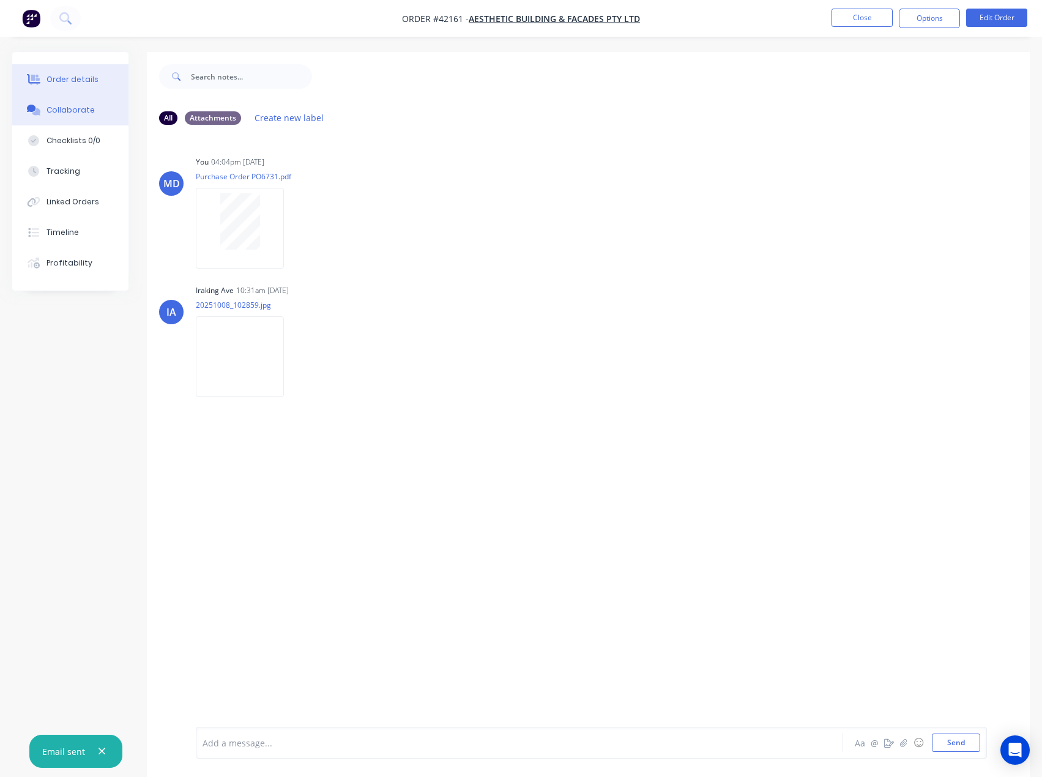
click at [78, 78] on div "Order details" at bounding box center [72, 79] width 52 height 11
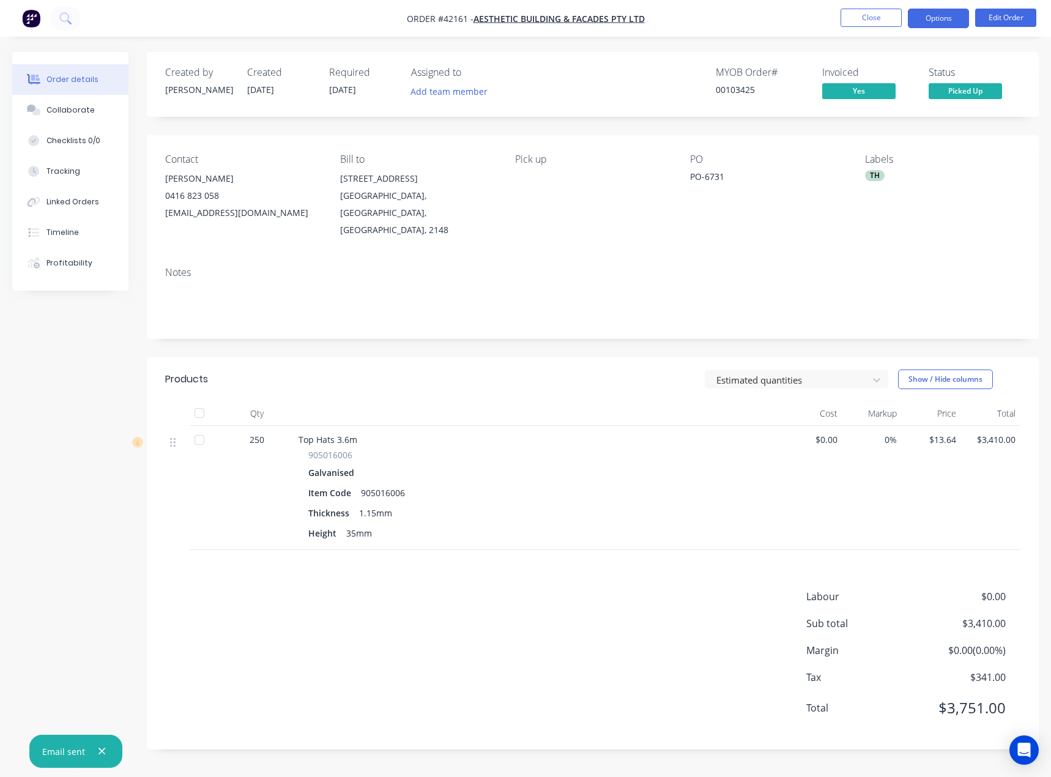
click at [936, 15] on button "Options" at bounding box center [938, 19] width 61 height 20
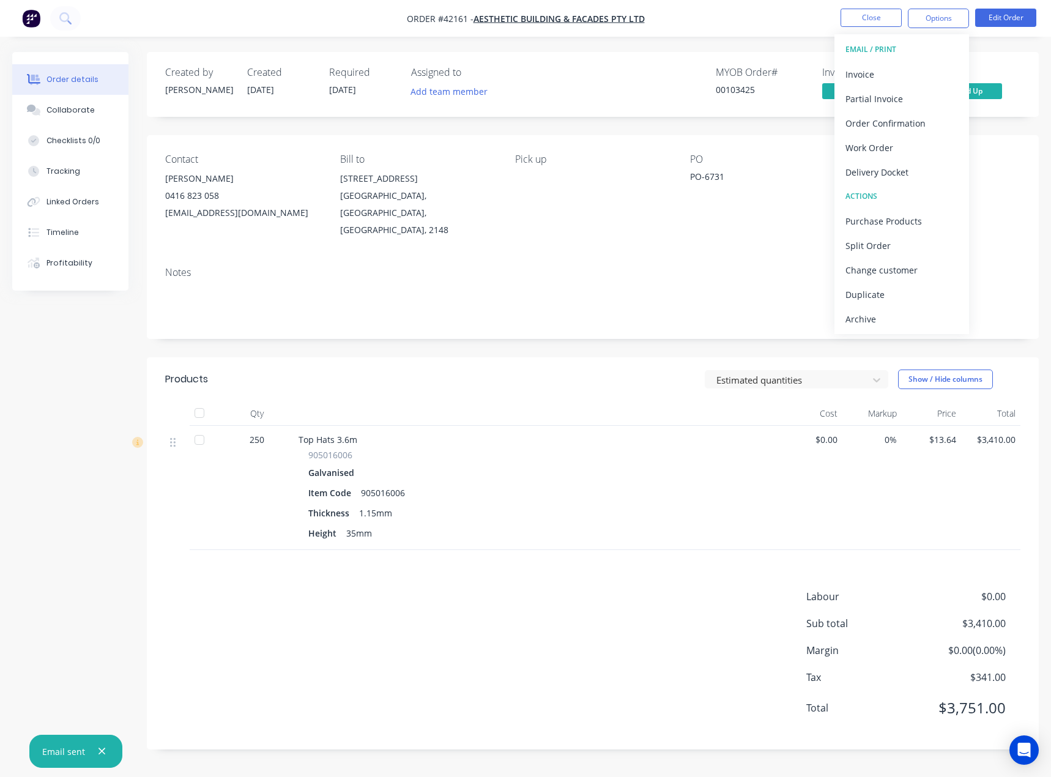
click at [857, 319] on div "Archive" at bounding box center [901, 319] width 113 height 18
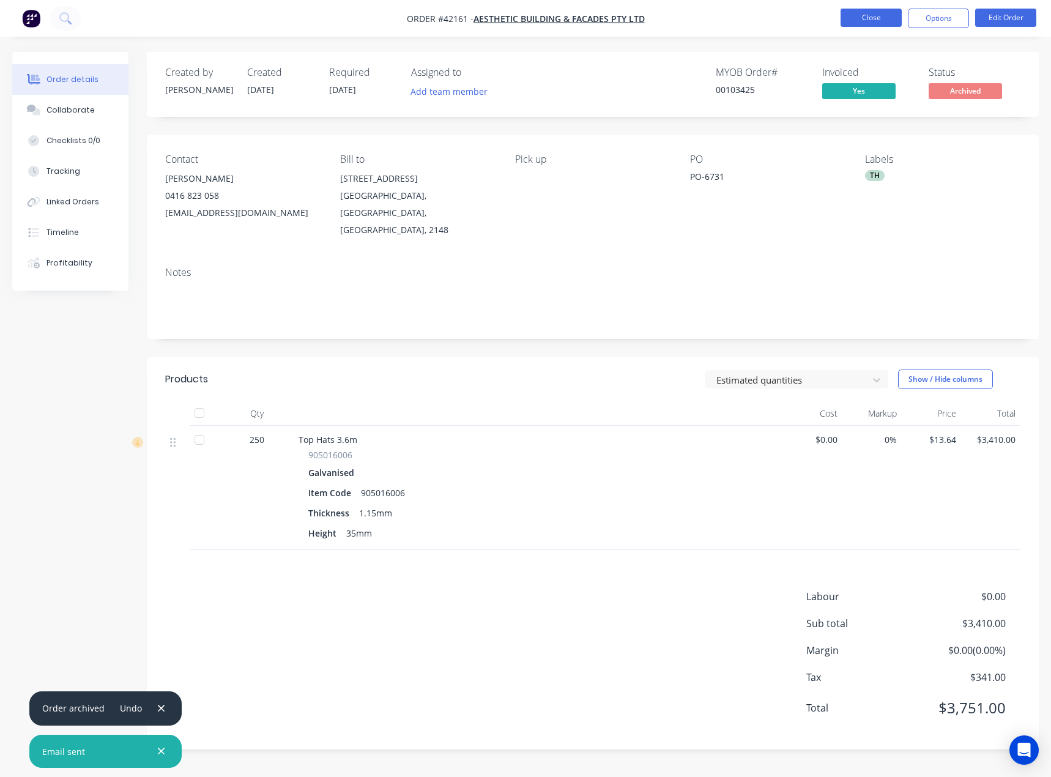
click at [867, 15] on button "Close" at bounding box center [870, 18] width 61 height 18
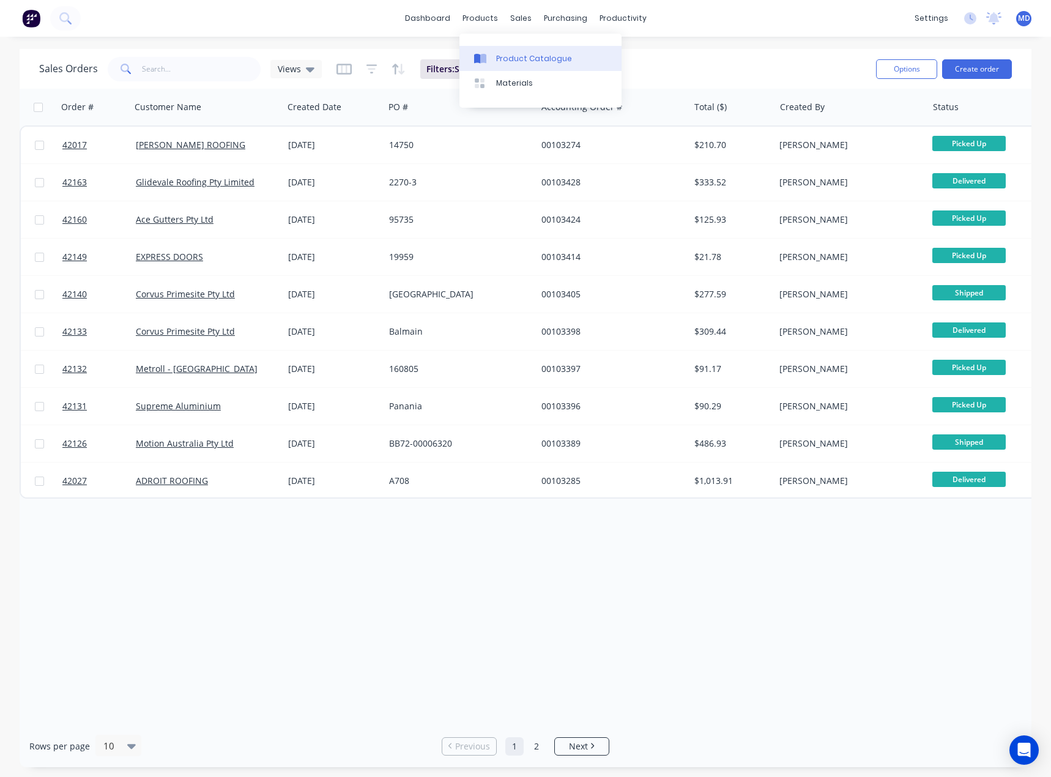
click at [507, 54] on div "Product Catalogue" at bounding box center [534, 58] width 76 height 11
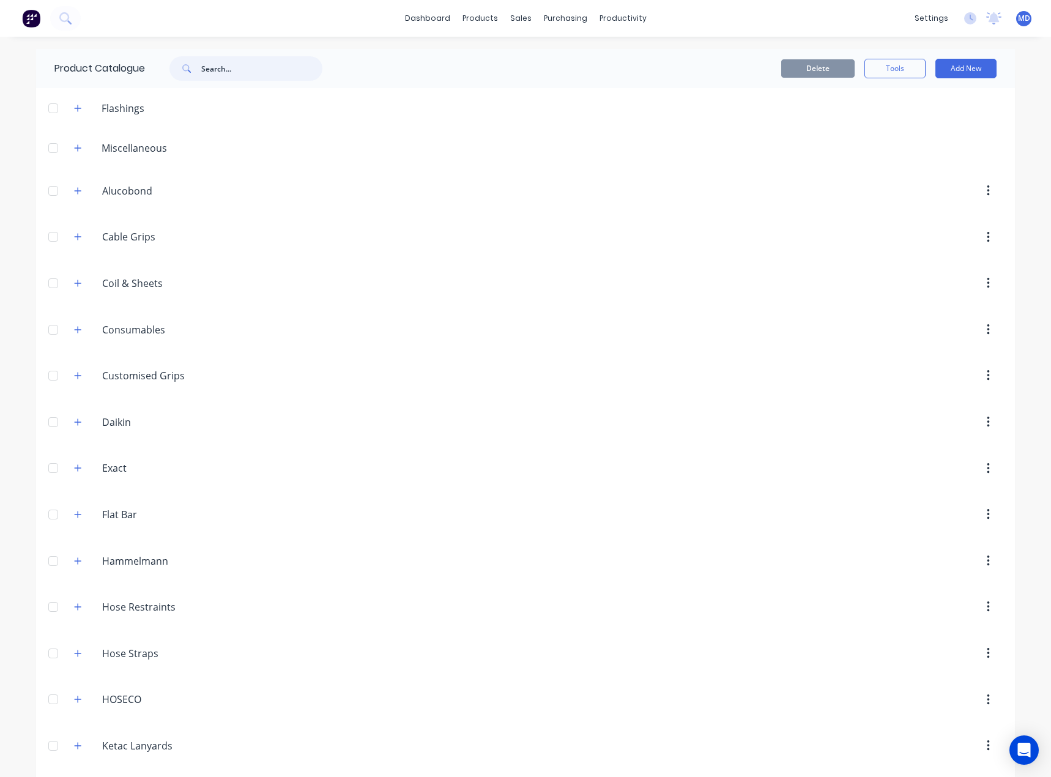
click at [239, 74] on input "text" at bounding box center [261, 68] width 121 height 24
type input "top hat"
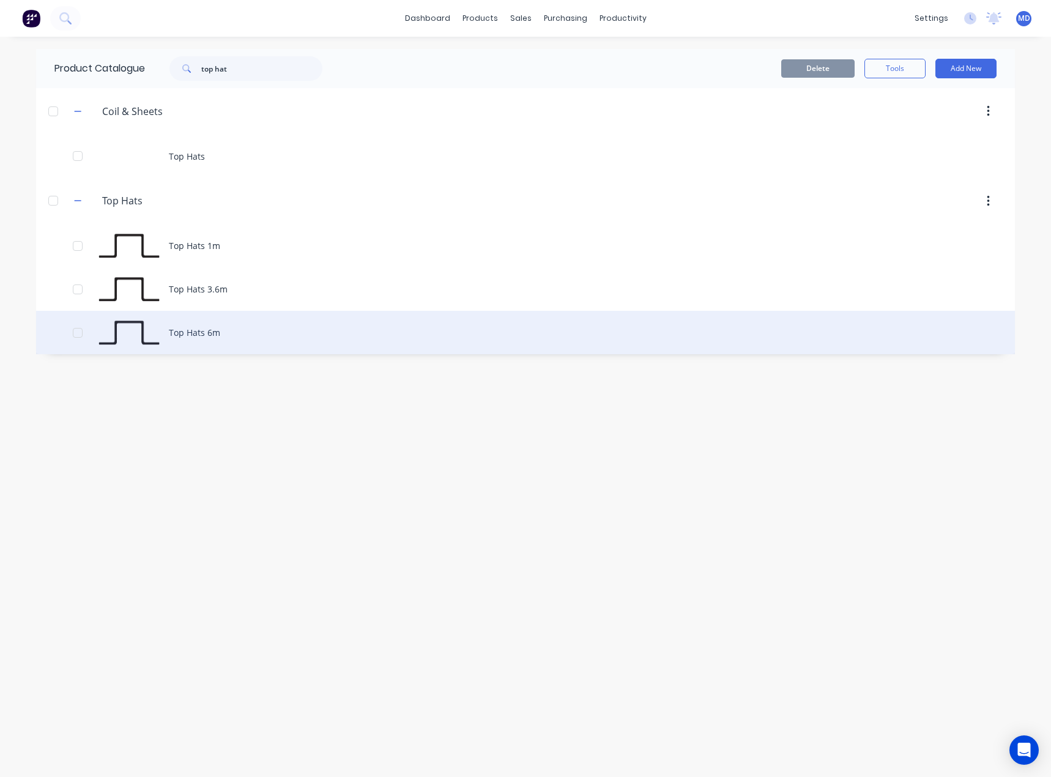
click at [197, 329] on div "Top Hats 6m" at bounding box center [525, 332] width 979 height 43
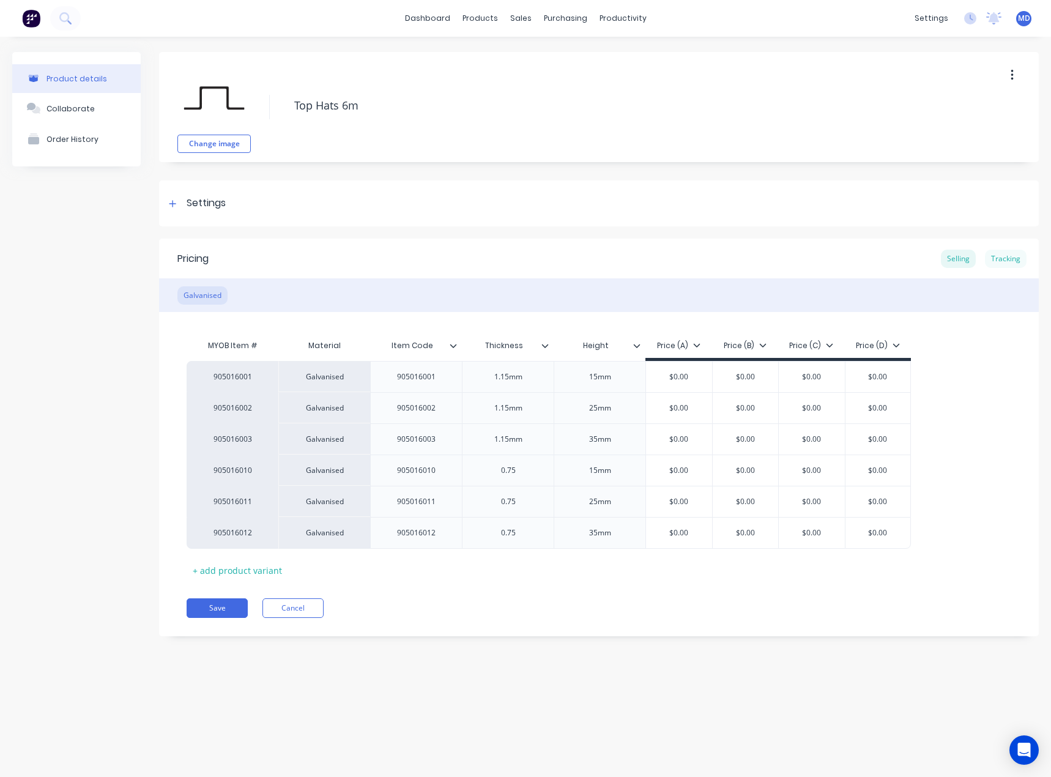
click at [1021, 259] on div "Tracking" at bounding box center [1006, 259] width 42 height 18
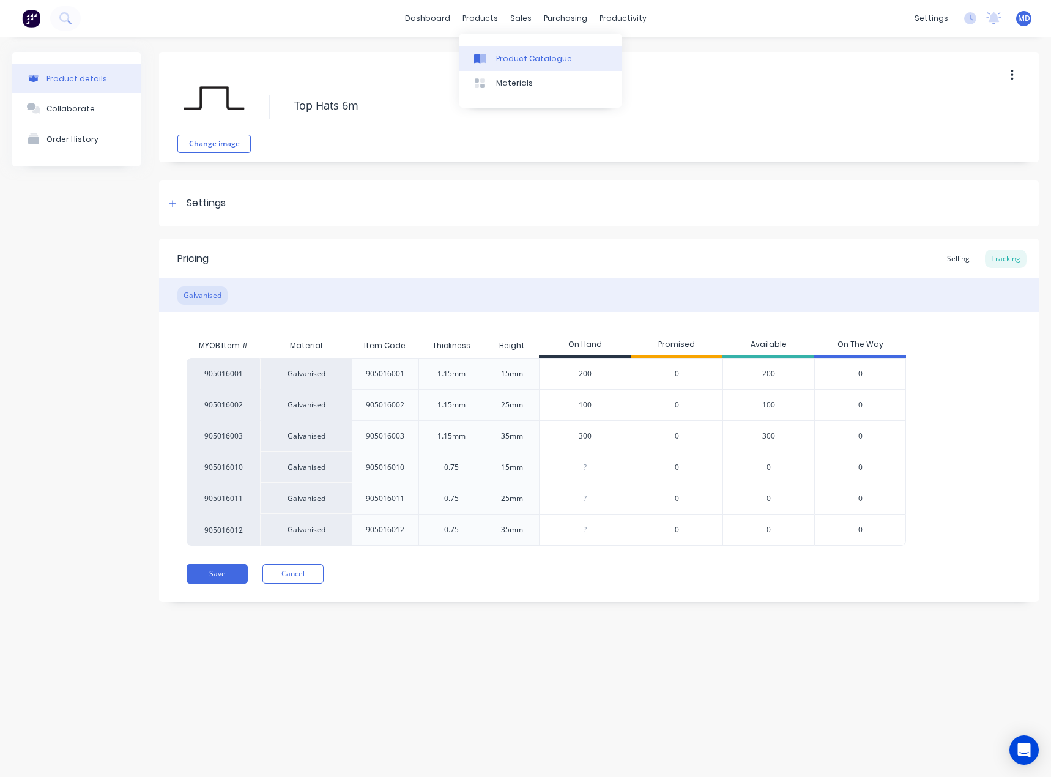
click at [527, 48] on link "Product Catalogue" at bounding box center [540, 58] width 162 height 24
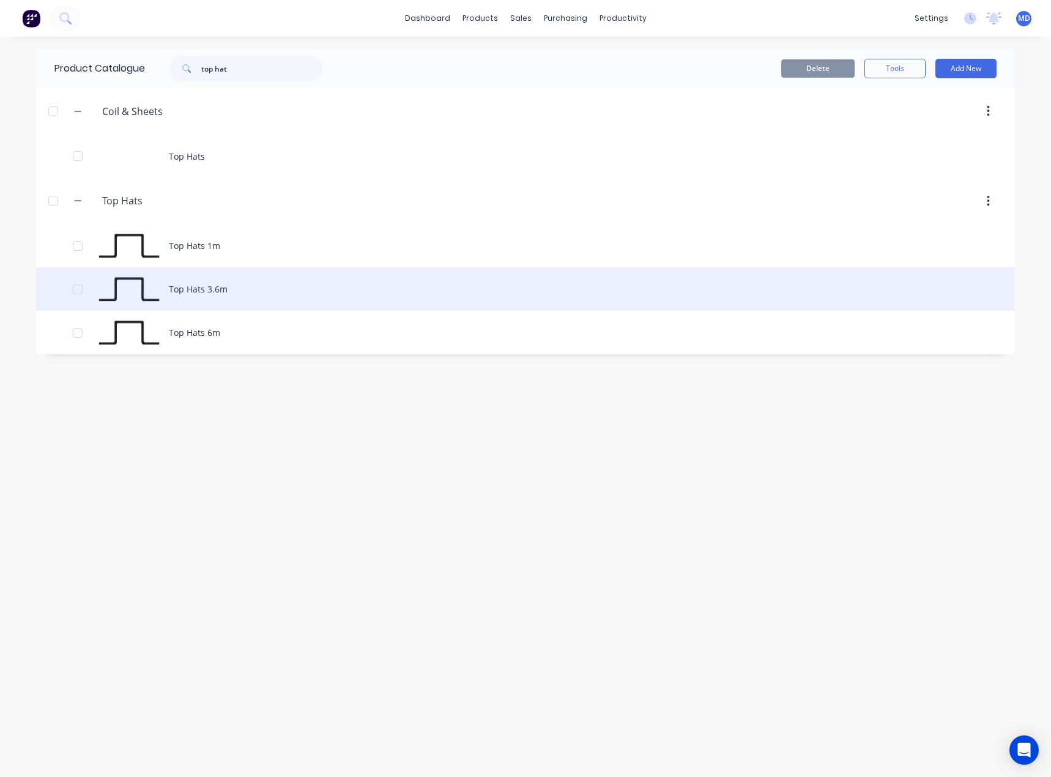
click at [209, 291] on div "Top Hats 3.6m" at bounding box center [525, 288] width 979 height 43
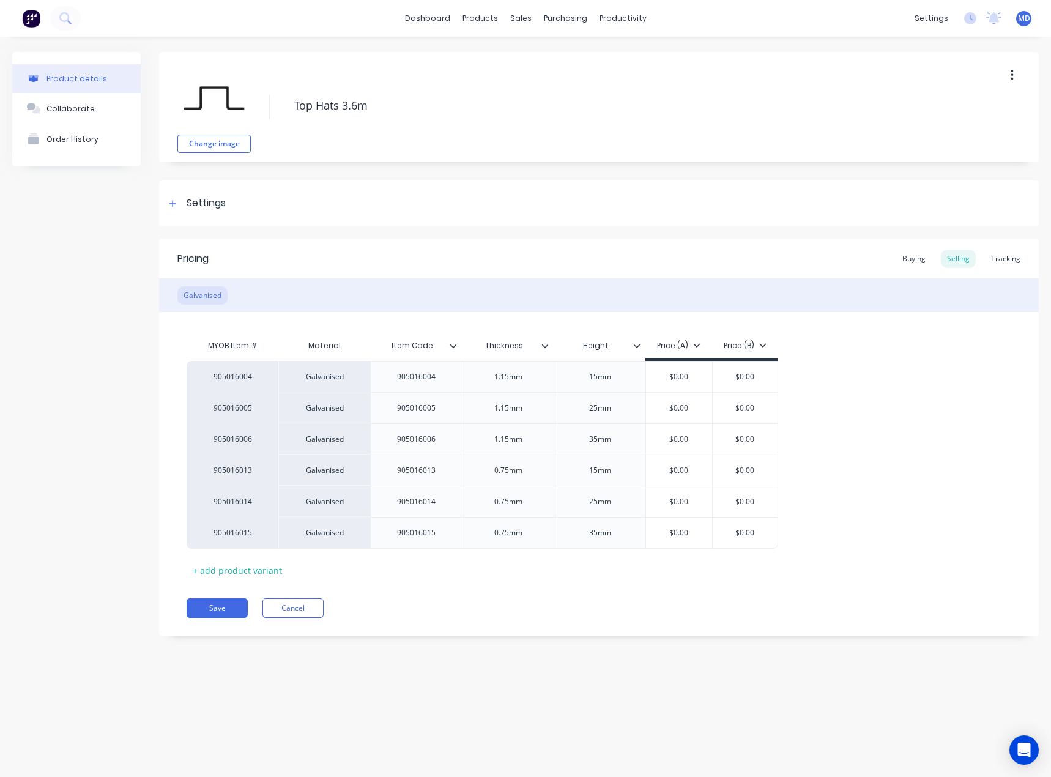
type textarea "x"
click at [1017, 252] on div "Tracking" at bounding box center [1006, 259] width 42 height 18
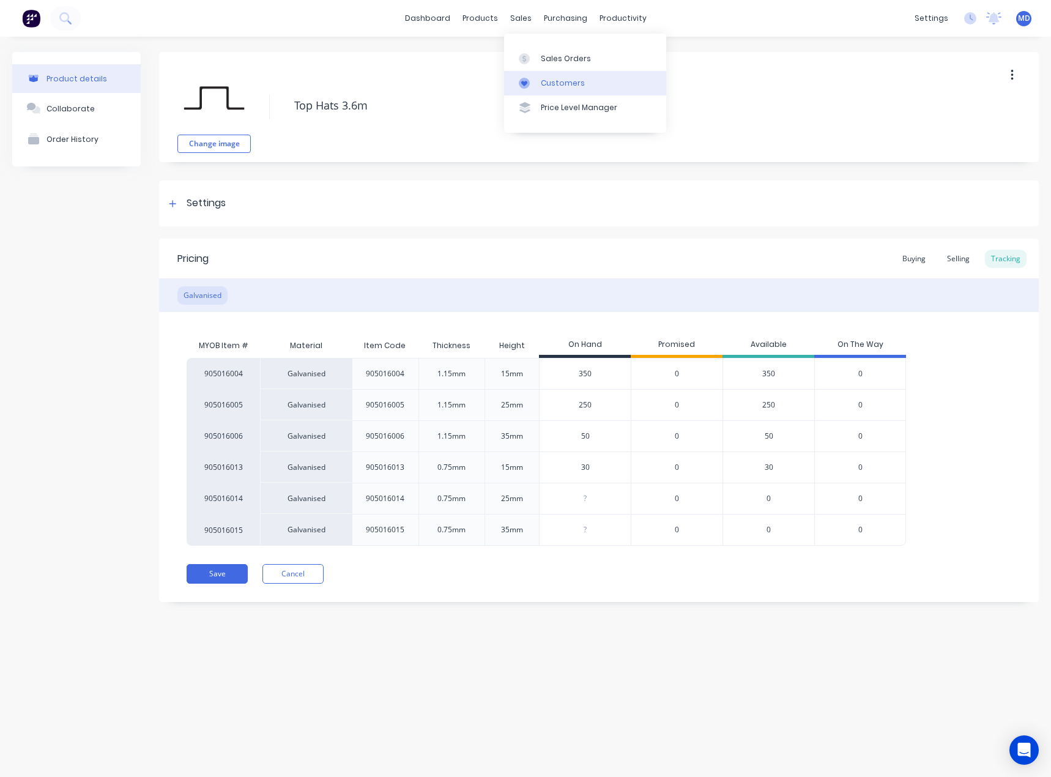
click at [561, 82] on div "Customers" at bounding box center [563, 83] width 44 height 11
